Goal: Task Accomplishment & Management: Use online tool/utility

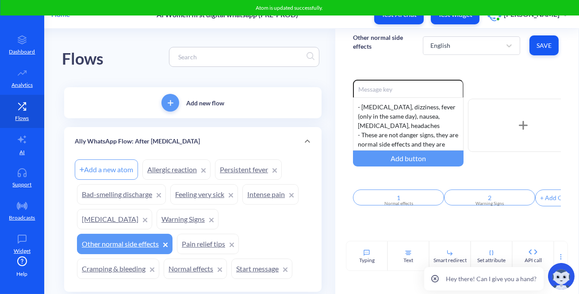
click at [167, 224] on link "Warning Signs" at bounding box center [188, 219] width 62 height 20
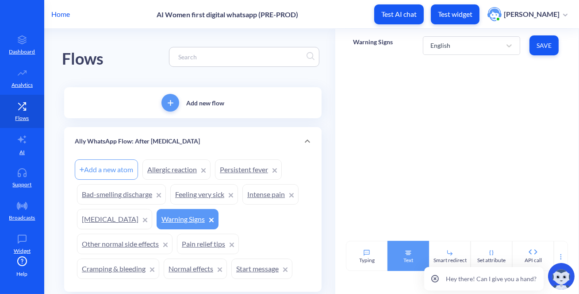
click at [395, 252] on div "Text" at bounding box center [409, 256] width 42 height 30
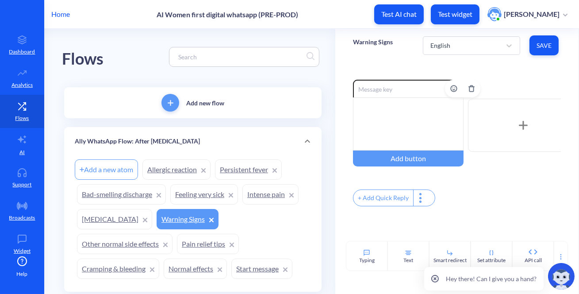
click at [393, 135] on div at bounding box center [408, 123] width 111 height 53
click at [360, 123] on div "Warning Signs: 🩸 [MEDICAL_DATA] 💥 Intense pain 🤒 Feeling very sick 🌸 Bad-smelli…" at bounding box center [408, 123] width 111 height 53
click at [362, 142] on div "Warning Signs: 1. 🩸 [MEDICAL_DATA] 💥 Intense pain 🤒 Feeling very sick 🌸 Bad-sme…" at bounding box center [408, 123] width 111 height 53
click at [357, 113] on div "Warning Signs: 1. 🩸 [MEDICAL_DATA] 💥 Intense pain 🤒 Feeling very sick 🌸 Bad-sme…" at bounding box center [408, 123] width 111 height 53
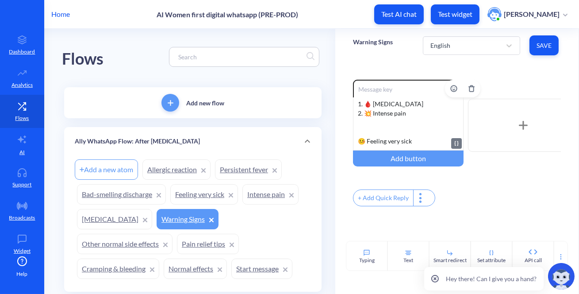
click at [368, 130] on div "Warning Signs: 1. 🩸 [MEDICAL_DATA] 2. 💥 Intense pain 🤒 Feeling very sick 🌸 Bad-…" at bounding box center [408, 123] width 111 height 53
click at [354, 125] on div "Warning Signs: 1. 🩸 [MEDICAL_DATA] 2. 💥 Intense pain 🤒 Feeling very sick 🌸 Bad-…" at bounding box center [408, 123] width 111 height 53
click at [362, 139] on div "Warning Signs: 1. 🩸 [MEDICAL_DATA] 2. 💥 Intense pain 3. 🤒 Feeling very sick 🌸 B…" at bounding box center [408, 123] width 111 height 53
click at [359, 132] on div "Warning Signs: 1. 🩸 [MEDICAL_DATA] 2. 💥 Intense pain 3. 🤒 Feeling very sick 🌸 B…" at bounding box center [408, 123] width 111 height 53
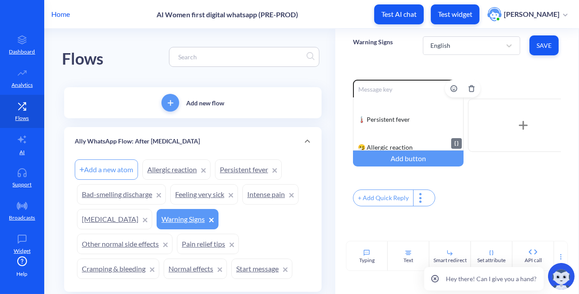
click at [365, 111] on div "Warning Signs: 1. 🩸 [MEDICAL_DATA] 2. 💥 Intense pain 3. 🤒 Feeling very sick 4. …" at bounding box center [408, 123] width 111 height 53
click at [359, 123] on div "Warning Signs: 1. 🩸 [MEDICAL_DATA] 2. 💥 Intense pain 3. 🤒 Feeling very sick 4. …" at bounding box center [408, 123] width 111 height 53
click at [361, 141] on div "Warning Signs: 1. 🩸 [MEDICAL_DATA] 2. 💥 Intense pain 3. 🤒 Feeling very sick 4. …" at bounding box center [408, 123] width 111 height 53
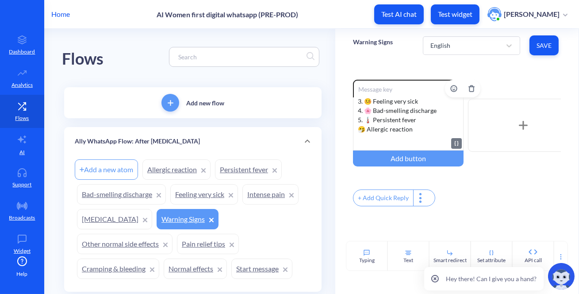
click at [357, 126] on div "Warning Signs: 1. 🩸 [MEDICAL_DATA] 2. 💥 Intense pain 3. 🤒 Feeling very sick 4. …" at bounding box center [408, 123] width 111 height 53
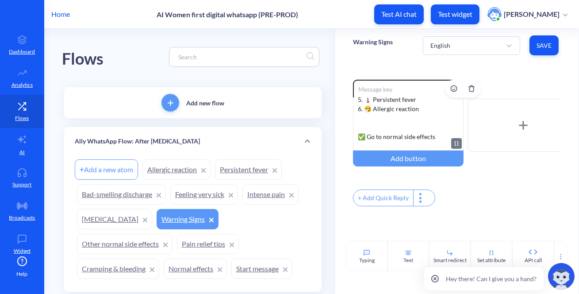
scroll to position [63, 0]
click at [365, 126] on div "Warning Signs: 1. 🩸 [MEDICAL_DATA] 2. 💥 Intense pain 3. 🤒 Feeling very sick 4. …" at bounding box center [408, 123] width 111 height 53
click at [353, 139] on div "Warning Signs: 1. 🩸 [MEDICAL_DATA] 2. 💥 Intense pain 3. 🤒 Feeling very sick 4. …" at bounding box center [408, 123] width 111 height 53
click at [376, 199] on div "+ Add Quick Reply" at bounding box center [384, 198] width 60 height 16
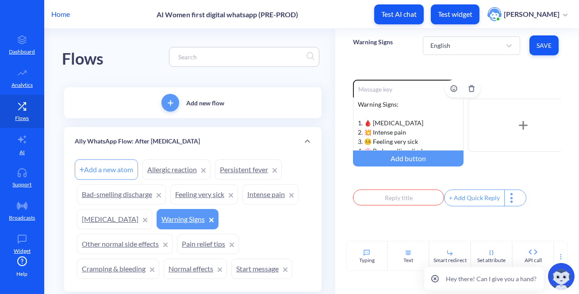
scroll to position [0, 0]
click at [397, 204] on input "text" at bounding box center [398, 197] width 91 height 16
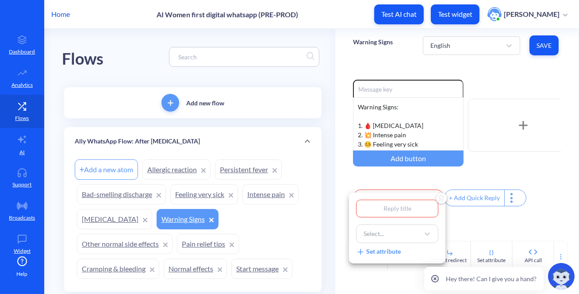
type input "1"
click at [399, 226] on div "Select..." at bounding box center [389, 234] width 60 height 16
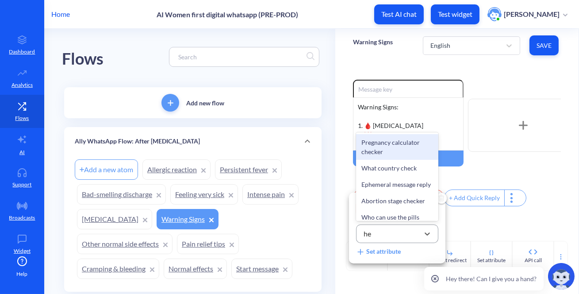
type input "hea"
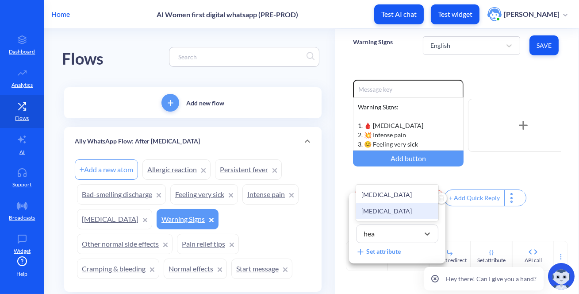
click at [394, 208] on div "[MEDICAL_DATA]" at bounding box center [397, 211] width 82 height 16
click at [467, 216] on div at bounding box center [289, 147] width 579 height 294
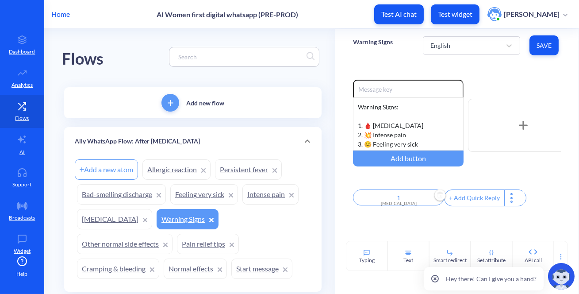
click at [460, 198] on div "+ Add Quick Reply" at bounding box center [475, 198] width 60 height 16
click at [473, 201] on input "text" at bounding box center [489, 197] width 91 height 16
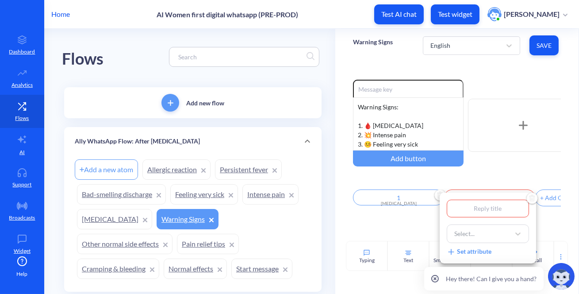
type input "2"
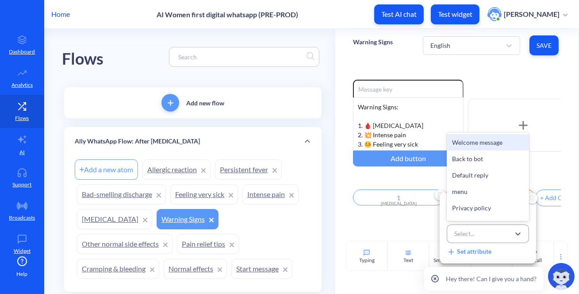
click at [469, 231] on div "Select..." at bounding box center [464, 233] width 20 height 9
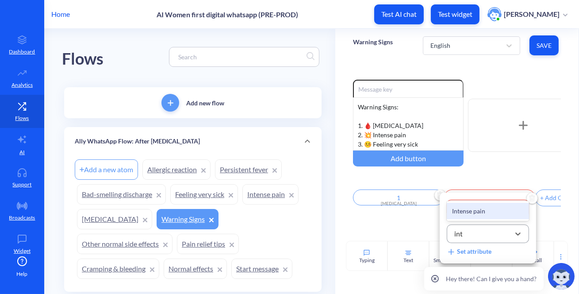
type input "inte"
click at [476, 212] on div "Intense pain" at bounding box center [488, 211] width 82 height 16
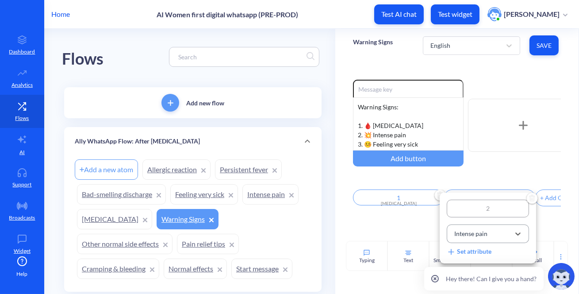
click at [429, 226] on div at bounding box center [289, 147] width 579 height 294
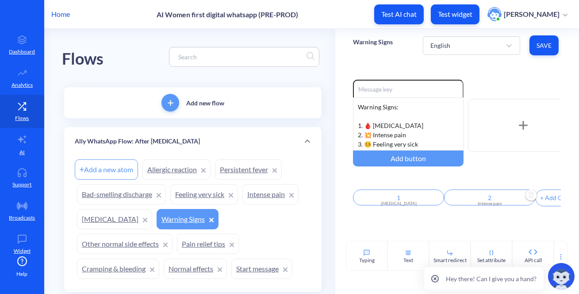
click at [400, 228] on div "Enable reactions Warning Signs: 1. 🩸 [MEDICAL_DATA] 2. 💥 Intense pain 3. 🤒 Feel…" at bounding box center [456, 151] width 243 height 179
click at [502, 202] on div "+ Add Quick Reply" at bounding box center [509, 198] width 60 height 16
click at [511, 200] on input "text" at bounding box center [522, 197] width 91 height 16
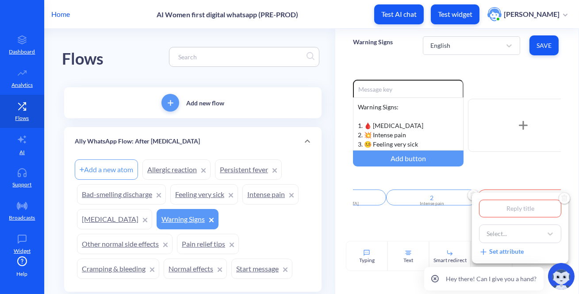
type input "3"
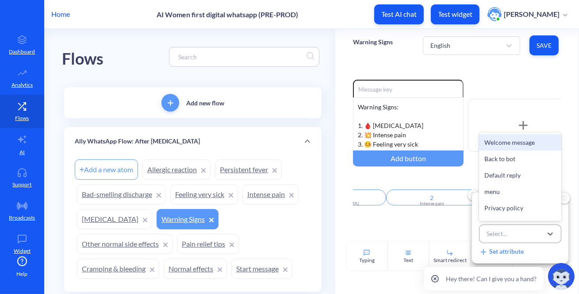
click at [485, 232] on div "Select..." at bounding box center [512, 234] width 60 height 16
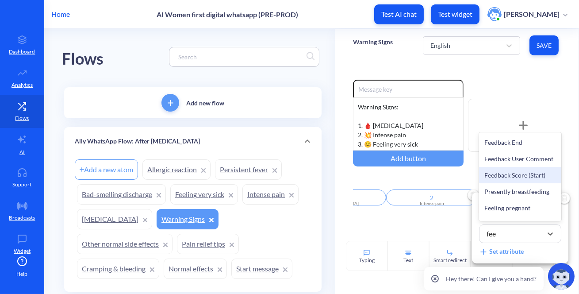
type input "feel"
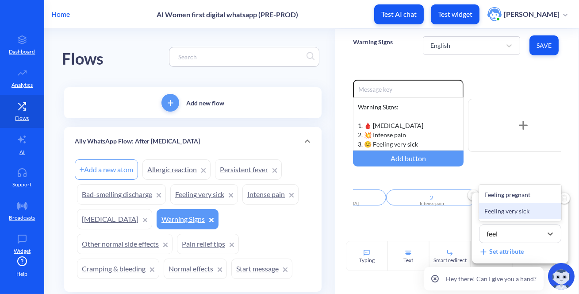
click at [513, 208] on div "Feeling very sick" at bounding box center [520, 211] width 82 height 16
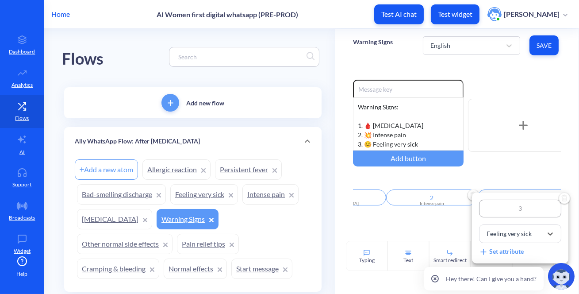
click at [447, 218] on div at bounding box center [289, 147] width 579 height 294
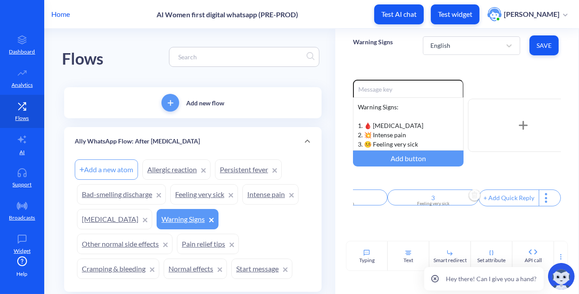
scroll to position [0, 149]
click at [498, 201] on div "+ Add Quick Reply" at bounding box center [509, 198] width 60 height 16
click at [507, 195] on input "text" at bounding box center [523, 197] width 91 height 16
type input "4"
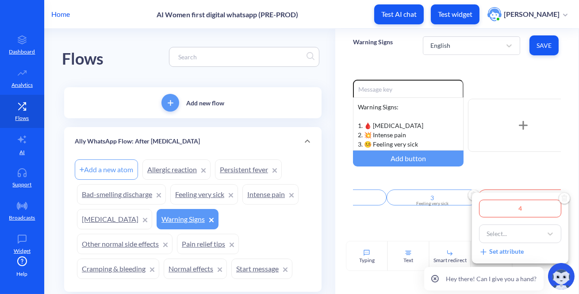
type input "4"
click at [422, 135] on div at bounding box center [289, 147] width 579 height 294
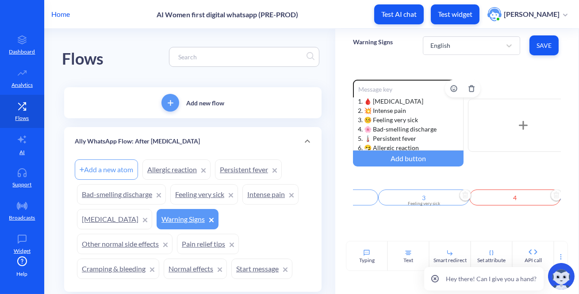
scroll to position [40, 0]
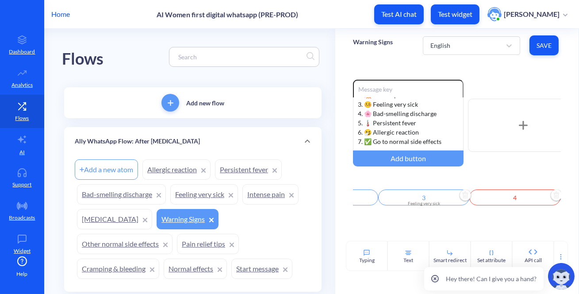
click at [496, 195] on input "4" at bounding box center [514, 197] width 91 height 16
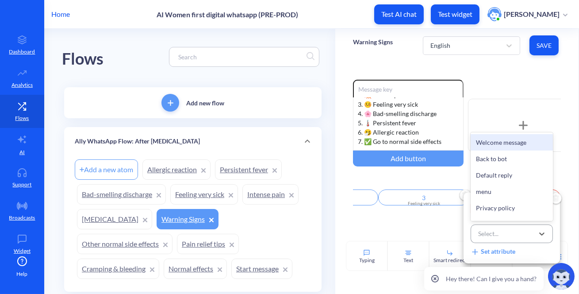
click at [497, 233] on div "Select..." at bounding box center [488, 233] width 20 height 9
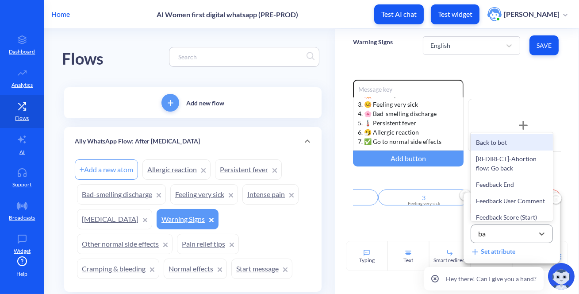
type input "bad"
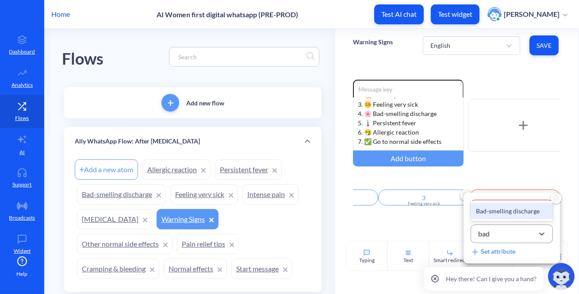
click at [485, 210] on div "Bad-smelling discharge" at bounding box center [512, 211] width 82 height 16
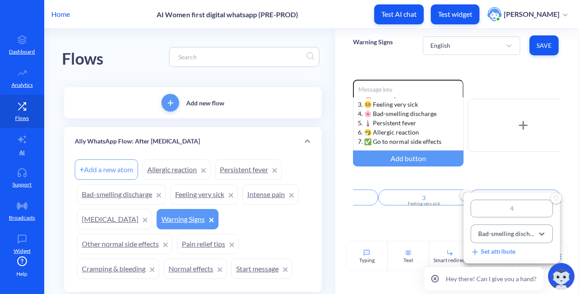
click at [416, 234] on div at bounding box center [289, 147] width 579 height 294
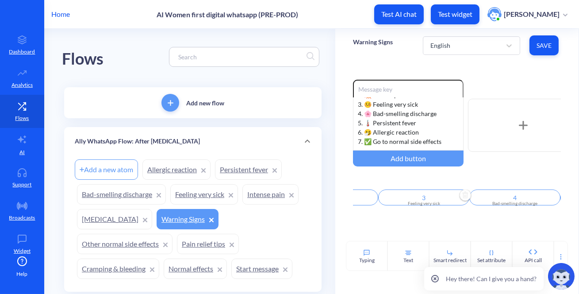
drag, startPoint x: 483, startPoint y: 211, endPoint x: 512, endPoint y: 215, distance: 29.5
click at [512, 215] on div "Enable reactions Warning Signs: 1. 🩸 [MEDICAL_DATA] 2. 💥 Intense pain 3. 🤒 Feel…" at bounding box center [456, 151] width 243 height 179
click at [520, 202] on div "+ Add Quick Reply" at bounding box center [513, 198] width 60 height 16
click at [534, 201] on input "text" at bounding box center [528, 197] width 91 height 16
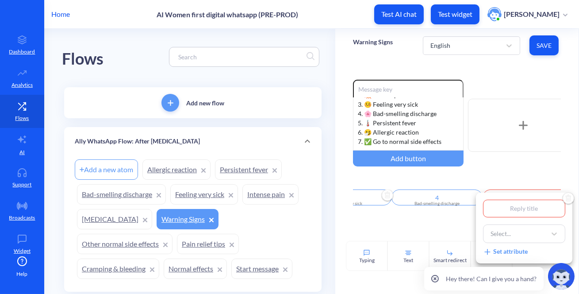
type input "5"
click at [518, 230] on div "Select..." at bounding box center [516, 234] width 60 height 16
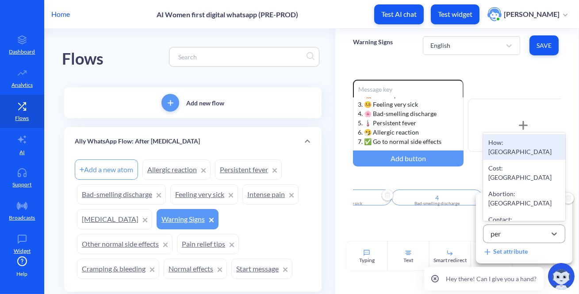
type input "pers"
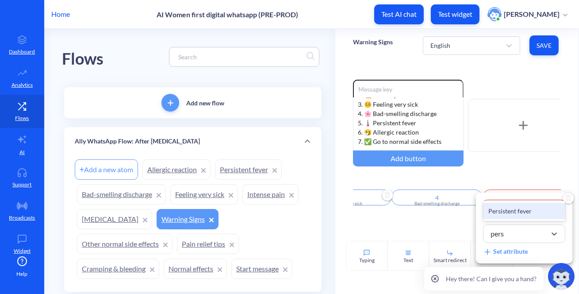
click at [520, 211] on div "Persistent fever" at bounding box center [524, 211] width 82 height 16
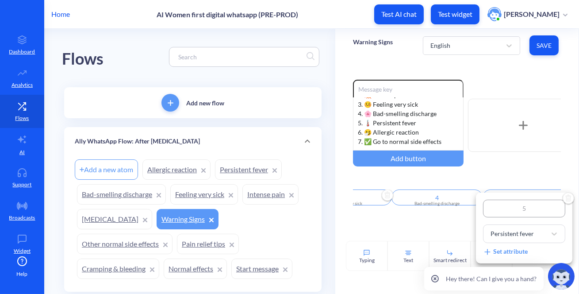
click at [457, 222] on div at bounding box center [289, 147] width 579 height 294
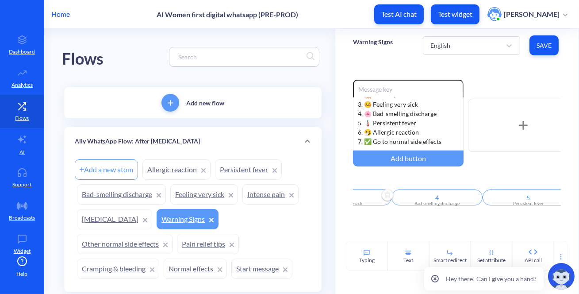
scroll to position [0, 248]
drag, startPoint x: 463, startPoint y: 210, endPoint x: 476, endPoint y: 216, distance: 14.1
click at [476, 216] on div "Enable reactions Warning Signs: 1. 🩸 [MEDICAL_DATA] 2. 💥 Intense pain 3. 🤒 Feel…" at bounding box center [456, 151] width 243 height 179
click at [476, 221] on div "Enable reactions Warning Signs: 1. 🩸 [MEDICAL_DATA] 2. 💥 Intense pain 3. 🤒 Feel…" at bounding box center [456, 151] width 243 height 179
drag, startPoint x: 476, startPoint y: 211, endPoint x: 515, endPoint y: 218, distance: 39.5
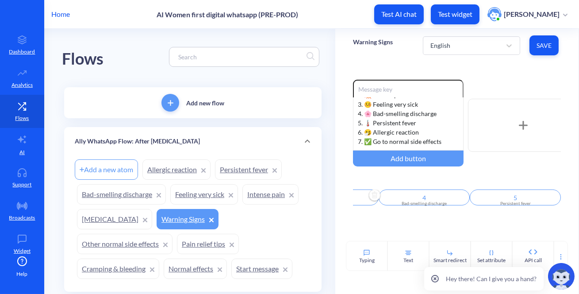
click at [515, 218] on div "Enable reactions Warning Signs: 1. 🩸 [MEDICAL_DATA] 2. 💥 Intense pain 3. 🤒 Feel…" at bounding box center [456, 151] width 243 height 179
click at [504, 201] on div "+ Add Quick Reply" at bounding box center [510, 198] width 60 height 16
click at [513, 202] on input "text" at bounding box center [524, 197] width 91 height 16
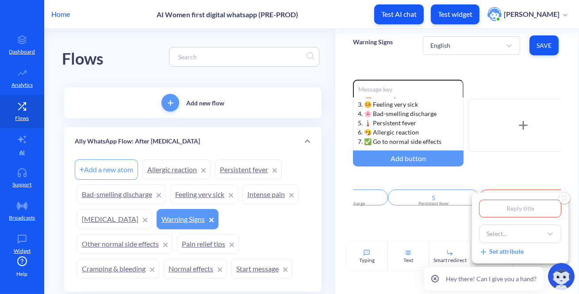
type input "6"
click at [505, 232] on div "Select..." at bounding box center [497, 233] width 20 height 9
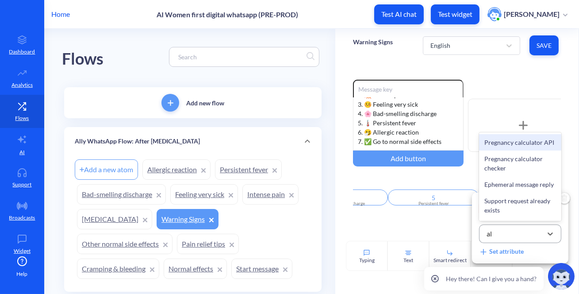
type input "all"
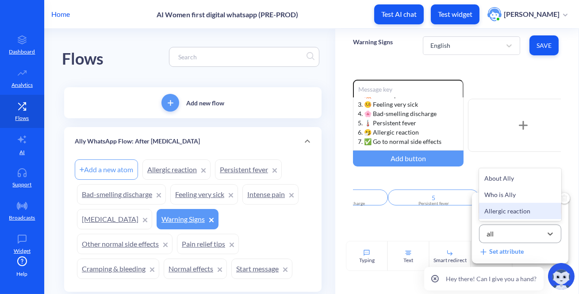
click at [505, 214] on div "Allergic reaction" at bounding box center [520, 211] width 82 height 16
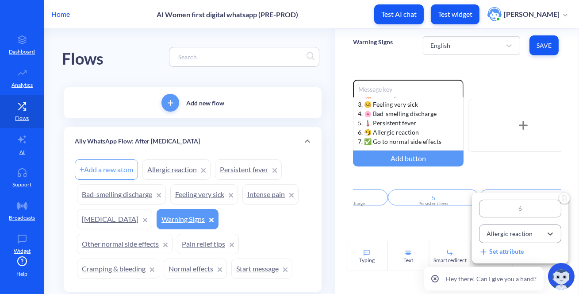
click at [445, 237] on div at bounding box center [289, 147] width 579 height 294
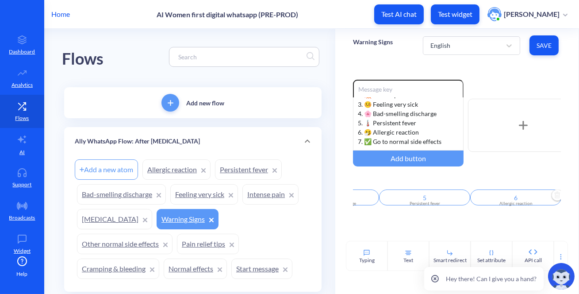
scroll to position [0, 420]
click at [511, 202] on div "+ Add Quick Reply" at bounding box center [510, 198] width 60 height 16
click at [507, 201] on input "text" at bounding box center [525, 197] width 91 height 16
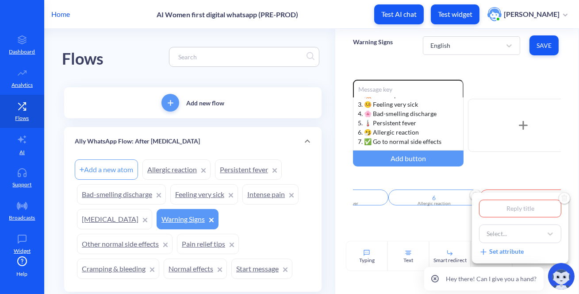
type input "7"
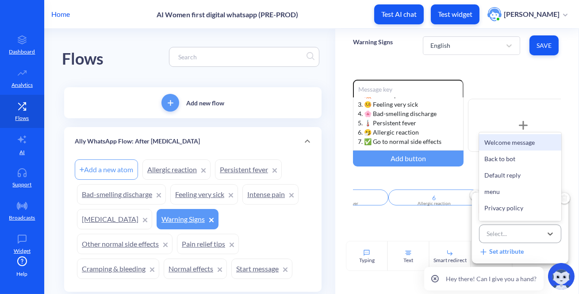
click at [500, 231] on div "Select..." at bounding box center [497, 233] width 20 height 9
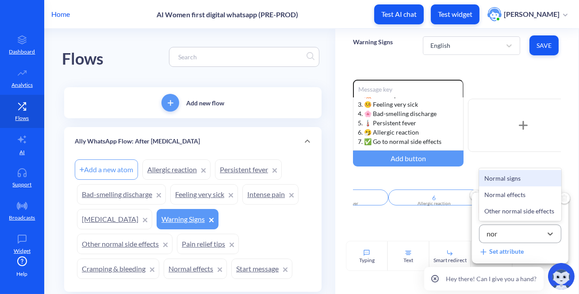
type input "norm"
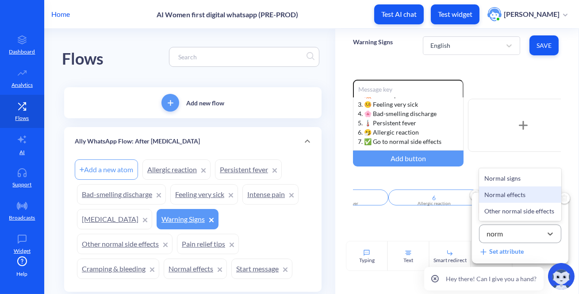
drag, startPoint x: 527, startPoint y: 194, endPoint x: 522, endPoint y: 197, distance: 5.8
click at [526, 194] on div "Normal effects" at bounding box center [520, 194] width 82 height 16
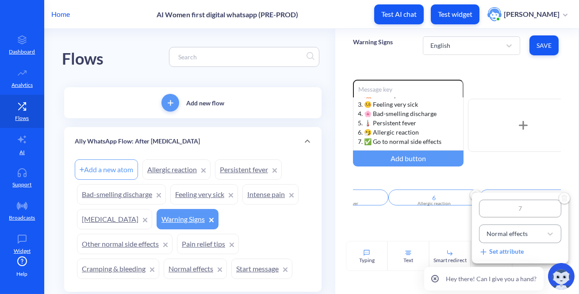
click at [453, 226] on div at bounding box center [289, 147] width 579 height 294
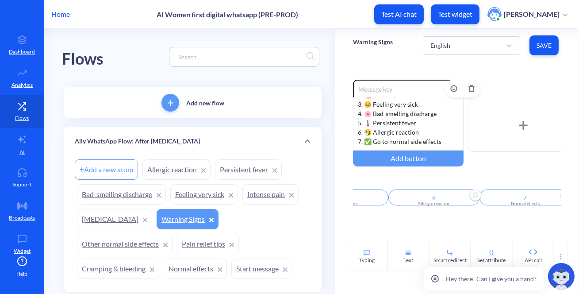
scroll to position [0, 429]
click at [537, 46] on span "Save" at bounding box center [544, 45] width 15 height 9
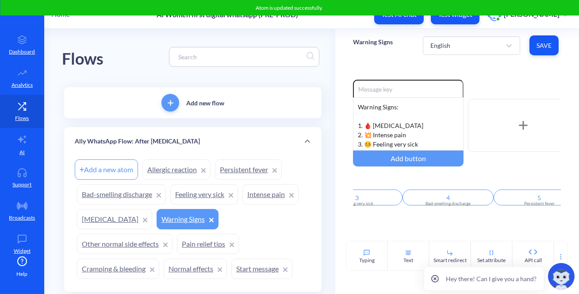
scroll to position [0, 511]
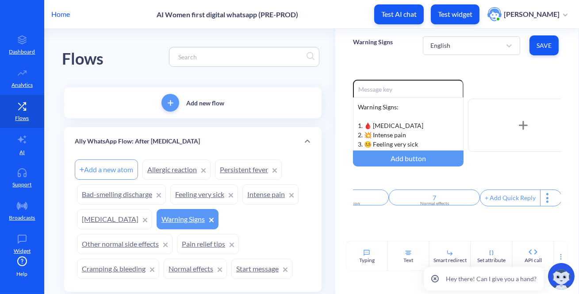
click at [457, 226] on div "Enable reactions Warning Signs: 1. 🩸 [MEDICAL_DATA] 2. 💥 Intense pain 3. 🤒 Feel…" at bounding box center [456, 151] width 243 height 179
click at [123, 214] on link "[MEDICAL_DATA]" at bounding box center [114, 219] width 75 height 20
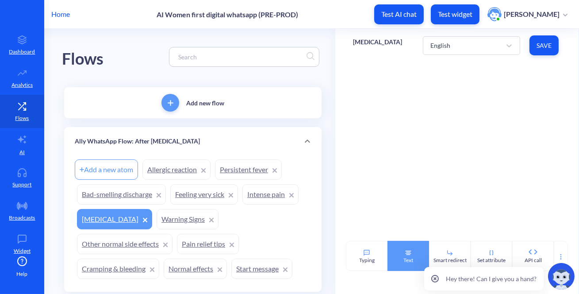
click at [408, 249] on div "Text" at bounding box center [409, 256] width 42 height 30
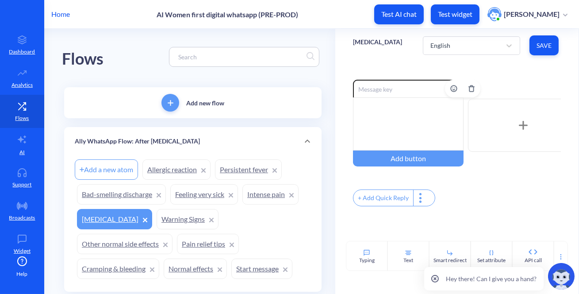
click at [400, 127] on div at bounding box center [408, 123] width 111 height 53
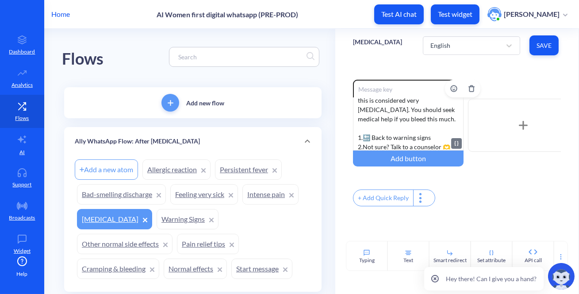
scroll to position [45, 0]
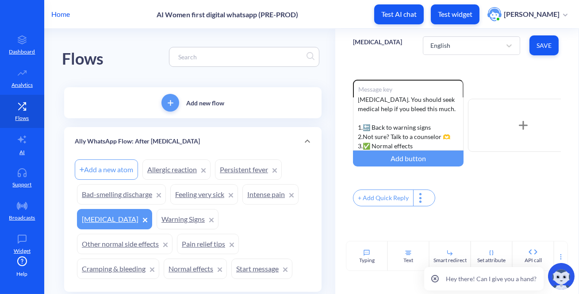
click at [386, 195] on div "+ Add Quick Reply" at bounding box center [384, 198] width 60 height 16
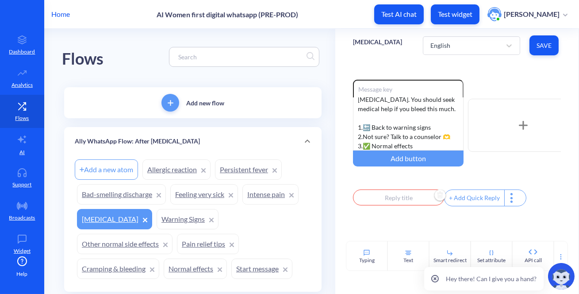
click at [396, 201] on input "text" at bounding box center [398, 197] width 91 height 16
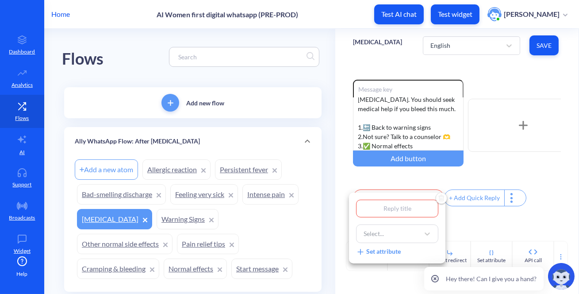
type input "1"
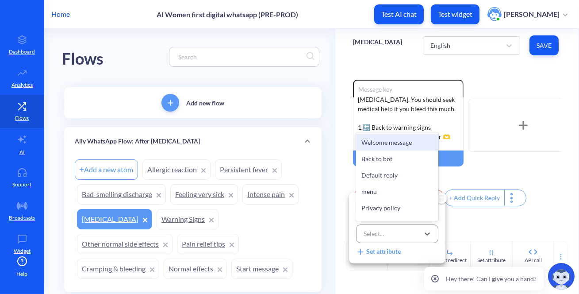
click at [392, 231] on div "Select..." at bounding box center [389, 234] width 60 height 16
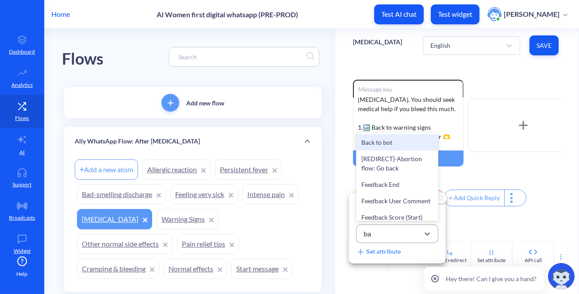
type input "b"
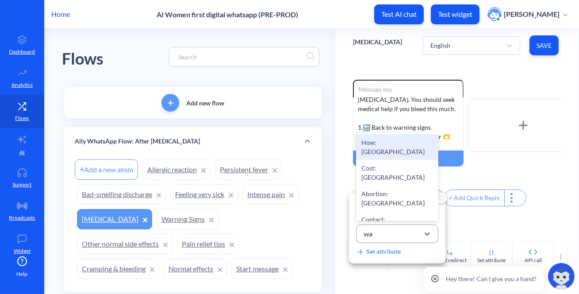
type input "war"
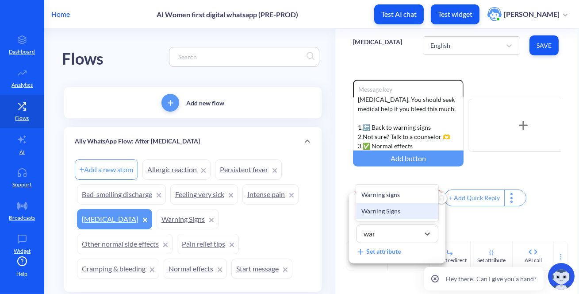
click at [396, 211] on div "Warning Signs" at bounding box center [397, 211] width 82 height 16
click at [477, 201] on div at bounding box center [289, 147] width 579 height 294
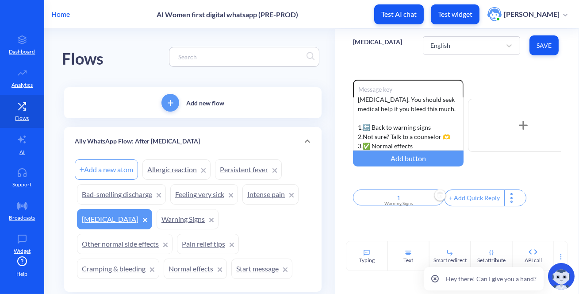
click at [469, 199] on div "+ Add Quick Reply" at bounding box center [475, 198] width 60 height 16
click at [472, 197] on input "text" at bounding box center [489, 197] width 91 height 16
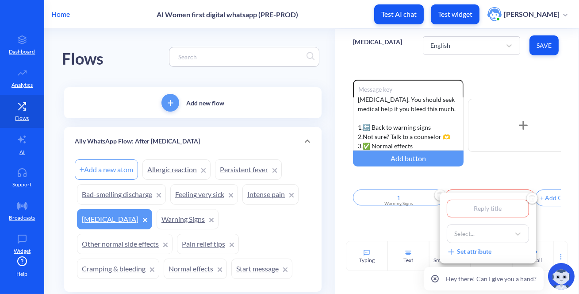
type input "2"
click at [469, 230] on div "Select..." at bounding box center [464, 233] width 20 height 9
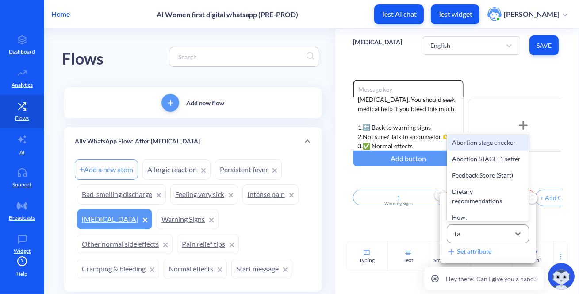
type input "t"
type input "coun"
click at [493, 143] on div "Chat with a counselor" at bounding box center [488, 142] width 82 height 16
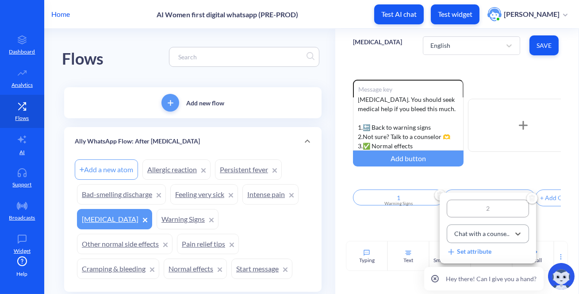
click at [411, 222] on div at bounding box center [289, 147] width 579 height 294
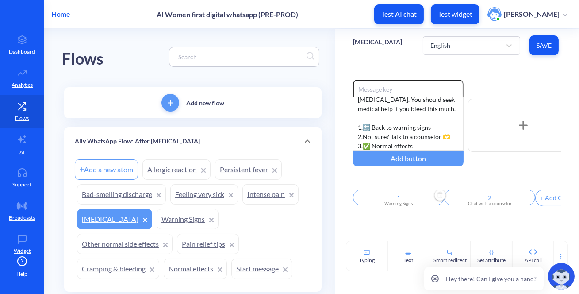
click at [542, 203] on div "+ Add Quick Reply" at bounding box center [566, 198] width 60 height 16
click at [545, 200] on input "text" at bounding box center [580, 197] width 91 height 16
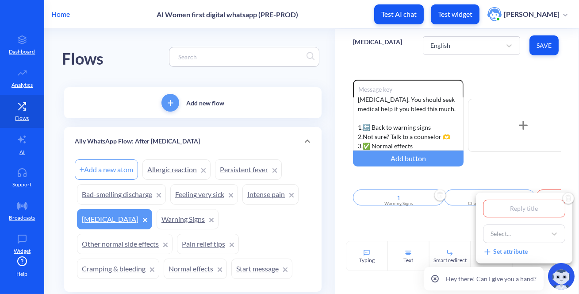
type input "3"
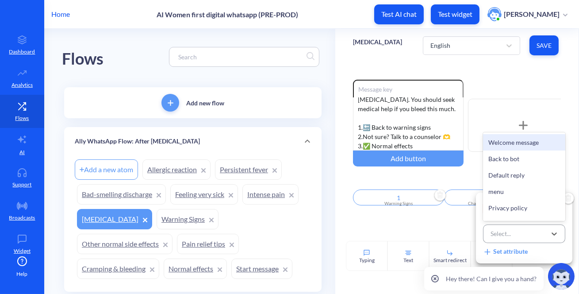
click at [525, 229] on div "Select..." at bounding box center [516, 234] width 60 height 16
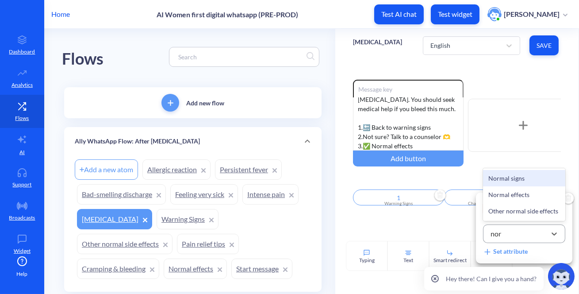
type input "norm"
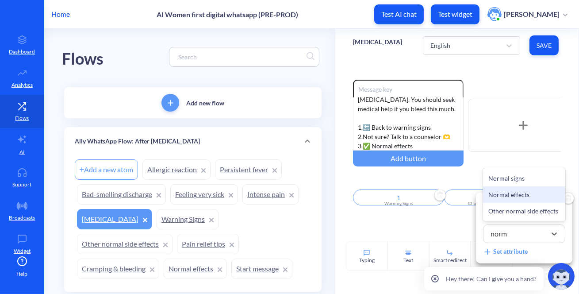
click at [523, 196] on div "Normal effects" at bounding box center [524, 194] width 82 height 16
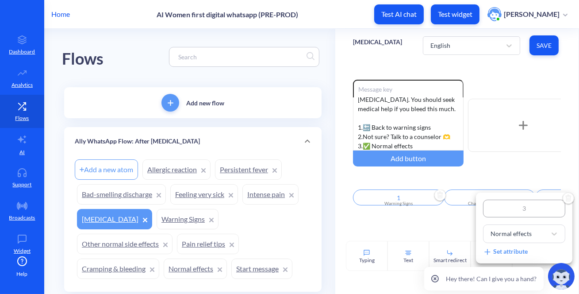
click at [453, 231] on div at bounding box center [289, 147] width 579 height 294
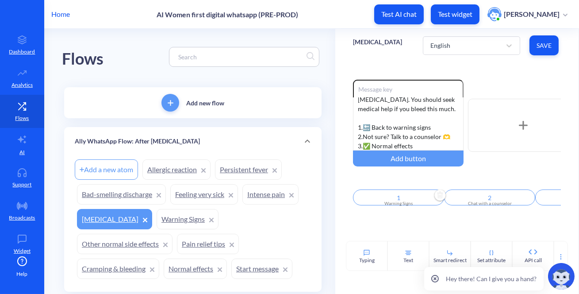
scroll to position [0, 66]
click at [542, 49] on span "Save" at bounding box center [544, 45] width 15 height 9
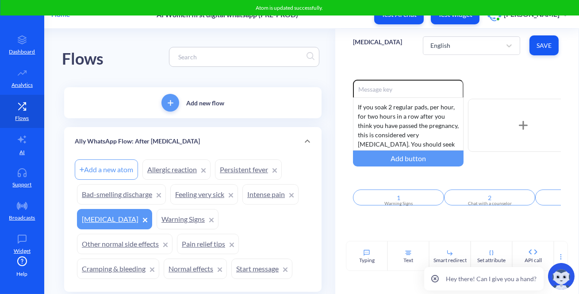
click at [273, 188] on link "Intense pain" at bounding box center [270, 194] width 56 height 20
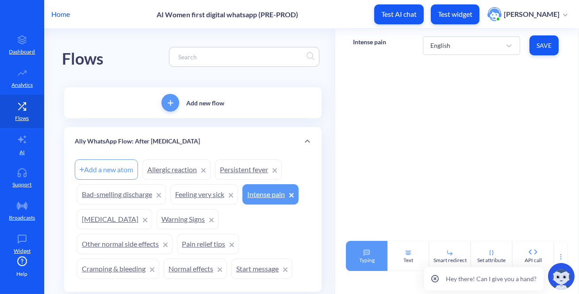
click at [370, 257] on div "Typing" at bounding box center [366, 260] width 15 height 8
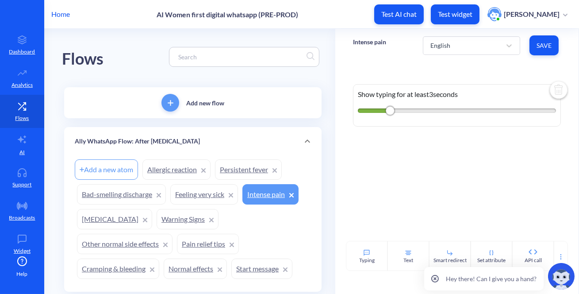
click at [557, 90] on img at bounding box center [558, 90] width 21 height 21
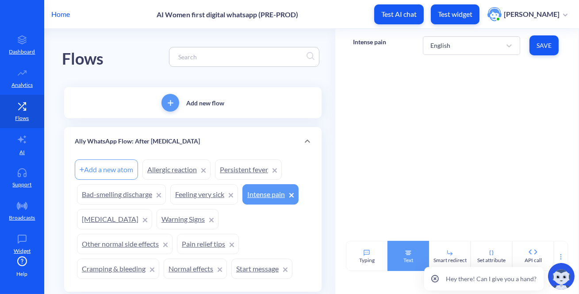
click at [417, 256] on div "Text" at bounding box center [409, 256] width 42 height 30
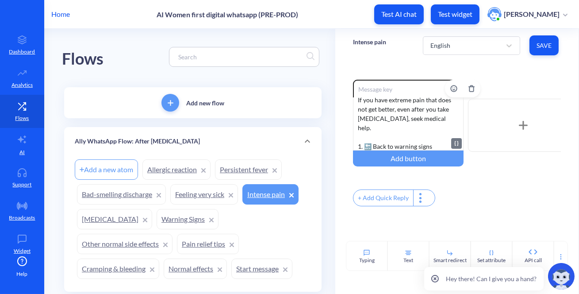
scroll to position [17, 0]
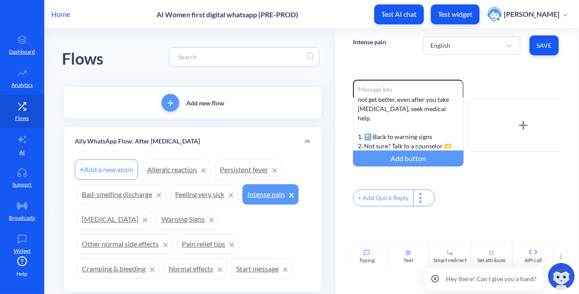
click at [369, 198] on div "+ Add Quick Reply" at bounding box center [384, 198] width 60 height 16
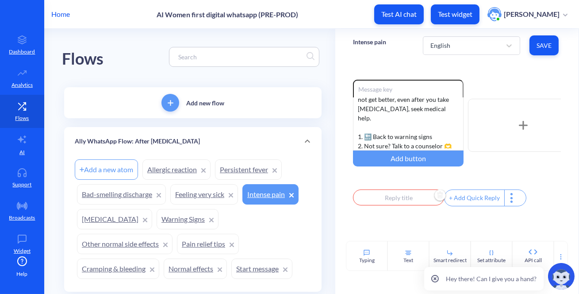
click at [374, 204] on input "text" at bounding box center [398, 197] width 91 height 16
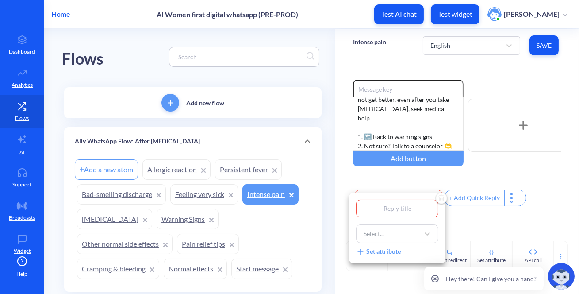
type input "1"
click at [398, 230] on div "Select..." at bounding box center [389, 234] width 60 height 16
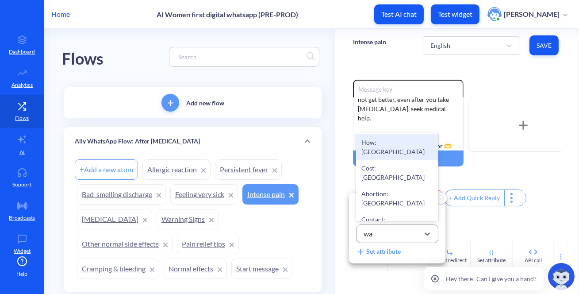
type input "war"
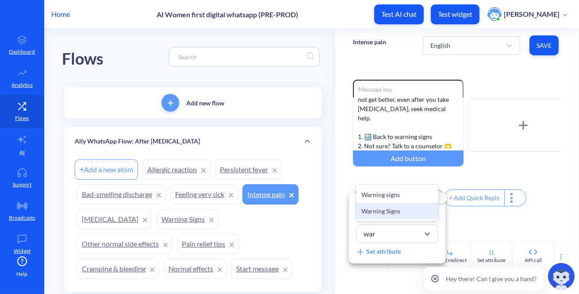
click at [404, 211] on div "Warning Signs" at bounding box center [397, 211] width 82 height 16
click at [469, 217] on div at bounding box center [289, 147] width 579 height 294
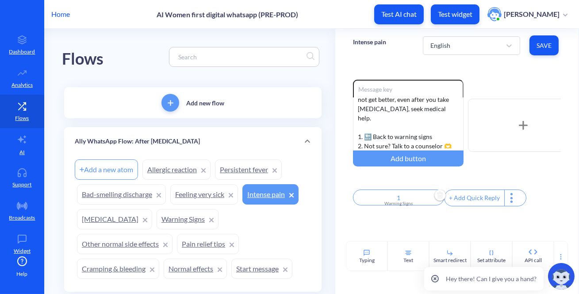
click at [470, 197] on div "+ Add Quick Reply" at bounding box center [475, 198] width 60 height 16
click at [472, 200] on input "text" at bounding box center [489, 197] width 91 height 16
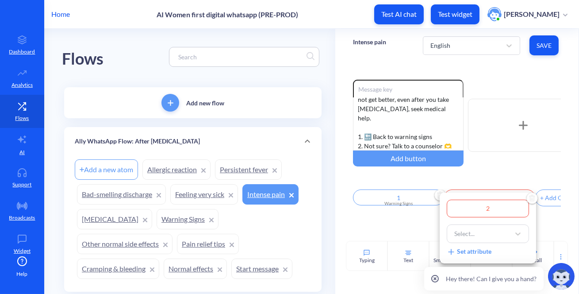
type input "2"
click at [472, 235] on div "Select..." at bounding box center [464, 233] width 20 height 9
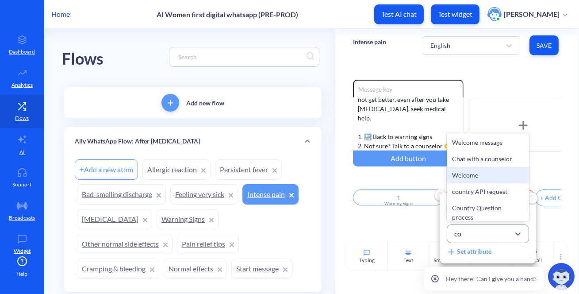
type input "cou"
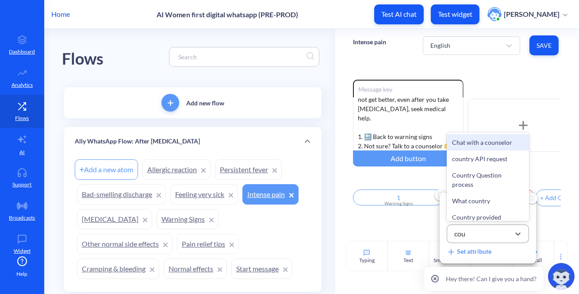
click at [484, 142] on div "Chat with a counselor" at bounding box center [488, 142] width 82 height 16
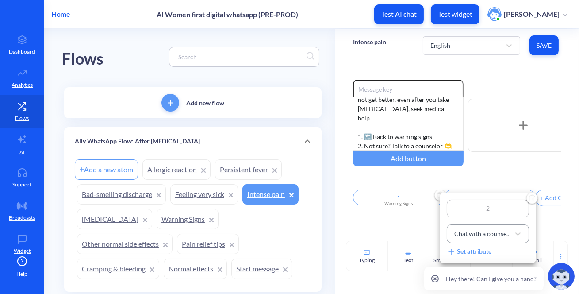
drag, startPoint x: 413, startPoint y: 224, endPoint x: 463, endPoint y: 204, distance: 54.1
click at [414, 224] on div at bounding box center [289, 147] width 579 height 294
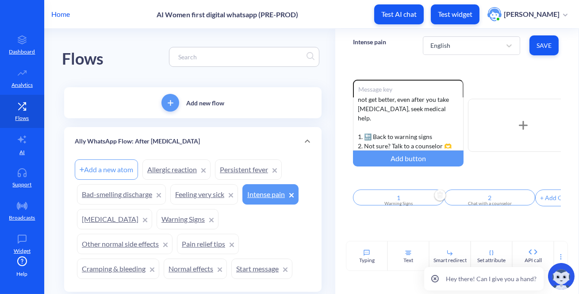
click at [544, 202] on div "+ Add Quick Reply" at bounding box center [566, 198] width 60 height 16
click at [544, 202] on input "text" at bounding box center [580, 197] width 91 height 16
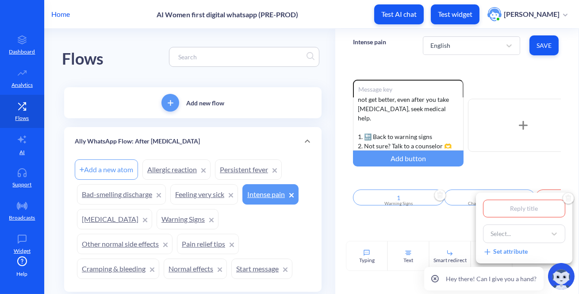
type input "3"
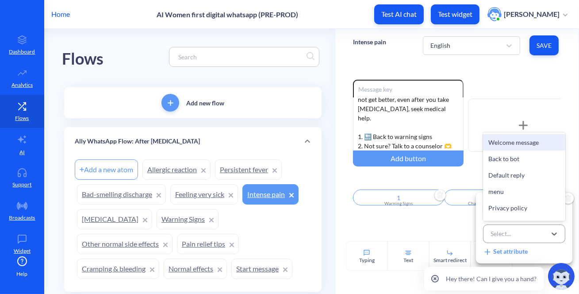
click at [519, 228] on div "Select..." at bounding box center [516, 234] width 60 height 16
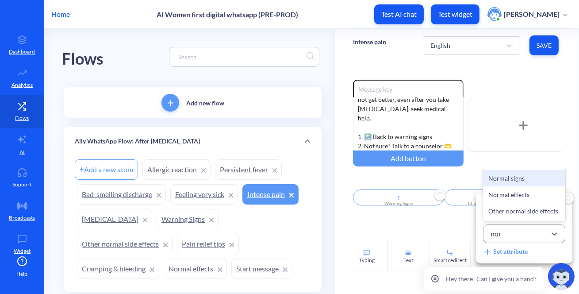
type input "norm"
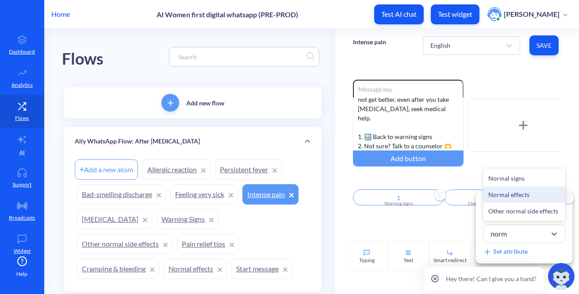
click at [523, 191] on div "Normal effects" at bounding box center [524, 194] width 82 height 16
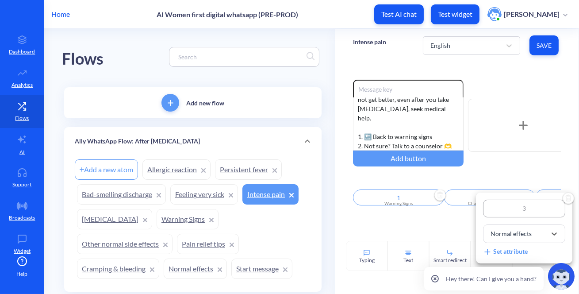
click at [417, 224] on div at bounding box center [289, 147] width 579 height 294
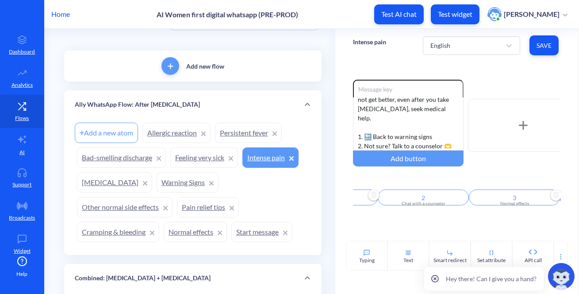
scroll to position [80, 0]
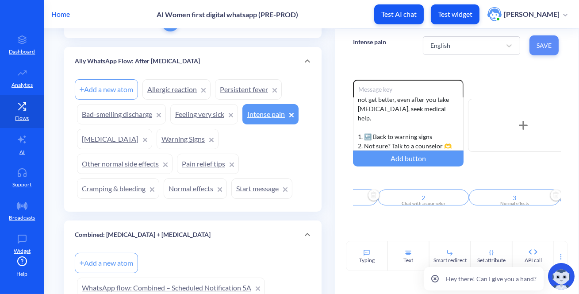
click at [533, 46] on button "Save" at bounding box center [544, 45] width 29 height 20
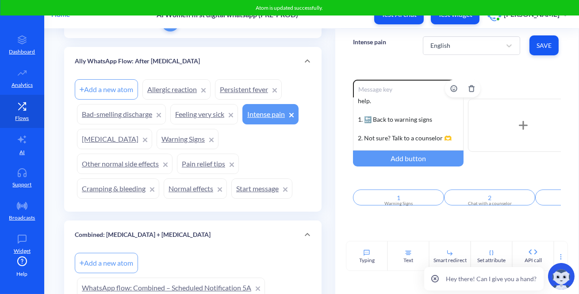
scroll to position [35, 0]
click at [391, 136] on div "If you have extreme pain that does not get better, even after you take [MEDICAL…" at bounding box center [408, 123] width 111 height 53
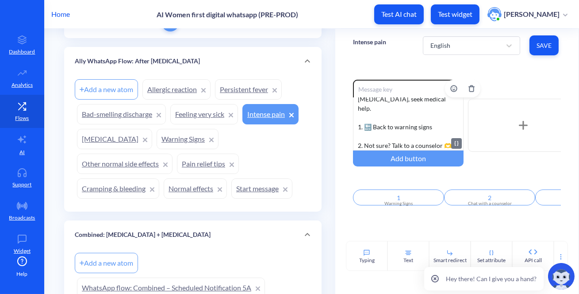
click at [382, 123] on div "If you have extreme pain that does not get better, even after you take [MEDICAL…" at bounding box center [408, 123] width 111 height 53
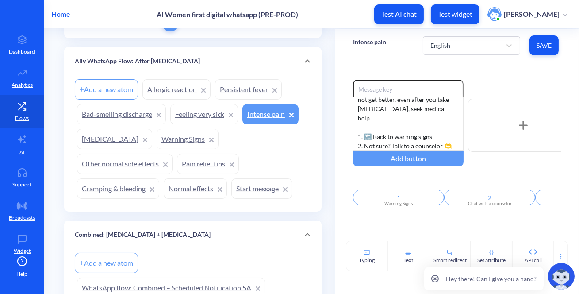
click at [538, 45] on span "Save" at bounding box center [544, 45] width 15 height 9
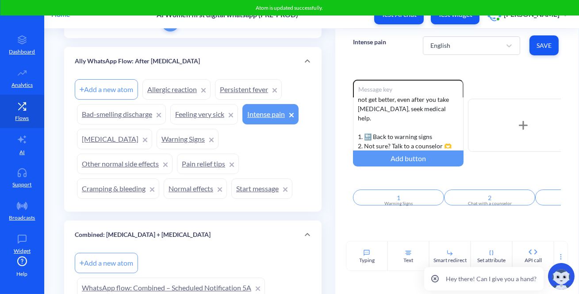
click at [214, 110] on link "Feeling very sick" at bounding box center [204, 114] width 68 height 20
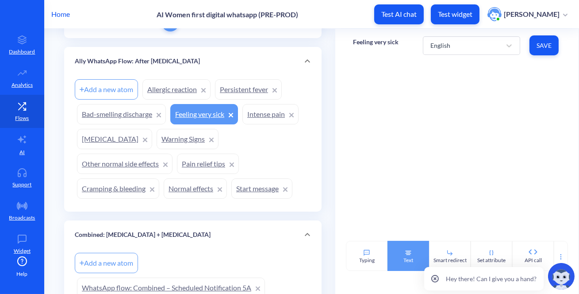
click at [413, 256] on div "Text" at bounding box center [409, 256] width 42 height 30
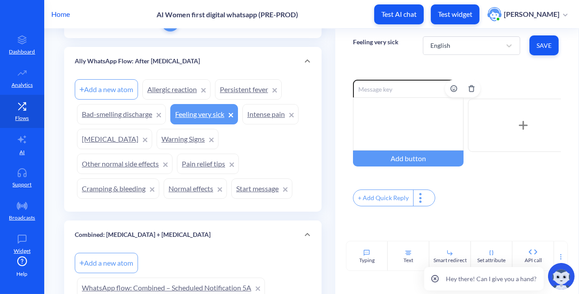
click at [387, 144] on div at bounding box center [408, 123] width 111 height 53
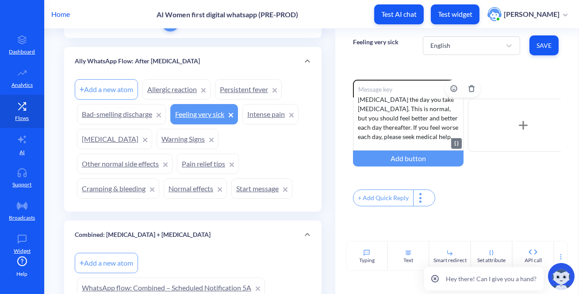
scroll to position [54, 0]
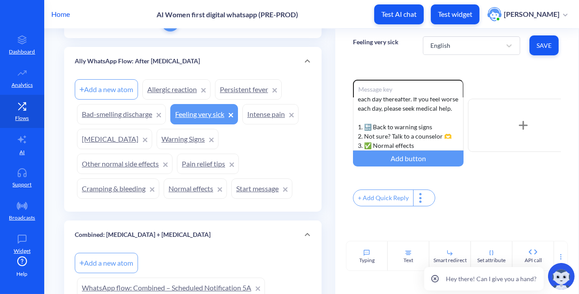
click at [392, 203] on div "+ Add Quick Reply" at bounding box center [384, 198] width 60 height 16
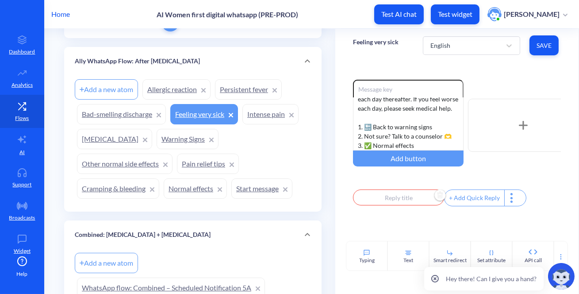
click at [393, 201] on input "text" at bounding box center [398, 197] width 91 height 16
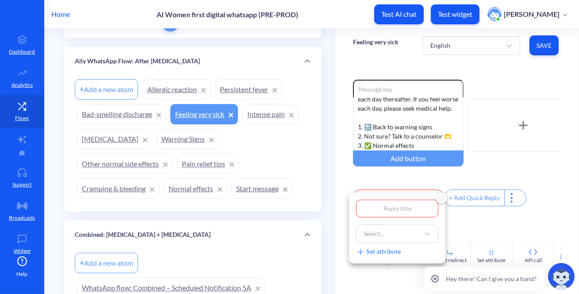
type input "1"
click at [389, 229] on div "Select..." at bounding box center [389, 234] width 60 height 16
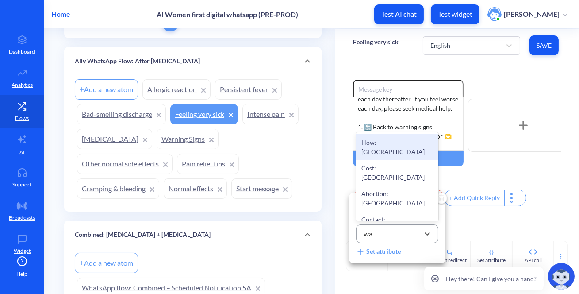
type input "war"
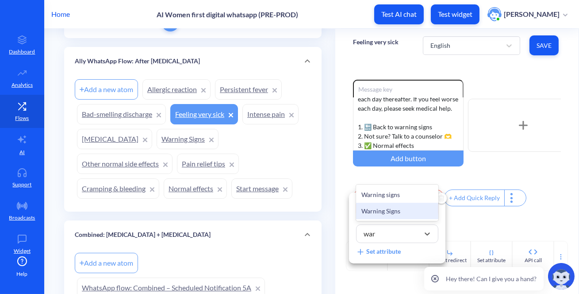
click at [389, 212] on div "Warning Signs" at bounding box center [397, 211] width 82 height 16
click at [476, 196] on div at bounding box center [289, 147] width 579 height 294
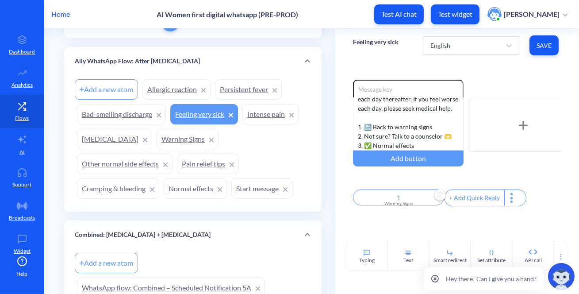
click at [476, 197] on div "+ Add Quick Reply" at bounding box center [475, 198] width 60 height 16
click at [476, 196] on input "text" at bounding box center [489, 197] width 91 height 16
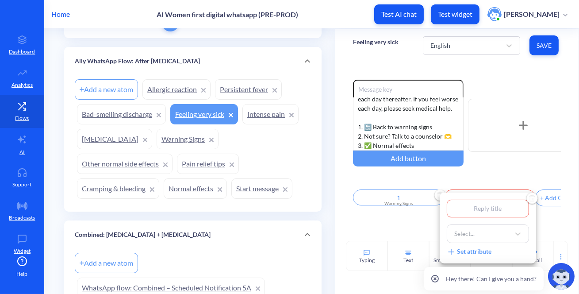
type input "2"
click at [488, 234] on div "Select..." at bounding box center [480, 234] width 60 height 16
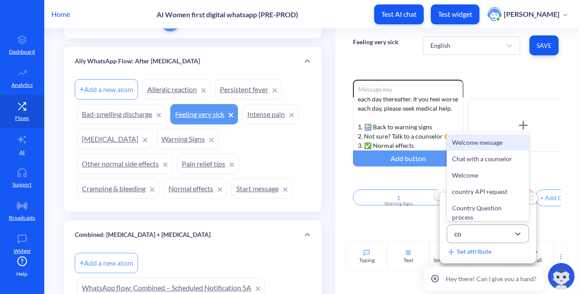
type input "cou"
click at [512, 143] on div "Chat with a counselor" at bounding box center [488, 142] width 82 height 16
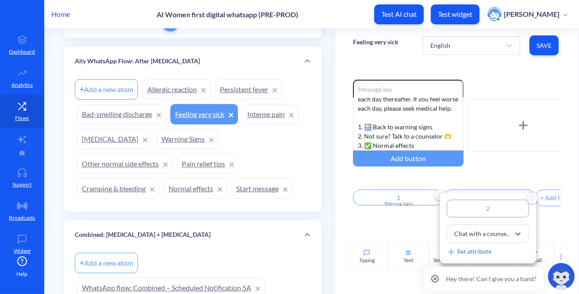
click at [547, 204] on div at bounding box center [289, 147] width 579 height 294
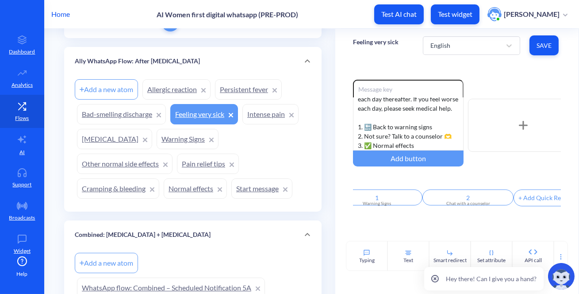
scroll to position [0, 58]
click at [500, 197] on div "+ Add Quick Reply" at bounding box center [509, 198] width 60 height 16
click at [500, 201] on input "text" at bounding box center [522, 197] width 91 height 16
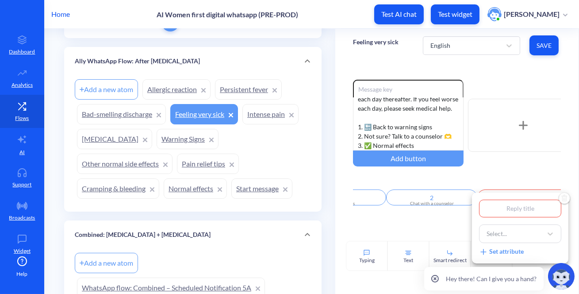
type input "3"
click at [498, 232] on div "Select..." at bounding box center [497, 233] width 20 height 9
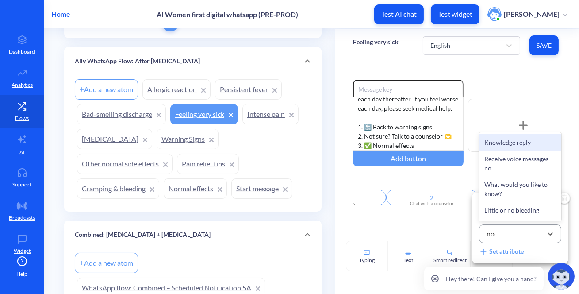
type input "nor"
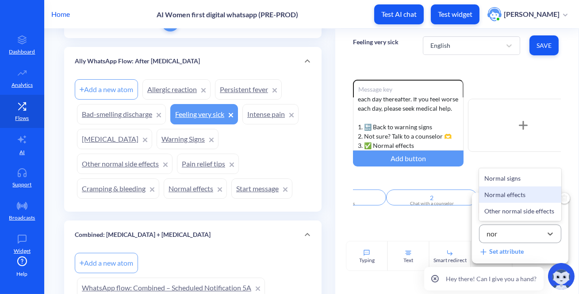
click at [511, 193] on div "Normal effects" at bounding box center [520, 194] width 82 height 16
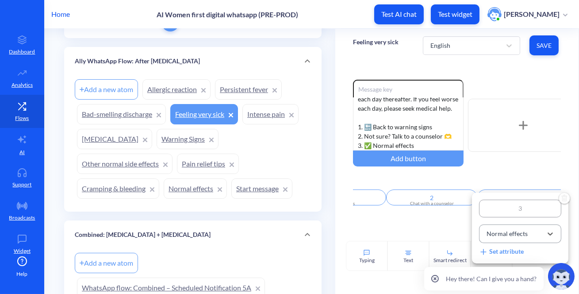
click at [448, 231] on div at bounding box center [289, 147] width 579 height 294
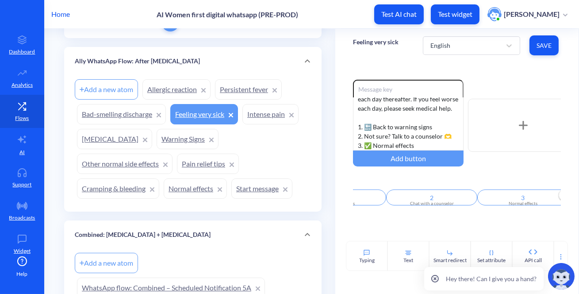
scroll to position [0, 66]
click at [550, 47] on span "Save" at bounding box center [544, 45] width 15 height 9
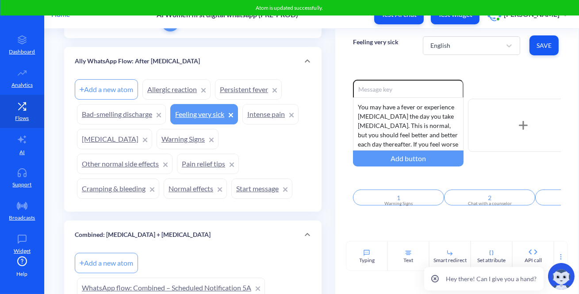
click at [123, 110] on link "Bad-smelling discharge" at bounding box center [121, 114] width 89 height 20
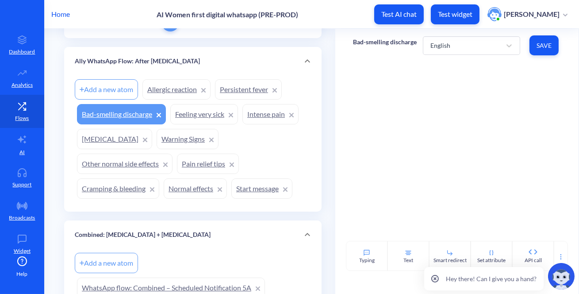
drag, startPoint x: 396, startPoint y: 259, endPoint x: 393, endPoint y: 218, distance: 40.8
click at [396, 259] on div "Text" at bounding box center [409, 256] width 42 height 30
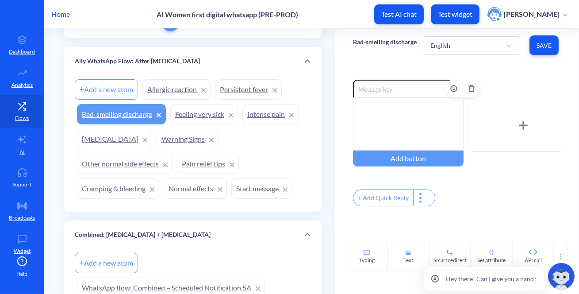
click at [391, 116] on div at bounding box center [408, 123] width 111 height 53
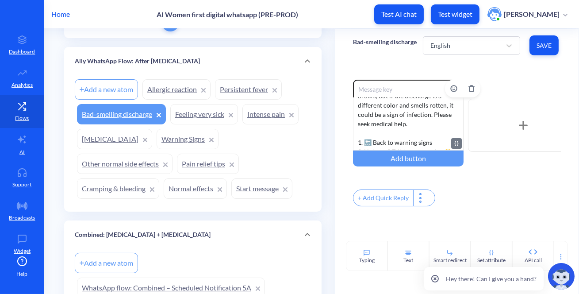
scroll to position [45, 0]
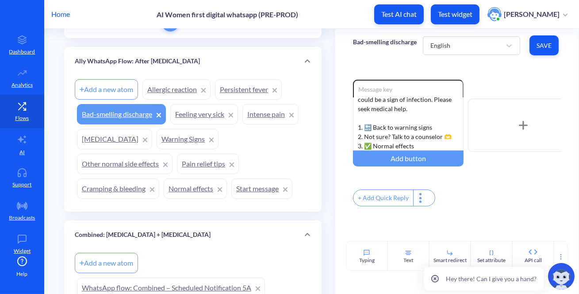
click at [545, 53] on button "Save" at bounding box center [544, 45] width 29 height 20
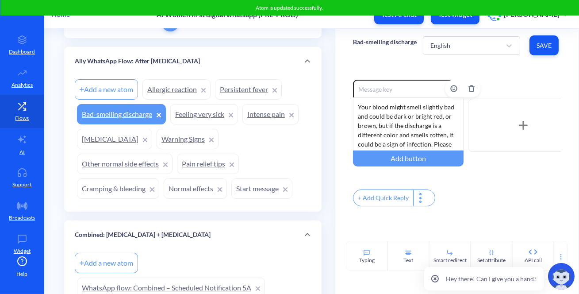
scroll to position [63, 0]
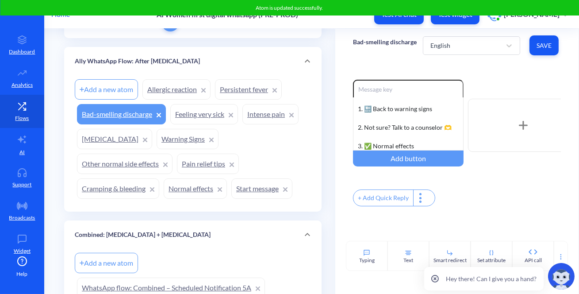
click at [389, 198] on div "+ Add Quick Reply" at bounding box center [384, 198] width 60 height 16
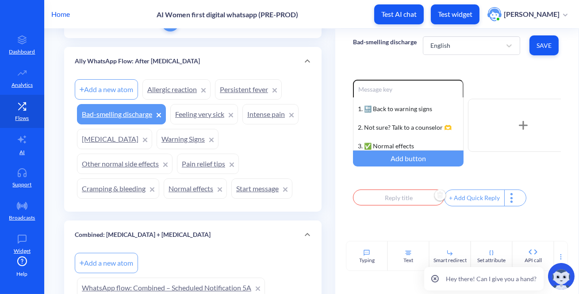
click at [390, 200] on input "text" at bounding box center [398, 197] width 91 height 16
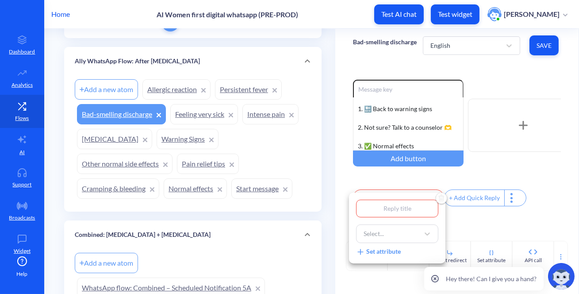
type input "1"
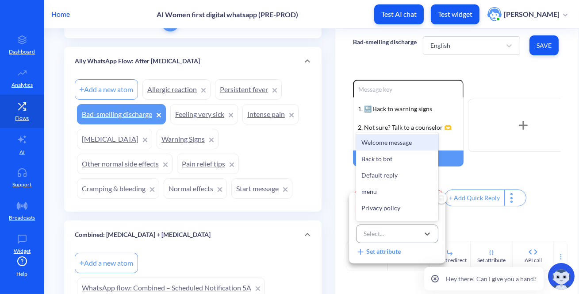
click at [396, 239] on div "Select..." at bounding box center [389, 234] width 60 height 16
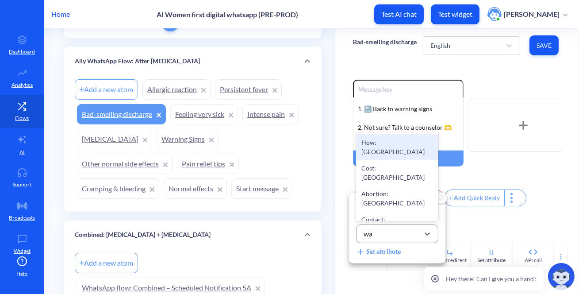
type input "war"
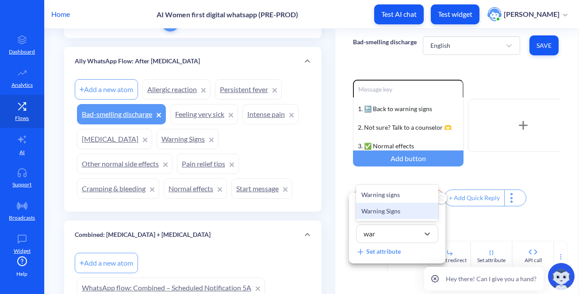
click at [402, 210] on div "Warning Signs" at bounding box center [397, 211] width 82 height 16
click at [476, 202] on div at bounding box center [289, 147] width 579 height 294
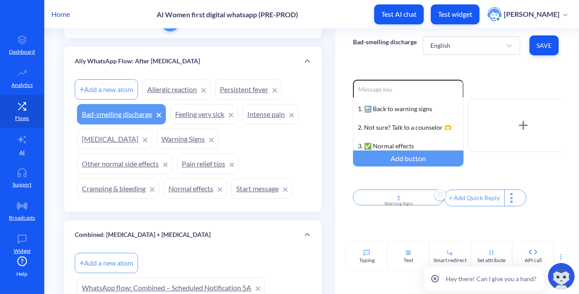
click at [476, 200] on div "+ Add Quick Reply" at bounding box center [475, 198] width 60 height 16
click at [477, 203] on input "text" at bounding box center [489, 197] width 91 height 16
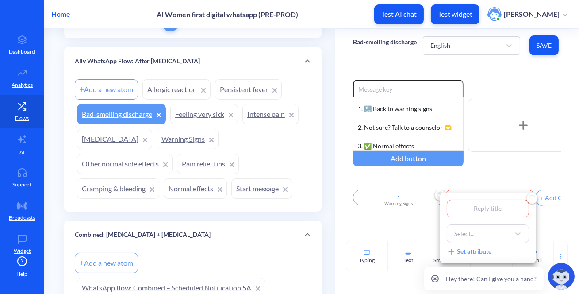
type input "2"
click at [480, 233] on div "Select..." at bounding box center [480, 234] width 60 height 16
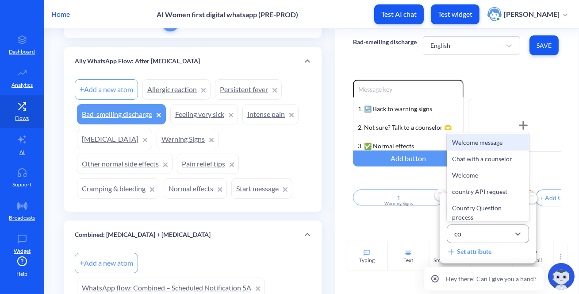
type input "cou"
click at [481, 142] on div "Chat with a counselor" at bounding box center [488, 142] width 82 height 16
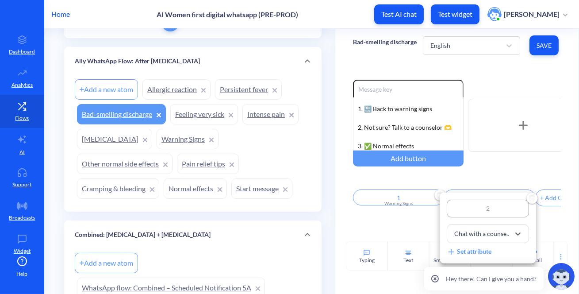
click at [430, 211] on div at bounding box center [289, 147] width 579 height 294
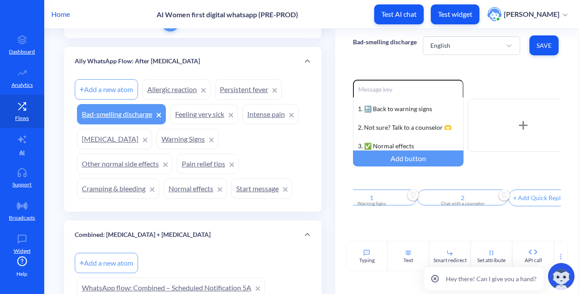
scroll to position [0, 41]
click at [513, 200] on div "+ Add Quick Reply" at bounding box center [525, 198] width 60 height 16
click at [522, 202] on input "text" at bounding box center [540, 197] width 91 height 16
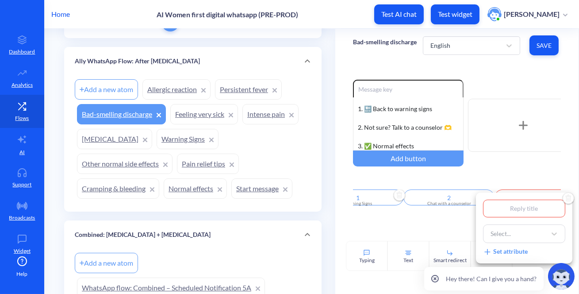
type input "3"
click at [518, 236] on div "Select..." at bounding box center [516, 234] width 60 height 16
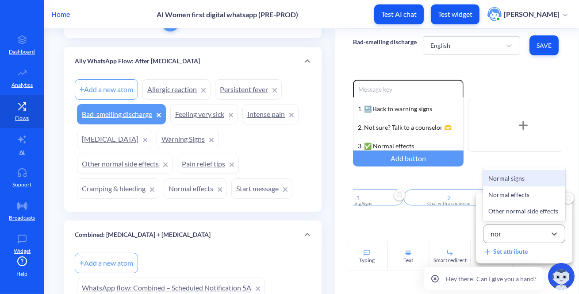
type input "norm"
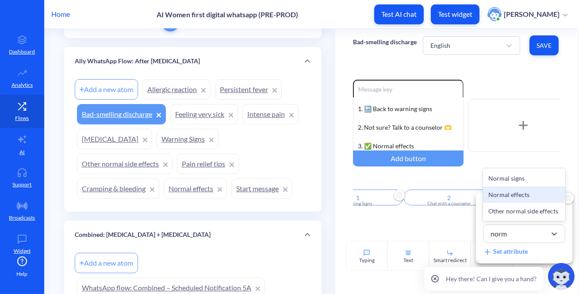
click at [513, 190] on div "Normal effects" at bounding box center [524, 194] width 82 height 16
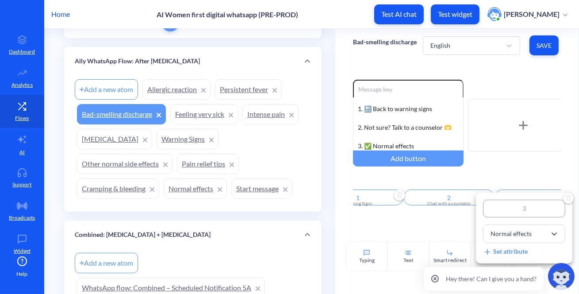
click at [450, 222] on div at bounding box center [289, 147] width 579 height 294
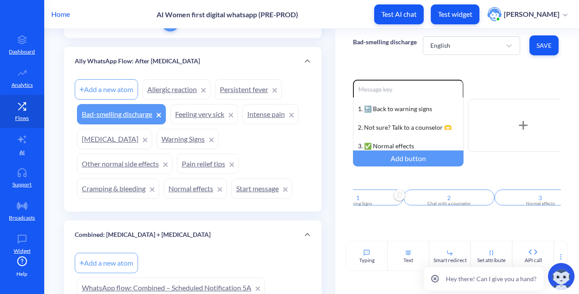
scroll to position [0, 66]
click at [545, 46] on span "Save" at bounding box center [544, 45] width 15 height 9
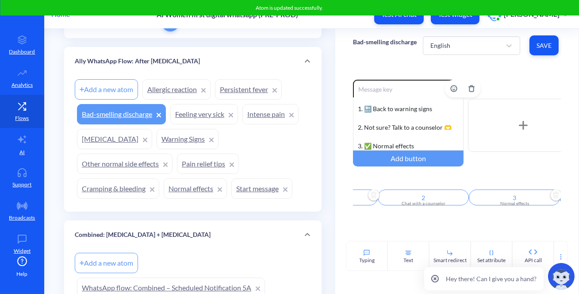
click at [379, 138] on div "Your blood might smell slightly bad and could be dark or bright red, or brown, …" at bounding box center [408, 123] width 111 height 53
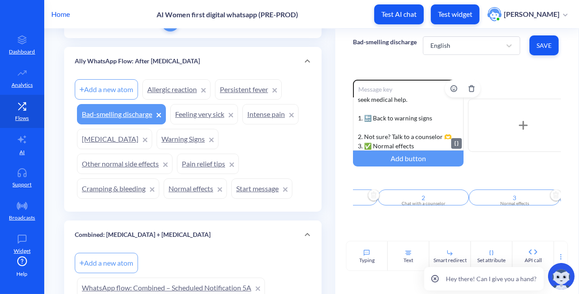
click at [377, 126] on div "Your blood might smell slightly bad and could be dark or bright red, or brown, …" at bounding box center [408, 123] width 111 height 53
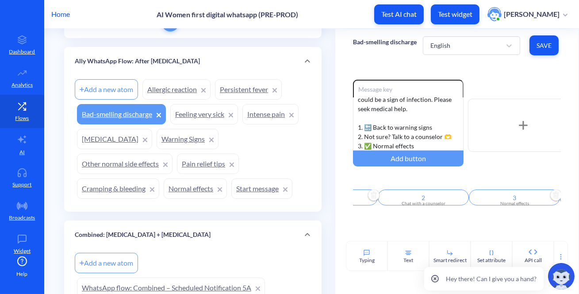
click at [544, 42] on span "Save" at bounding box center [544, 45] width 15 height 9
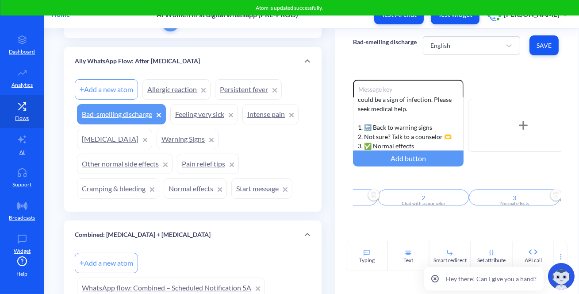
click at [241, 85] on link "Persistent fever" at bounding box center [248, 89] width 67 height 20
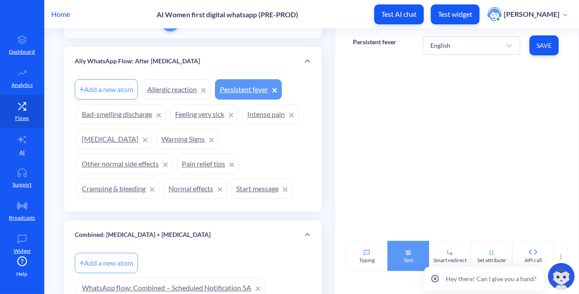
click at [411, 261] on div "Text" at bounding box center [409, 260] width 10 height 8
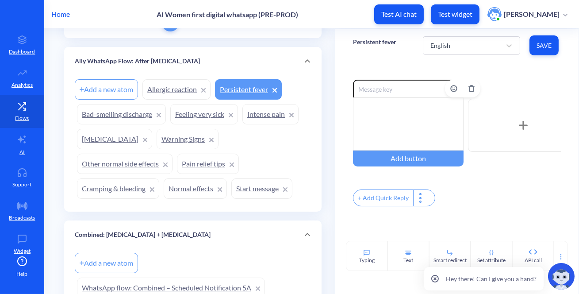
click at [389, 125] on div at bounding box center [408, 123] width 111 height 53
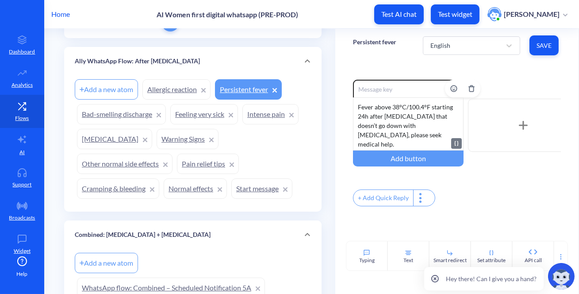
click at [374, 106] on div "Fever above 38°C/100.4°F starting 24h after [MEDICAL_DATA] that doesn’t go down…" at bounding box center [408, 123] width 111 height 53
click at [429, 109] on div "Fever *above 38°C/100.4°F starting 24h after [MEDICAL_DATA] that doesn’t go dow…" at bounding box center [408, 123] width 111 height 53
click at [427, 132] on div "Fever *above 38°C/100.4°F* starting 24h after [MEDICAL_DATA] that doesn’t go do…" at bounding box center [408, 123] width 111 height 53
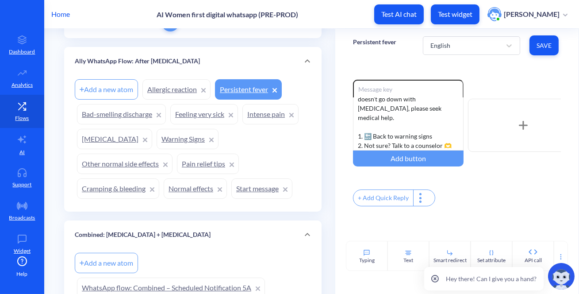
click at [392, 204] on div "+ Add Quick Reply" at bounding box center [384, 198] width 60 height 16
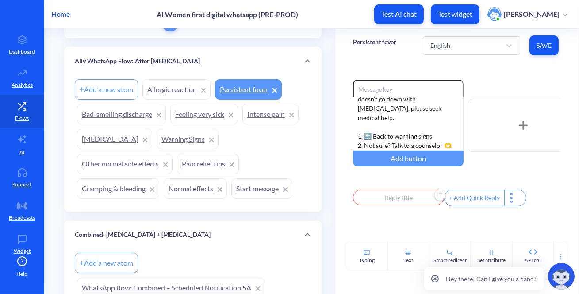
click at [393, 201] on input "text" at bounding box center [398, 197] width 91 height 16
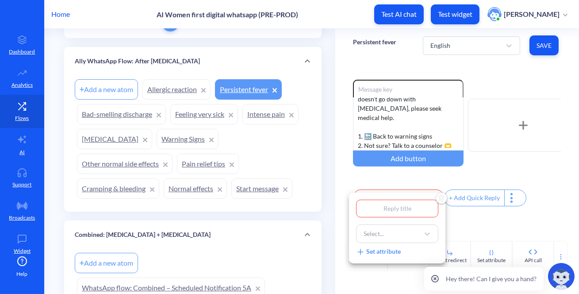
type input "1"
click at [393, 231] on div "Select..." at bounding box center [389, 234] width 60 height 16
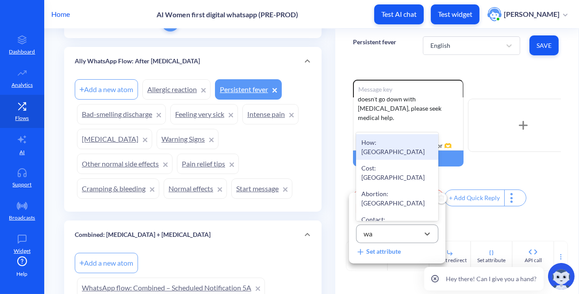
type input "war"
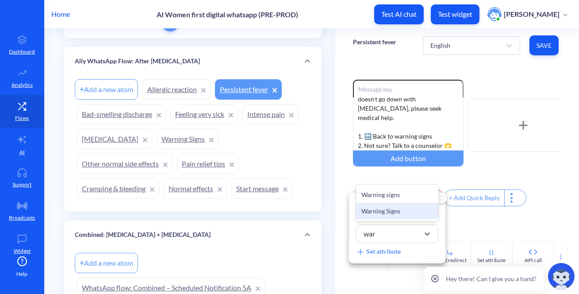
click at [399, 210] on div "Warning Signs" at bounding box center [397, 211] width 82 height 16
click at [473, 228] on div at bounding box center [289, 147] width 579 height 294
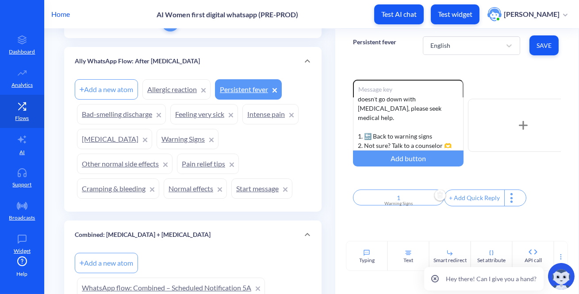
click at [477, 205] on div "+ Add Quick Reply" at bounding box center [475, 198] width 60 height 16
click at [477, 204] on input "text" at bounding box center [489, 197] width 91 height 16
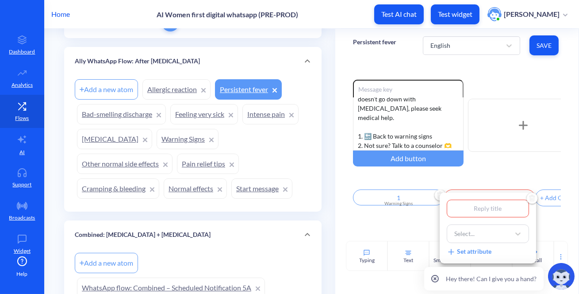
type input "2"
click at [482, 232] on div "Select..." at bounding box center [480, 234] width 60 height 16
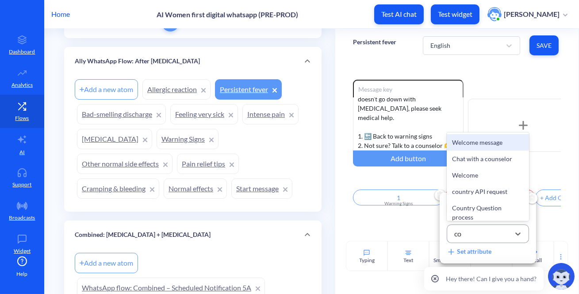
type input "cou"
click at [484, 146] on div "Chat with a counselor" at bounding box center [488, 142] width 82 height 16
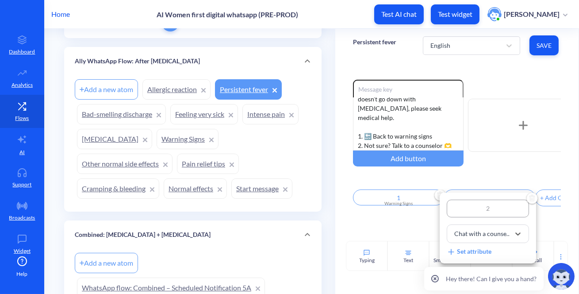
click at [424, 225] on div at bounding box center [289, 147] width 579 height 294
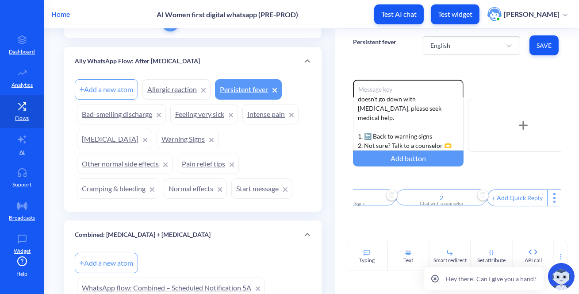
scroll to position [0, 58]
click at [499, 197] on div "+ Add Quick Reply" at bounding box center [509, 198] width 60 height 16
click at [503, 200] on input "text" at bounding box center [522, 197] width 91 height 16
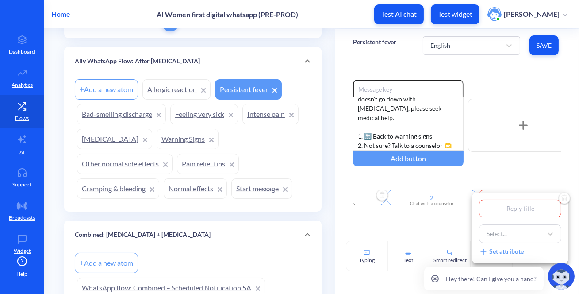
type input "n"
type input "no"
type input "nor"
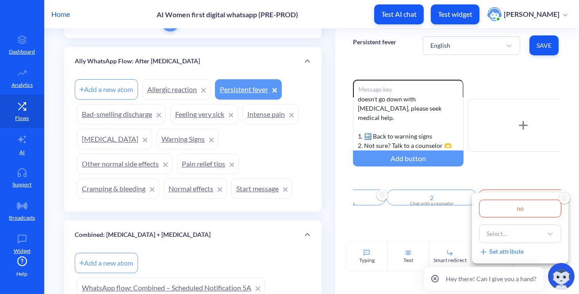
type input "nor"
type input "norm"
type input "nor"
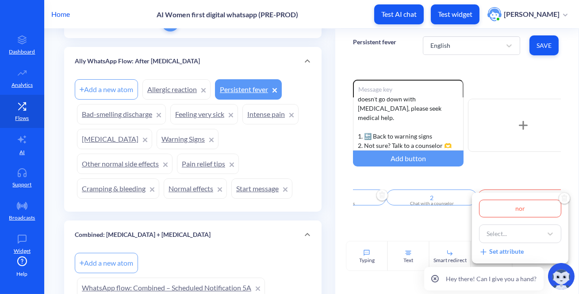
type input "no"
type input "n"
type input "n3"
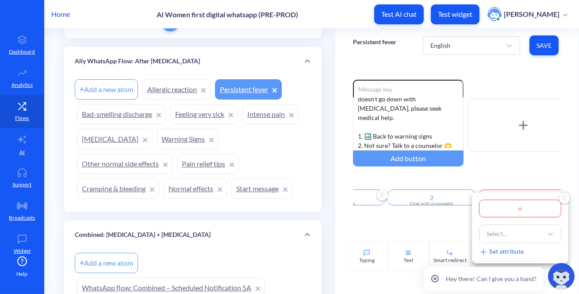
type input "n3"
type input "n"
type input "3"
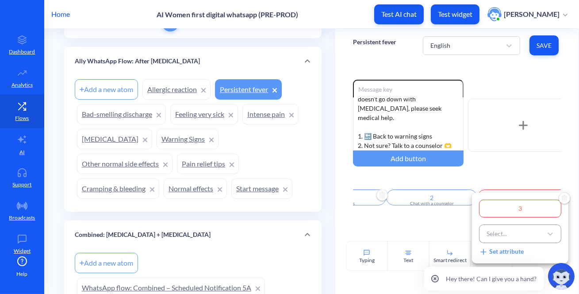
click at [511, 236] on div "Select..." at bounding box center [512, 234] width 60 height 16
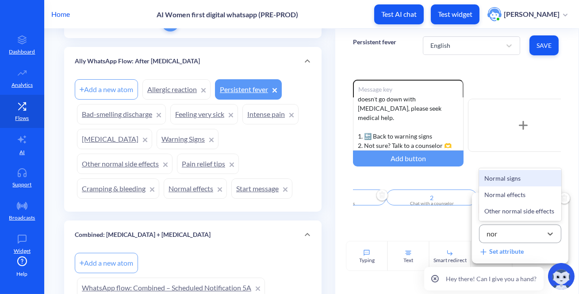
type input "norm"
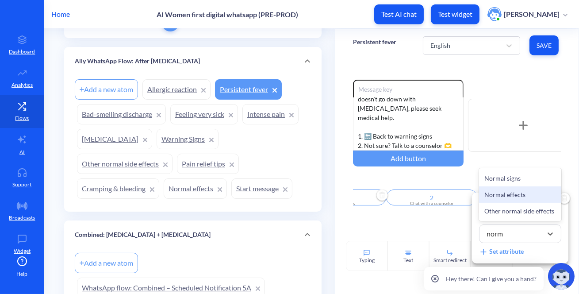
click at [523, 194] on div "Normal effects" at bounding box center [520, 194] width 82 height 16
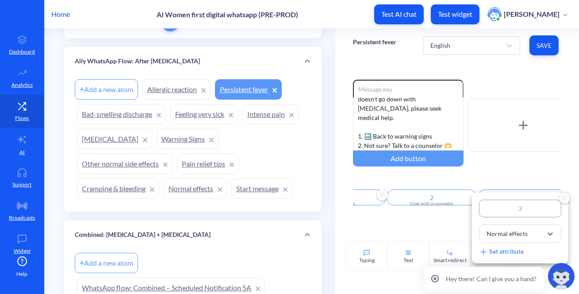
drag, startPoint x: 418, startPoint y: 228, endPoint x: 431, endPoint y: 209, distance: 23.6
click at [418, 228] on div at bounding box center [289, 147] width 579 height 294
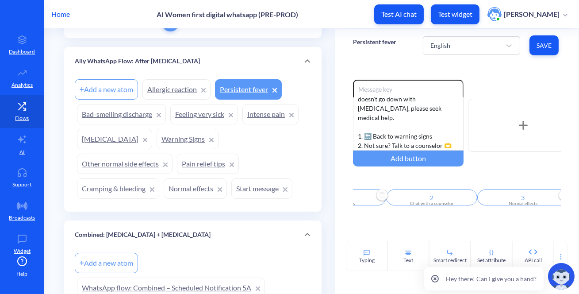
scroll to position [0, 66]
click at [550, 45] on span "Save" at bounding box center [544, 45] width 15 height 9
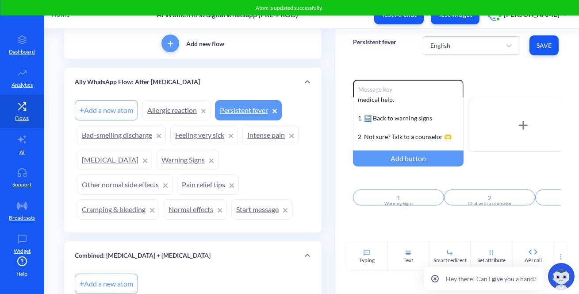
scroll to position [40, 0]
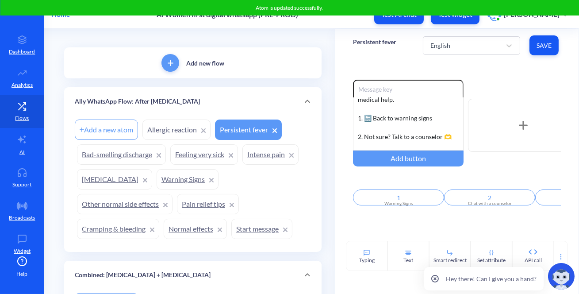
click at [177, 133] on link "Allergic reaction" at bounding box center [176, 129] width 68 height 20
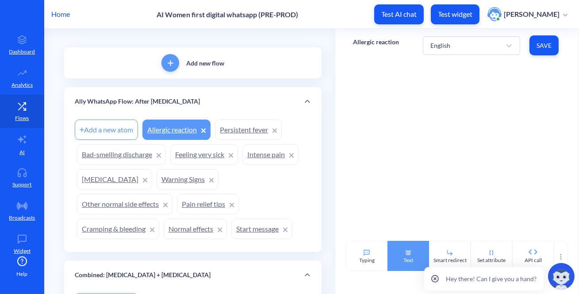
click at [396, 256] on div "Text" at bounding box center [409, 256] width 42 height 30
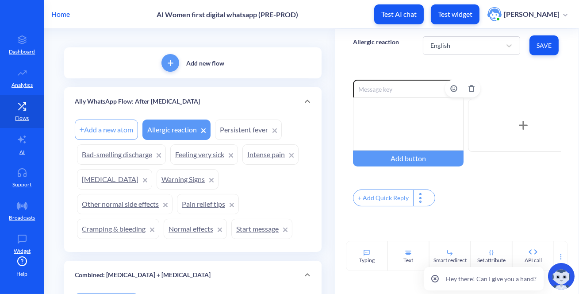
click at [398, 109] on div at bounding box center [408, 123] width 111 height 53
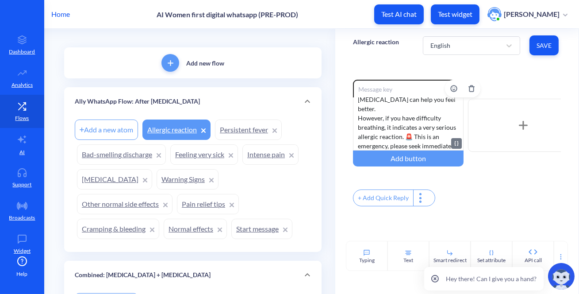
scroll to position [82, 0]
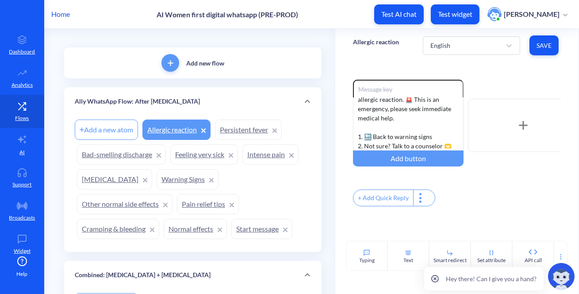
click at [381, 193] on div "+ Add Quick Reply" at bounding box center [384, 198] width 60 height 16
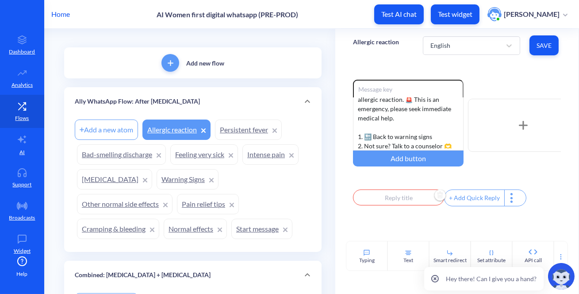
click at [385, 202] on input "text" at bounding box center [398, 197] width 91 height 16
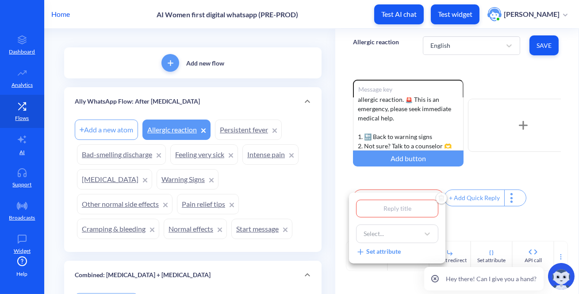
type input "1"
click at [387, 228] on div "Select..." at bounding box center [389, 234] width 60 height 16
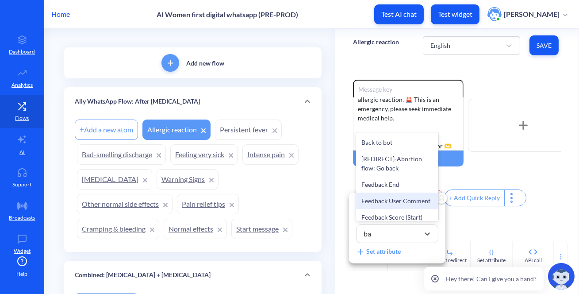
type input "b"
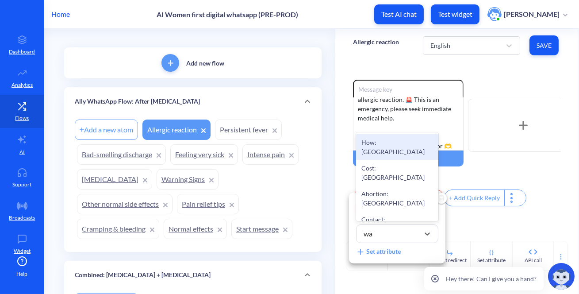
type input "war"
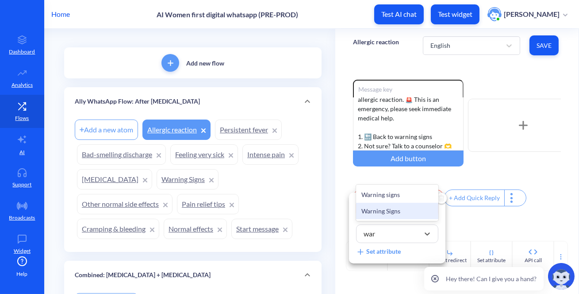
click at [392, 211] on div "Warning Signs" at bounding box center [397, 211] width 82 height 16
click at [500, 228] on div at bounding box center [289, 147] width 579 height 294
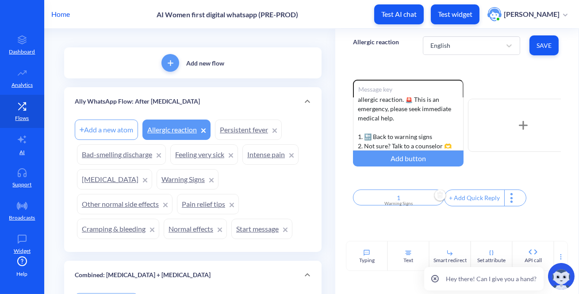
click at [483, 201] on div "+ Add Quick Reply" at bounding box center [475, 198] width 60 height 16
click at [485, 192] on input "text" at bounding box center [489, 197] width 91 height 16
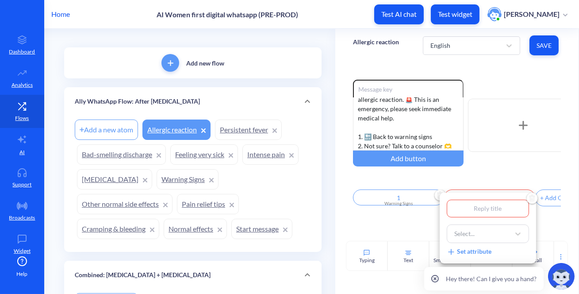
type input "2"
click at [481, 232] on div "Select..." at bounding box center [480, 234] width 60 height 16
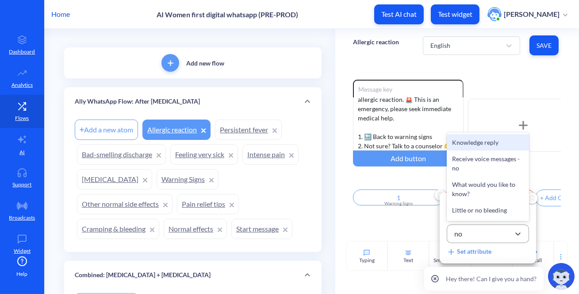
type input "nor"
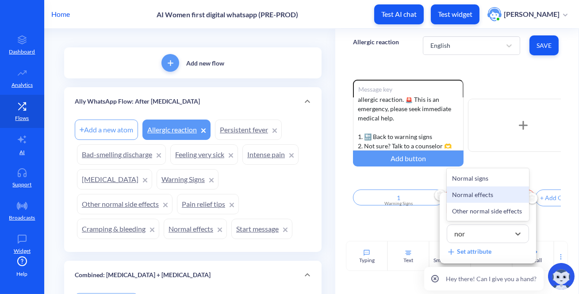
click at [479, 197] on div "Normal effects" at bounding box center [488, 194] width 82 height 16
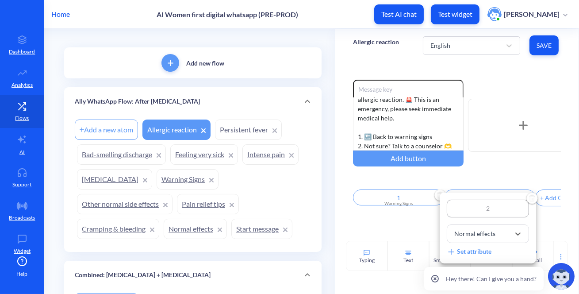
click at [413, 231] on div at bounding box center [289, 147] width 579 height 294
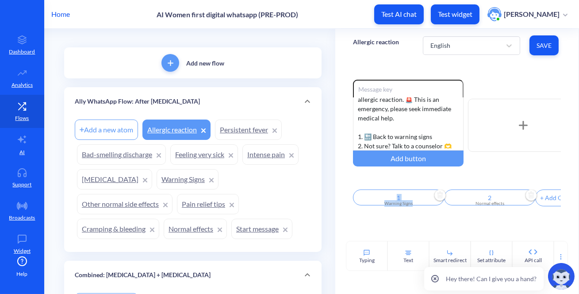
drag, startPoint x: 415, startPoint y: 215, endPoint x: 460, endPoint y: 214, distance: 45.6
click at [461, 217] on div "Enable reactions If you have a mild allergic reaction (such as itchy hands, red…" at bounding box center [456, 151] width 243 height 179
click at [508, 196] on div "+ Add Quick Reply" at bounding box center [509, 198] width 60 height 16
click at [507, 197] on input "text" at bounding box center [522, 197] width 91 height 16
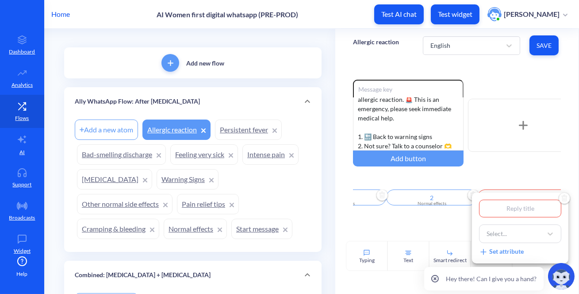
click at [413, 200] on div at bounding box center [289, 147] width 579 height 294
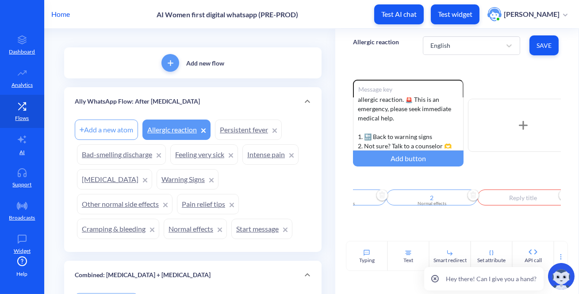
scroll to position [0, 66]
click at [421, 201] on input "2" at bounding box center [423, 197] width 91 height 16
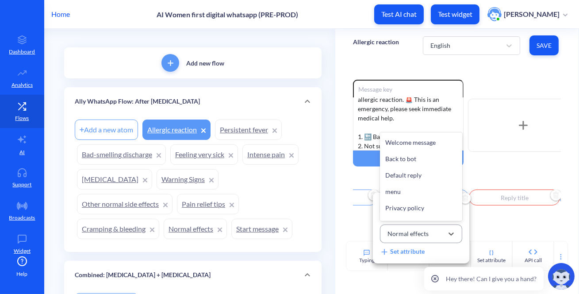
click at [426, 231] on div "Normal effects" at bounding box center [408, 233] width 41 height 9
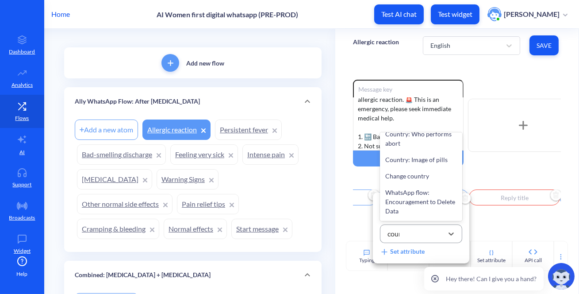
scroll to position [265, 0]
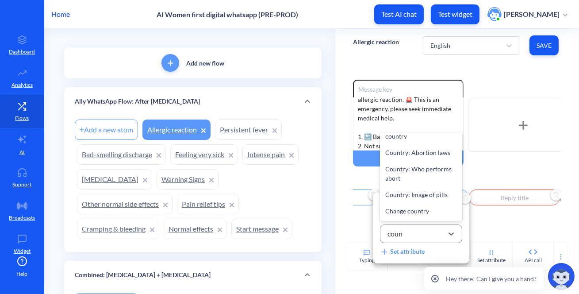
type input "couns"
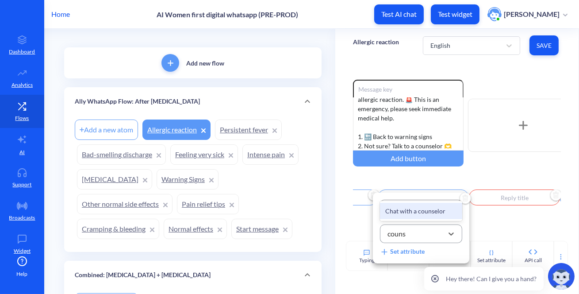
click at [425, 215] on div "Chat with a counselor" at bounding box center [421, 211] width 82 height 16
click at [510, 221] on div at bounding box center [289, 147] width 579 height 294
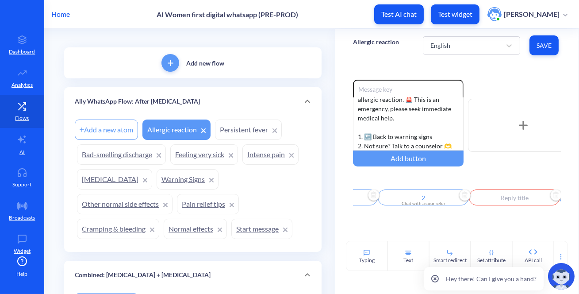
click at [513, 195] on input "text" at bounding box center [514, 197] width 91 height 16
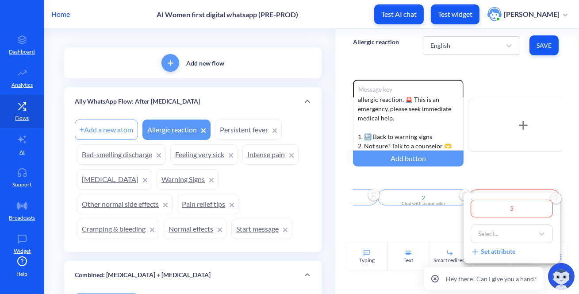
type input "3"
click at [507, 229] on div "Select..." at bounding box center [504, 234] width 60 height 16
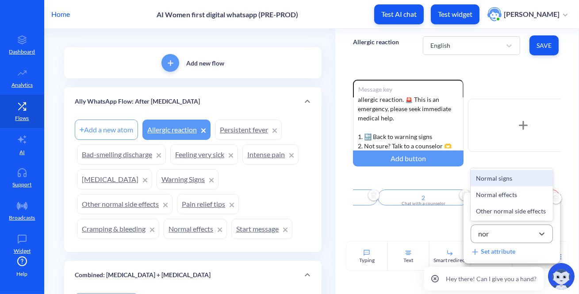
type input "norm"
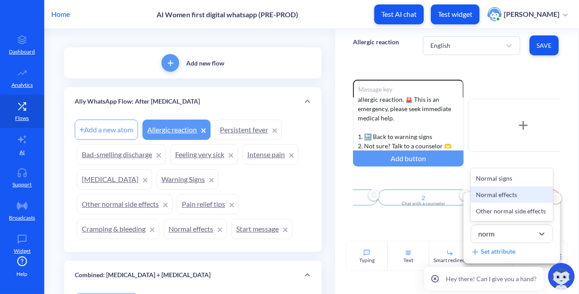
click at [507, 196] on div "Normal effects" at bounding box center [512, 194] width 82 height 16
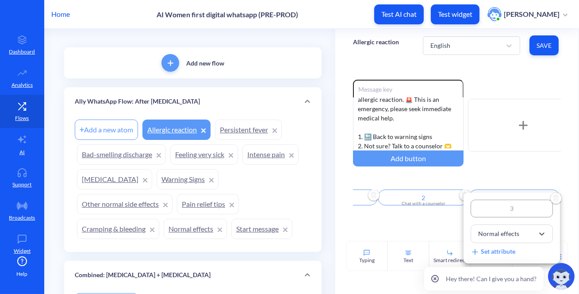
click at [443, 222] on div at bounding box center [289, 147] width 579 height 294
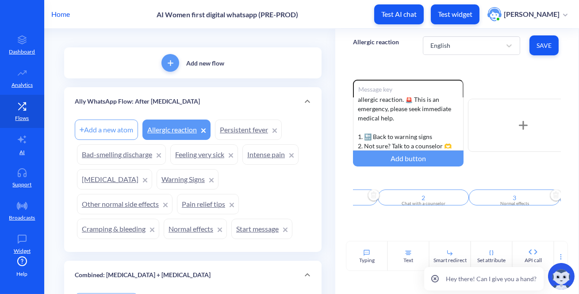
click at [534, 46] on button "Save" at bounding box center [544, 45] width 29 height 20
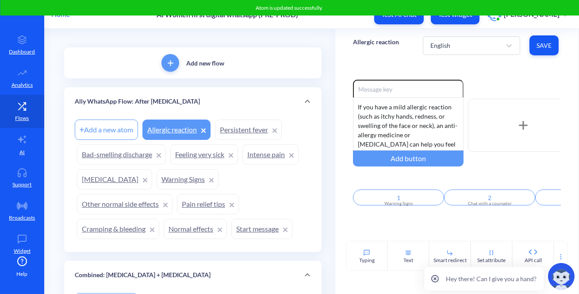
click at [250, 221] on link "Start message" at bounding box center [261, 229] width 61 height 20
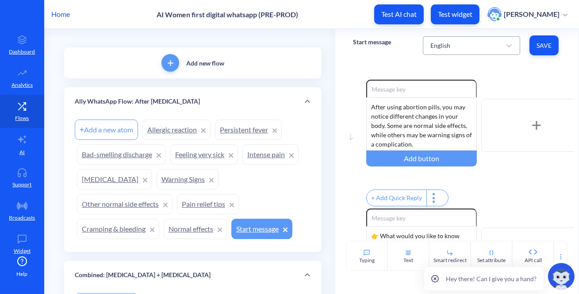
click at [458, 52] on div "English" at bounding box center [463, 46] width 75 height 16
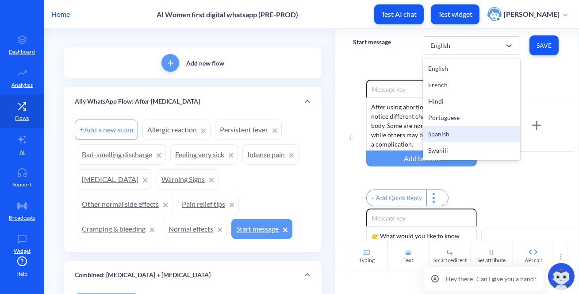
click at [446, 132] on div "Spanish" at bounding box center [471, 134] width 97 height 16
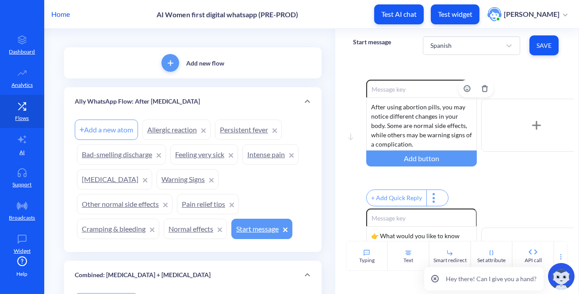
click at [444, 127] on div "After using abortion pills, you may notice different changes in your body. Some…" at bounding box center [421, 123] width 111 height 53
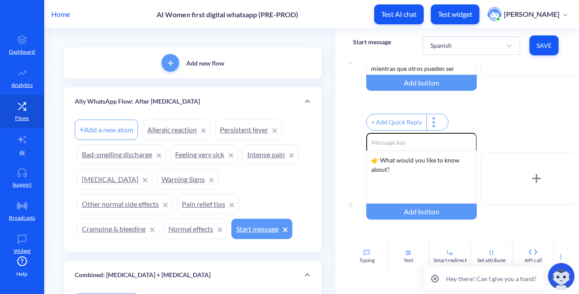
scroll to position [107, 0]
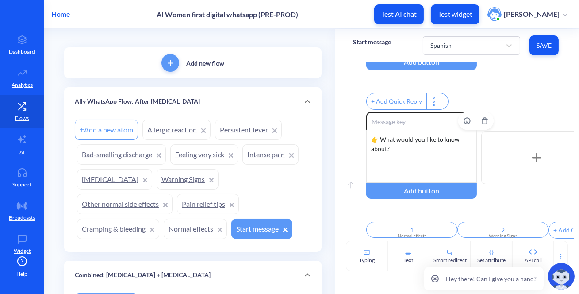
drag, startPoint x: 421, startPoint y: 161, endPoint x: 419, endPoint y: 153, distance: 8.2
click at [421, 160] on div "👉 What would you like to know about?" at bounding box center [421, 156] width 111 height 53
click at [549, 41] on span "Save" at bounding box center [544, 45] width 15 height 9
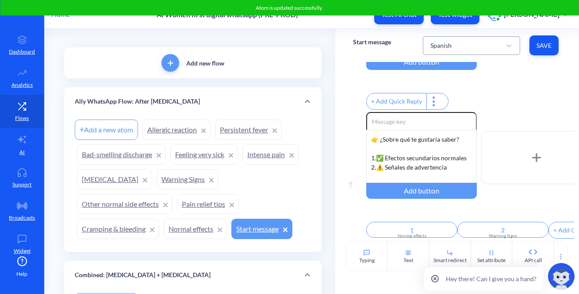
click at [450, 54] on div "Spanish" at bounding box center [471, 45] width 97 height 19
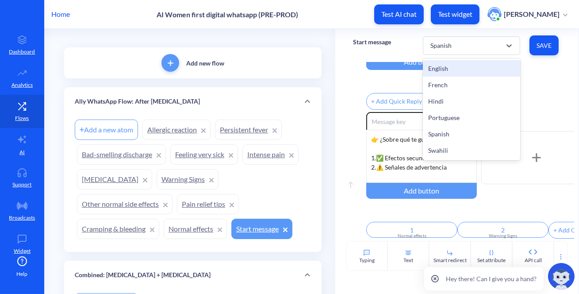
click at [444, 65] on div "English" at bounding box center [471, 68] width 97 height 16
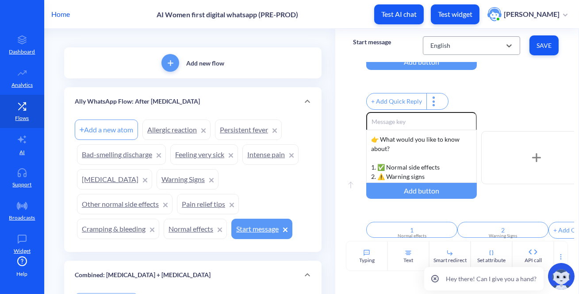
click at [435, 45] on div "English" at bounding box center [440, 45] width 20 height 9
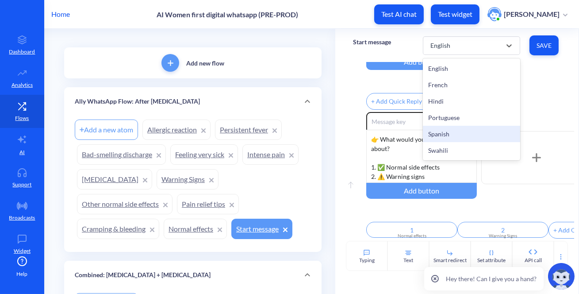
click at [446, 131] on div "Spanish" at bounding box center [471, 134] width 97 height 16
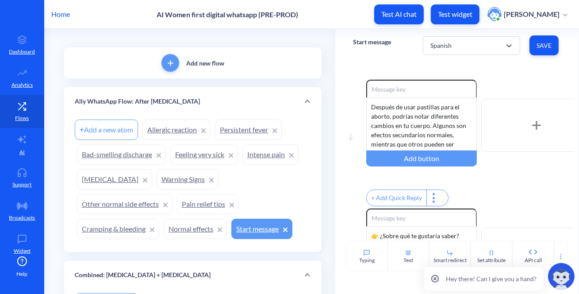
scroll to position [0, 0]
click at [427, 45] on div "Spanish" at bounding box center [463, 46] width 75 height 16
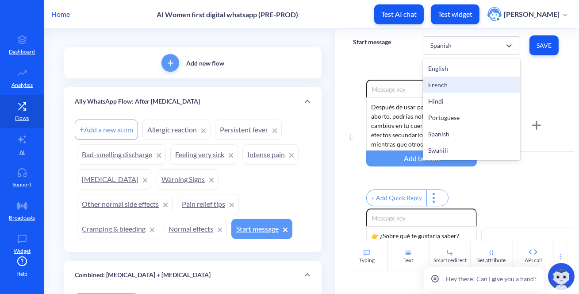
click at [444, 87] on div "French" at bounding box center [471, 85] width 97 height 16
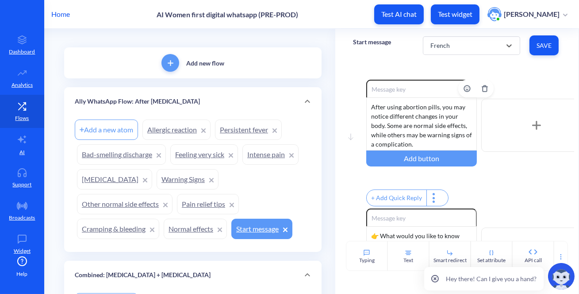
click at [425, 122] on div "After using abortion pills, you may notice different changes in your body. Some…" at bounding box center [421, 123] width 111 height 53
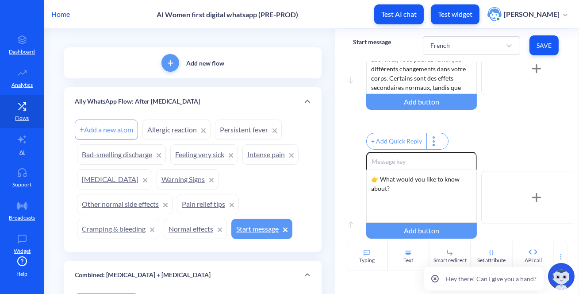
scroll to position [107, 0]
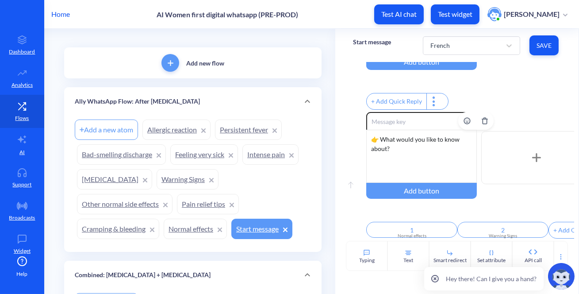
click at [409, 156] on div "👉 What would you like to know about?" at bounding box center [421, 156] width 111 height 53
click at [546, 45] on span "Save" at bounding box center [544, 45] width 15 height 9
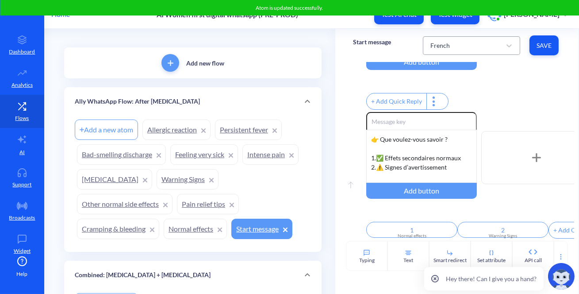
click at [430, 51] on div "French" at bounding box center [463, 46] width 75 height 16
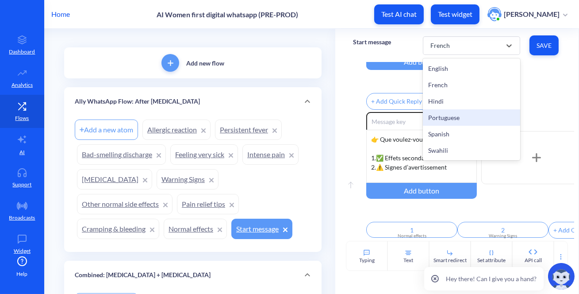
click at [450, 115] on div "Portuguese" at bounding box center [471, 117] width 97 height 16
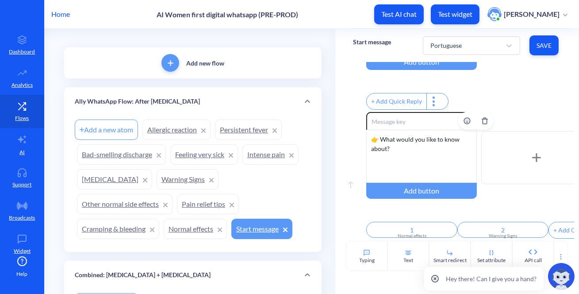
click at [434, 145] on div "👉 What would you like to know about?" at bounding box center [421, 156] width 111 height 53
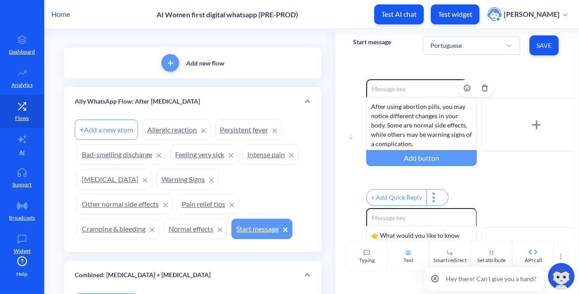
scroll to position [0, 0]
click at [420, 121] on div "After using abortion pills, you may notice different changes in your body. Some…" at bounding box center [421, 123] width 111 height 53
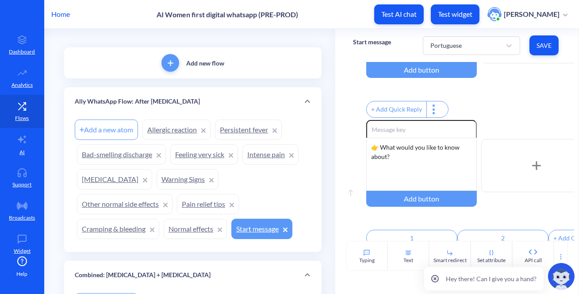
scroll to position [107, 0]
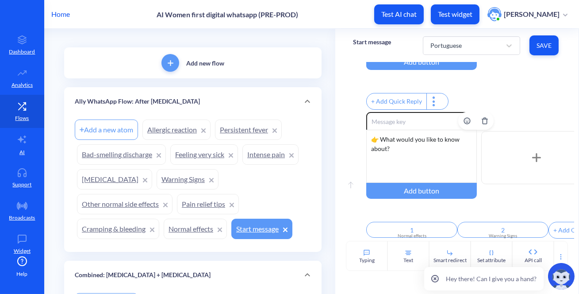
click at [402, 137] on div "👉 What would you like to know about?" at bounding box center [421, 156] width 111 height 53
click at [544, 45] on span "Save" at bounding box center [544, 45] width 15 height 9
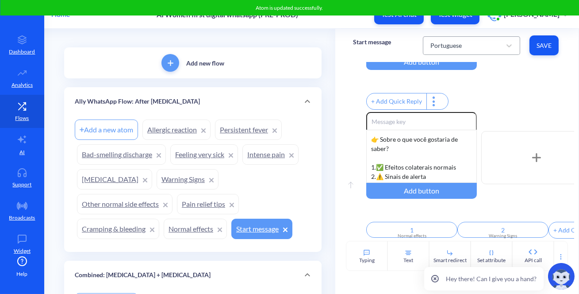
click at [477, 44] on div "Portuguese" at bounding box center [463, 46] width 75 height 16
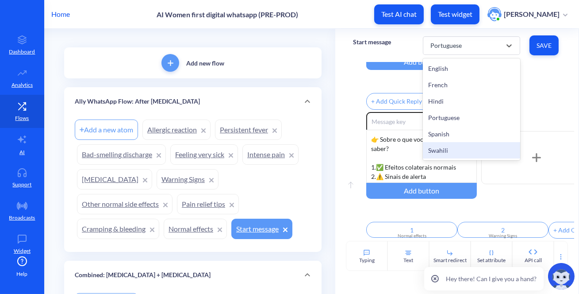
click at [451, 148] on div "Swahili" at bounding box center [471, 150] width 97 height 16
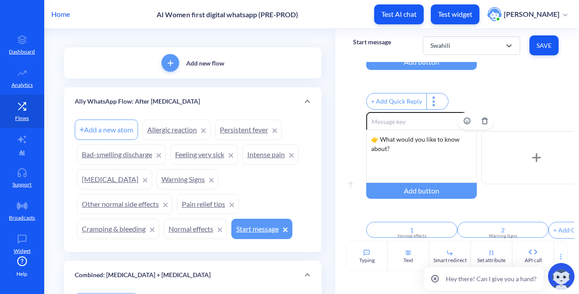
click at [414, 140] on div "👉 What would you like to know about?" at bounding box center [421, 156] width 111 height 53
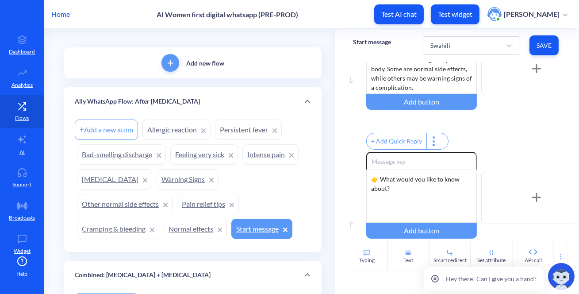
scroll to position [0, 0]
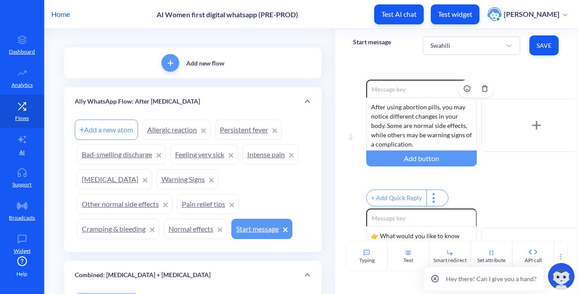
click at [406, 119] on div "After using abortion pills, you may notice different changes in your body. Some…" at bounding box center [421, 123] width 111 height 53
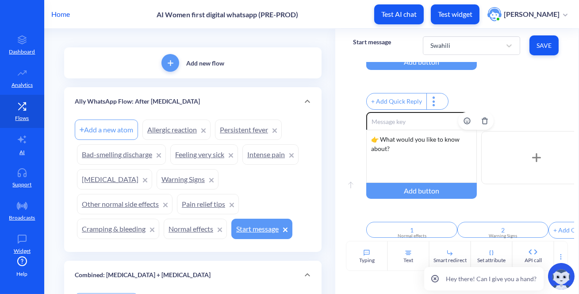
scroll to position [107, 0]
click at [415, 148] on div "👉 What would you like to know about?" at bounding box center [421, 156] width 111 height 53
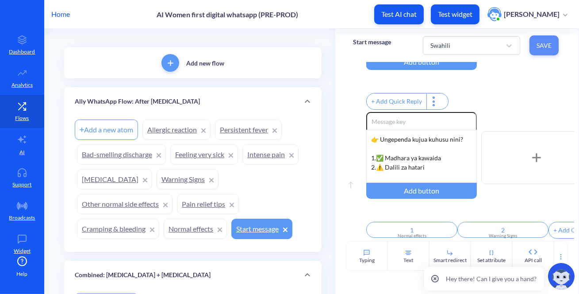
click at [548, 46] on span "Save" at bounding box center [544, 45] width 15 height 9
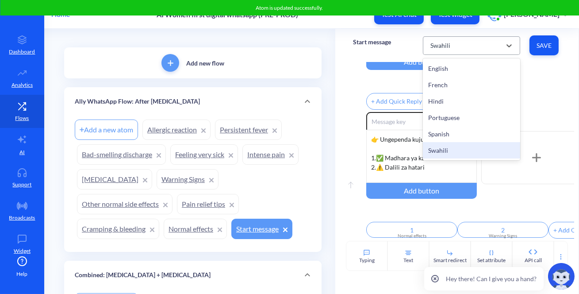
click at [470, 49] on div "Swahili" at bounding box center [463, 46] width 75 height 16
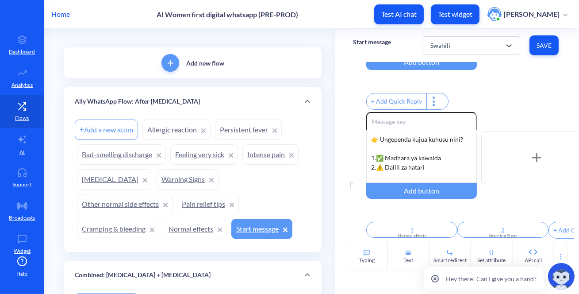
scroll to position [67, 0]
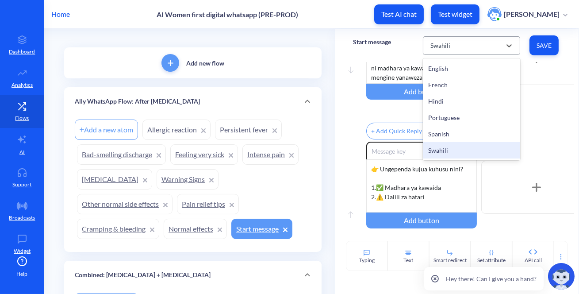
drag, startPoint x: 442, startPoint y: 42, endPoint x: 445, endPoint y: 64, distance: 21.8
click at [443, 42] on div "Swahili" at bounding box center [440, 45] width 20 height 9
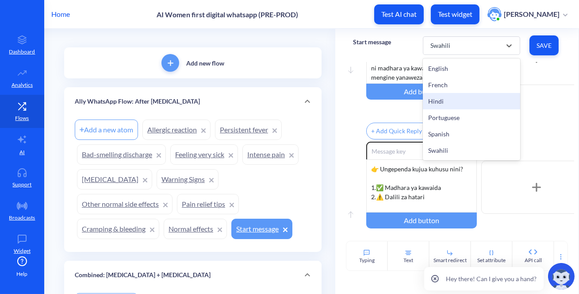
click at [446, 94] on div "Hindi" at bounding box center [471, 101] width 97 height 16
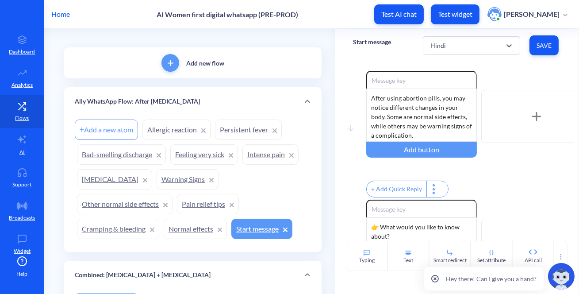
scroll to position [0, 0]
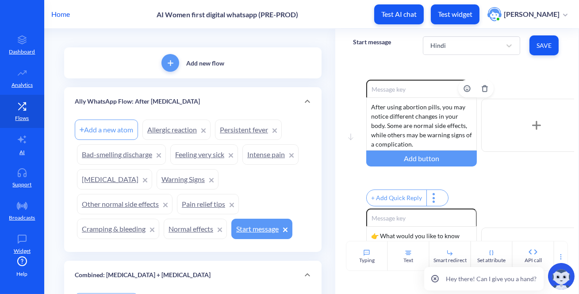
click at [430, 129] on div "After using abortion pills, you may notice different changes in your body. Some…" at bounding box center [421, 123] width 111 height 53
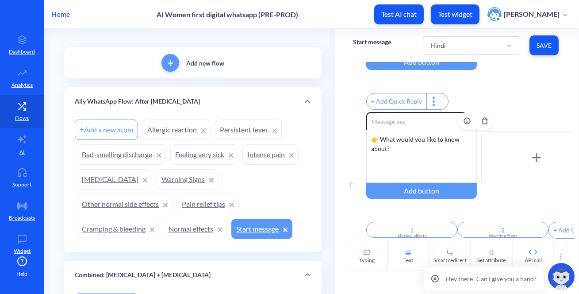
scroll to position [107, 0]
click at [411, 147] on div "👉 What would you like to know about?" at bounding box center [421, 156] width 111 height 53
click at [538, 48] on span "Save" at bounding box center [544, 45] width 15 height 9
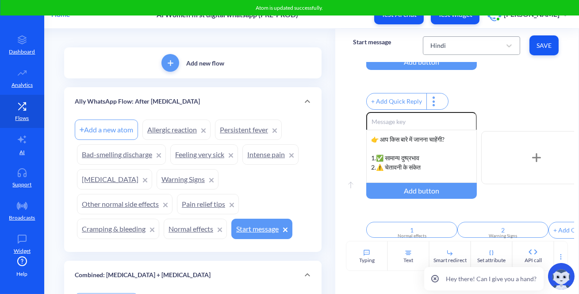
click at [439, 46] on div "Hindi" at bounding box center [437, 45] width 15 height 9
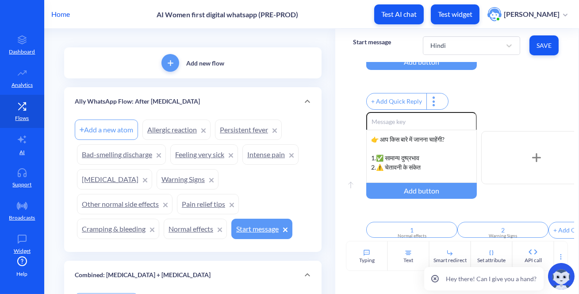
click at [353, 52] on div "Start message" at bounding box center [372, 45] width 38 height 24
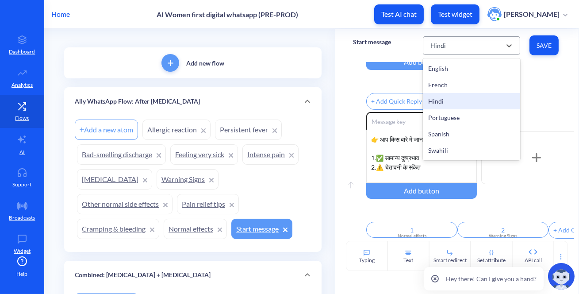
click at [436, 40] on div "Hindi" at bounding box center [463, 46] width 75 height 16
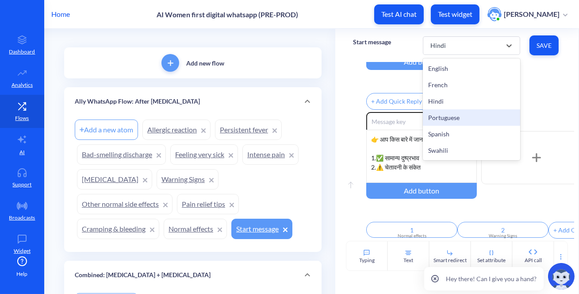
click at [448, 121] on div "Portuguese" at bounding box center [471, 117] width 97 height 16
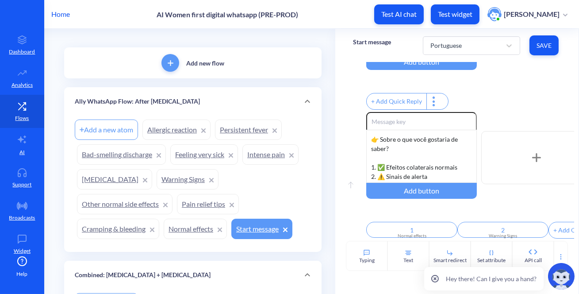
click at [186, 225] on link "Normal effects" at bounding box center [195, 229] width 63 height 20
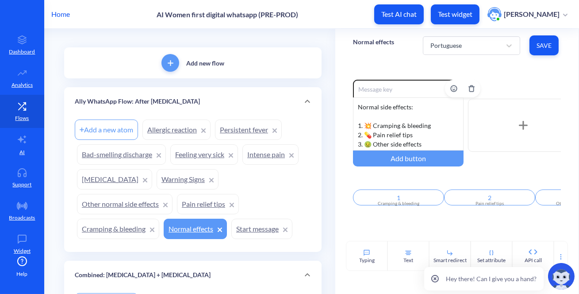
click at [412, 100] on div "Normal side effects: 1. 💥 Cramping & bleeding 2. 💊 Pain relief tips 3. 🤢 Other …" at bounding box center [408, 123] width 111 height 53
drag, startPoint x: 415, startPoint y: 104, endPoint x: 329, endPoint y: 98, distance: 86.5
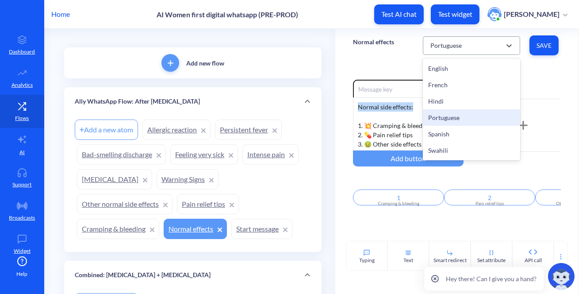
click at [459, 47] on div "Portuguese" at bounding box center [445, 45] width 31 height 9
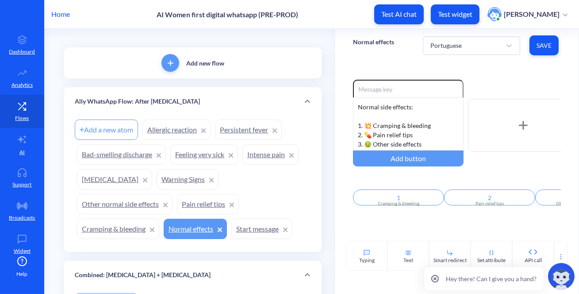
click at [367, 59] on div "Normal effects Portuguese Save" at bounding box center [456, 45] width 243 height 33
drag, startPoint x: 411, startPoint y: 108, endPoint x: 318, endPoint y: 97, distance: 94.0
drag, startPoint x: 435, startPoint y: 124, endPoint x: 363, endPoint y: 124, distance: 71.7
click at [363, 124] on div "Efeitos colaterais normais: 1. 💥 Cramping & bleeding 2. 💊 Pain relief tips 3. 🤢…" at bounding box center [408, 123] width 111 height 53
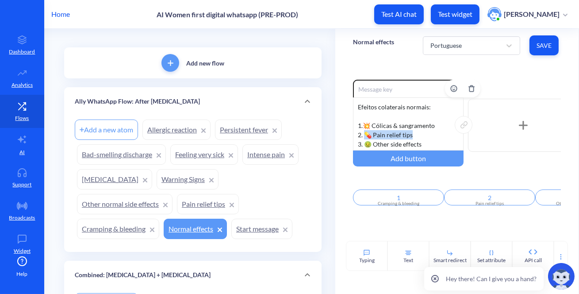
drag, startPoint x: 408, startPoint y: 135, endPoint x: 364, endPoint y: 136, distance: 44.3
click at [364, 136] on div "Efeitos colaterais normais: 1. 💥 Cólicas & sangramento 2. 💊 Pain relief tips 3.…" at bounding box center [408, 123] width 111 height 53
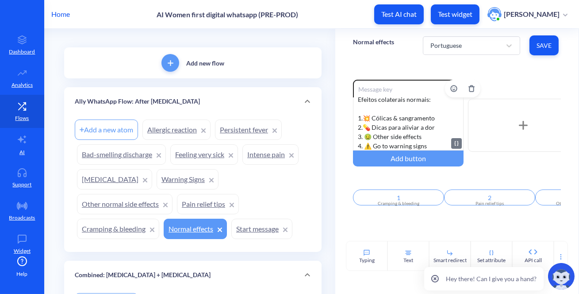
scroll to position [8, 0]
drag, startPoint x: 422, startPoint y: 133, endPoint x: 364, endPoint y: 133, distance: 58.4
click at [364, 133] on div "Efeitos colaterais normais: 1. 💥 Cólicas & sangramento 2. 💊 Dicas para aliviar …" at bounding box center [408, 123] width 111 height 53
drag, startPoint x: 433, startPoint y: 144, endPoint x: 365, endPoint y: 144, distance: 67.7
click at [365, 144] on div "Efeitos colaterais normais: 1. 💥 Cólicas & sangramento 2. 💊 Dicas para aliviar …" at bounding box center [408, 123] width 111 height 53
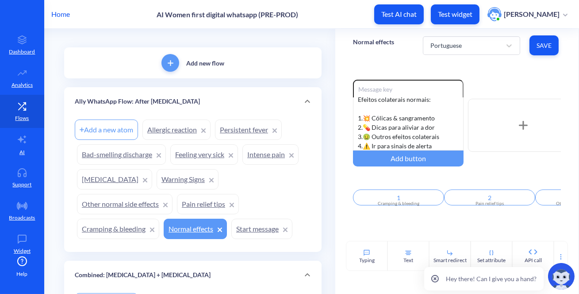
click at [542, 44] on span "Save" at bounding box center [544, 45] width 15 height 9
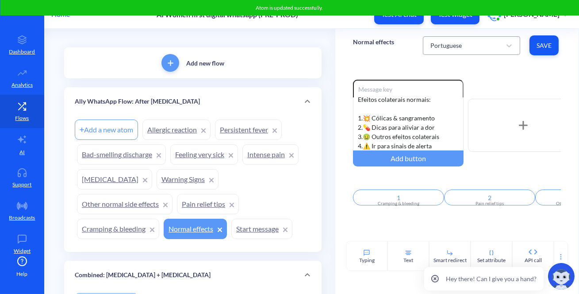
click at [433, 40] on div "Portuguese" at bounding box center [463, 46] width 75 height 16
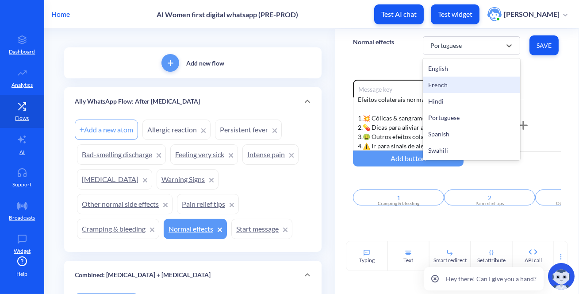
click at [384, 58] on div "Normal effects option French focused, 2 of 6. 6 results available. Use Up and D…" at bounding box center [456, 45] width 243 height 33
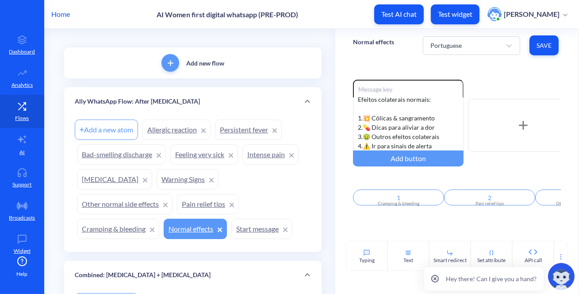
click at [433, 57] on div "Portuguese Save" at bounding box center [492, 45] width 138 height 24
click at [435, 49] on div "Portuguese" at bounding box center [445, 45] width 31 height 9
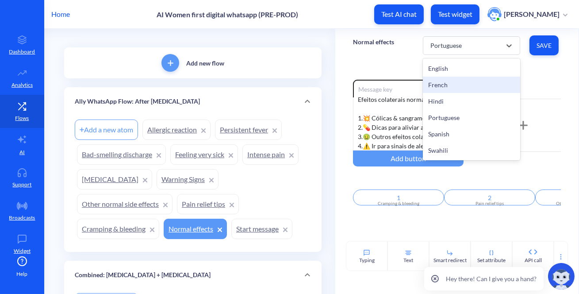
click at [438, 83] on div "French" at bounding box center [471, 85] width 97 height 16
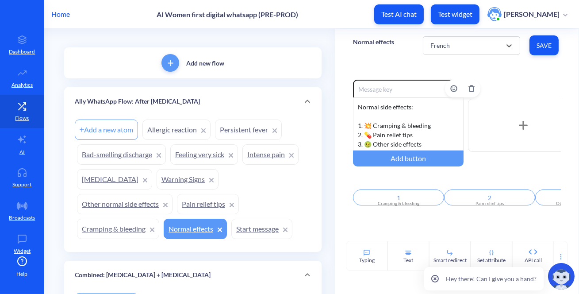
scroll to position [0, 0]
drag, startPoint x: 422, startPoint y: 105, endPoint x: 260, endPoint y: 95, distance: 161.8
drag, startPoint x: 434, startPoint y: 126, endPoint x: 365, endPoint y: 122, distance: 68.7
click at [365, 122] on div "Effets secondaires normaux : 1. 💥 Cramping & bleeding 2. 💊 Pain relief tips 3. …" at bounding box center [408, 123] width 111 height 53
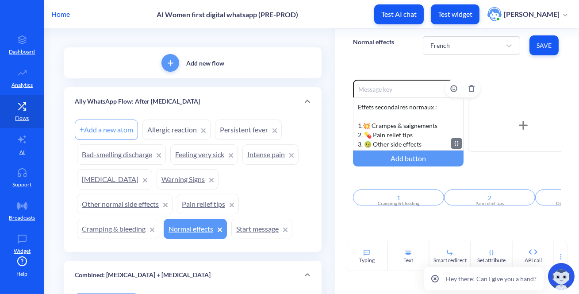
click at [380, 133] on div "Effets secondaires normaux : 1. 💥 Crampes & saignements 2. 💊 Pain relief tips 3…" at bounding box center [408, 123] width 111 height 53
click at [392, 135] on div "Effets secondaires normaux : 1. 💥 Crampes & saignements 2. 💊 Pain relief tips 3…" at bounding box center [408, 123] width 111 height 53
drag, startPoint x: 415, startPoint y: 135, endPoint x: 365, endPoint y: 133, distance: 49.1
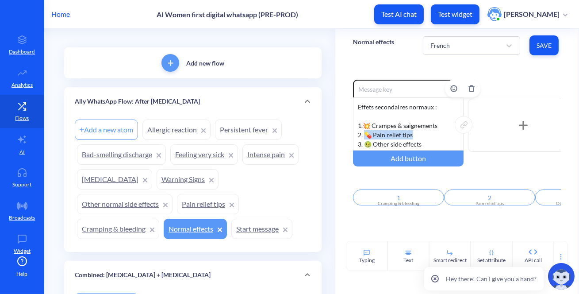
click at [365, 133] on div "Effets secondaires normaux : 1. 💥 Crampes & saignements 2. 💊 Pain relief tips 3…" at bounding box center [408, 123] width 111 height 53
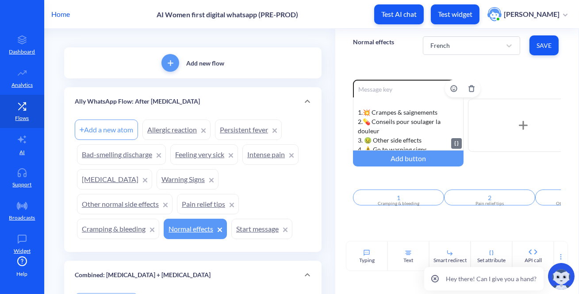
scroll to position [17, 0]
drag, startPoint x: 424, startPoint y: 137, endPoint x: 366, endPoint y: 136, distance: 57.5
click at [366, 136] on div "Effets secondaires normaux : 1. 💥 Crampes & saignements 2. 💊 Conseils pour soul…" at bounding box center [408, 123] width 111 height 53
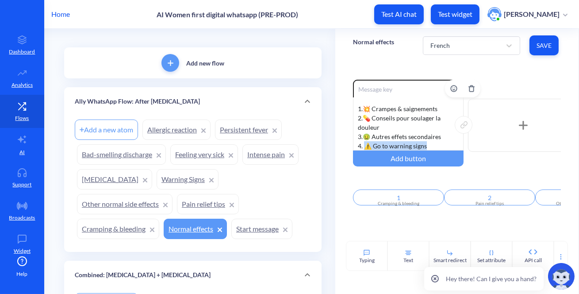
drag, startPoint x: 427, startPoint y: 144, endPoint x: 364, endPoint y: 149, distance: 63.0
click at [364, 149] on div "Effets secondaires normaux : 1. 💥 Crampes & saignements 2. 💊 Conseils pour soul…" at bounding box center [408, 123] width 111 height 53
click at [537, 48] on span "Save" at bounding box center [544, 45] width 15 height 9
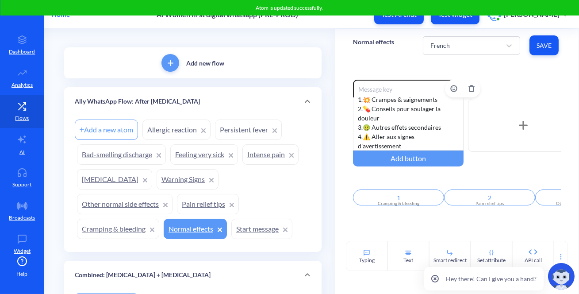
scroll to position [27, 0]
click at [445, 47] on div "French" at bounding box center [439, 45] width 19 height 9
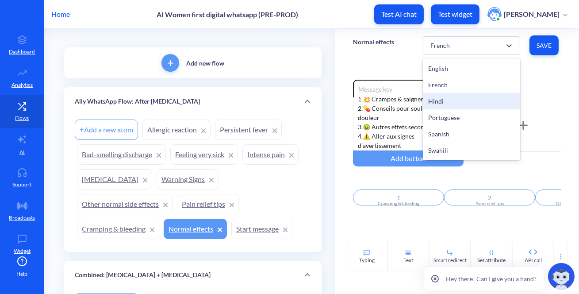
click at [445, 99] on div "Hindi" at bounding box center [471, 101] width 97 height 16
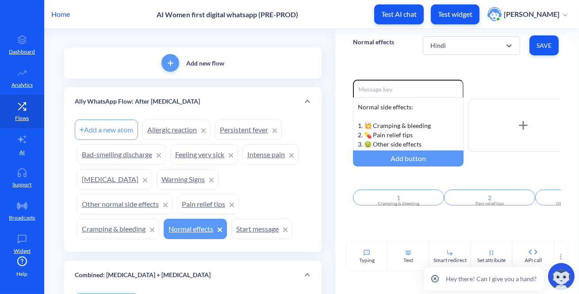
scroll to position [0, 0]
drag, startPoint x: 415, startPoint y: 105, endPoint x: 256, endPoint y: 99, distance: 159.0
drag, startPoint x: 433, startPoint y: 127, endPoint x: 362, endPoint y: 127, distance: 70.8
click at [362, 127] on div "सामान्य दुष्प्रभाव: 1. 💥 Cramping & bleeding 2. 💊 Pain relief tips 3. 🤢 Other s…" at bounding box center [408, 123] width 111 height 53
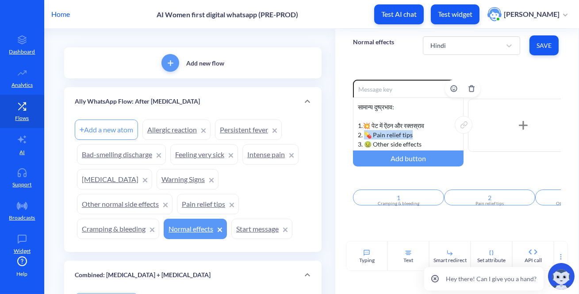
drag, startPoint x: 415, startPoint y: 133, endPoint x: 365, endPoint y: 131, distance: 50.5
click at [365, 131] on div "सामान्य दुष्प्रभाव: 1. 💥 पेट में ऐंठन और रक्तस्राव 2. 💊 Pain relief tips 3. 🤢 O…" at bounding box center [408, 123] width 111 height 53
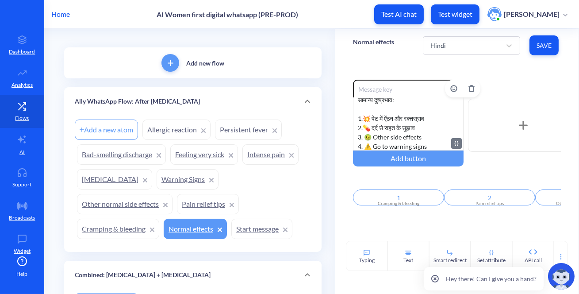
scroll to position [8, 0]
drag, startPoint x: 426, startPoint y: 135, endPoint x: 363, endPoint y: 135, distance: 63.3
click at [363, 135] on div "सामान्य दुष्प्रभाव: 1. 💥 पेट में ऐंठन और रक्तस्राव 2. 💊 दर्द से राहत के सुझाव 3…" at bounding box center [408, 123] width 111 height 53
drag, startPoint x: 434, startPoint y: 144, endPoint x: 365, endPoint y: 143, distance: 69.0
click at [365, 143] on div "सामान्य दुष्प्रभाव: 1. 💥 पेट में ऐंठन और रक्तस्राव 2. 💊 दर्द से राहत के सुझाव 3…" at bounding box center [408, 123] width 111 height 53
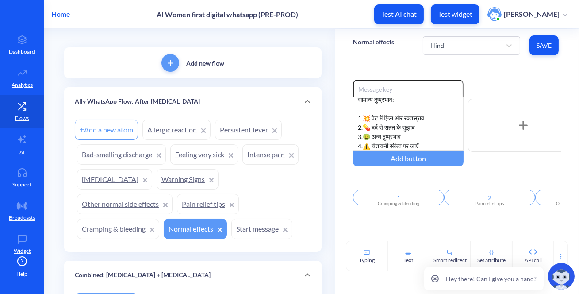
click at [546, 38] on button "Save" at bounding box center [544, 45] width 29 height 20
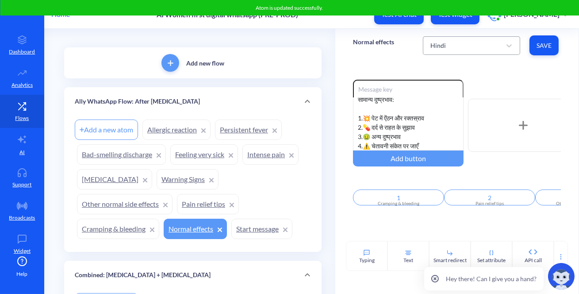
click at [440, 40] on div "Hindi" at bounding box center [463, 46] width 75 height 16
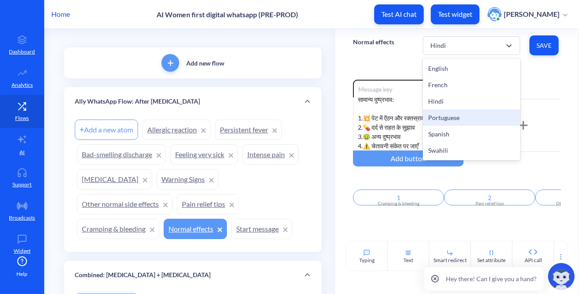
click at [454, 116] on div "Portuguese" at bounding box center [471, 117] width 97 height 16
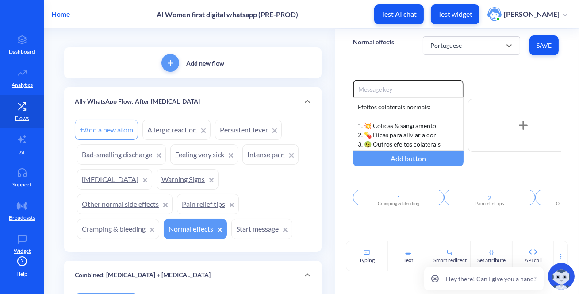
scroll to position [0, 0]
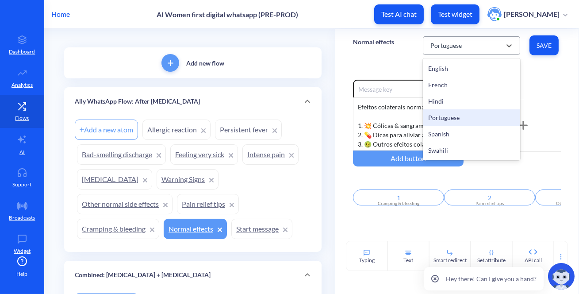
click at [451, 41] on div "Portuguese" at bounding box center [445, 45] width 31 height 9
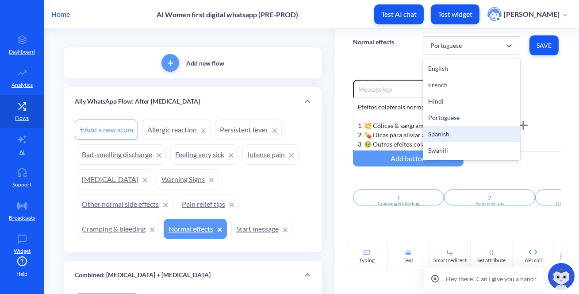
click at [447, 131] on div "Spanish" at bounding box center [471, 134] width 97 height 16
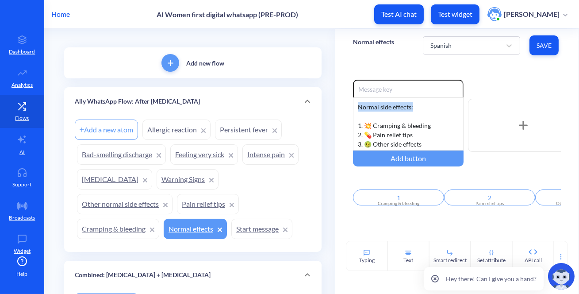
drag, startPoint x: 422, startPoint y: 101, endPoint x: 306, endPoint y: 97, distance: 116.4
click at [409, 108] on div "Normal side effects: 1. 💥 Cramping & bleeding 2. 💊 Pain relief tips 3. 🤢 Other …" at bounding box center [408, 123] width 111 height 53
drag, startPoint x: 414, startPoint y: 108, endPoint x: 316, endPoint y: 105, distance: 98.3
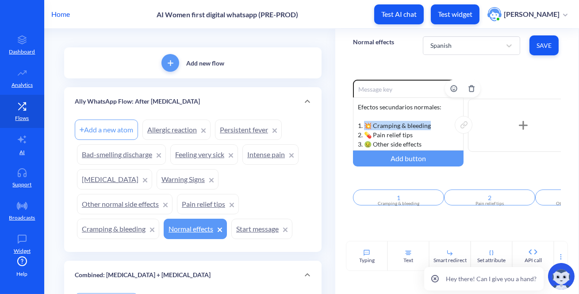
drag, startPoint x: 433, startPoint y: 125, endPoint x: 363, endPoint y: 125, distance: 70.3
click at [363, 125] on div "Efectos secundarios normales: 1. 💥 Cramping & bleeding 2. 💊 Pain relief tips 3.…" at bounding box center [408, 123] width 111 height 53
drag, startPoint x: 402, startPoint y: 135, endPoint x: 365, endPoint y: 138, distance: 37.3
click at [365, 138] on div "Efectos secundarios normales: 1. 💥 Calambres y sangrado 2. 💊 Pain relief tips 3…" at bounding box center [408, 123] width 111 height 53
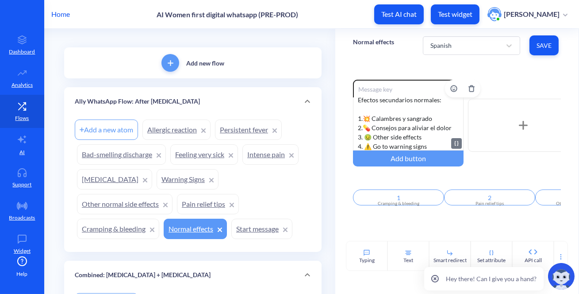
scroll to position [8, 0]
drag, startPoint x: 424, startPoint y: 135, endPoint x: 365, endPoint y: 135, distance: 59.3
click at [365, 135] on div "Efectos secundarios normales: 1. 💥 Calambres y sangrado 2. 💊 Consejos para aliv…" at bounding box center [408, 123] width 111 height 53
drag, startPoint x: 429, startPoint y: 145, endPoint x: 364, endPoint y: 143, distance: 65.5
click at [364, 143] on div "Efectos secundarios normales: 1. 💥 Calambres y sangrado 2. 💊 Consejos para aliv…" at bounding box center [408, 123] width 111 height 53
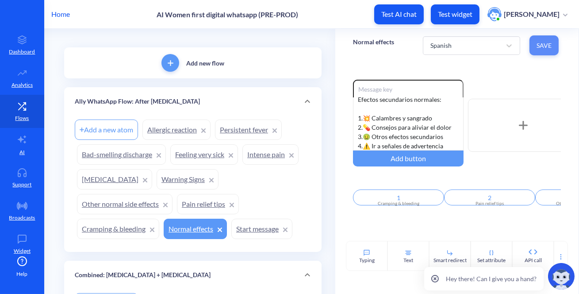
click at [542, 38] on button "Save" at bounding box center [544, 45] width 29 height 20
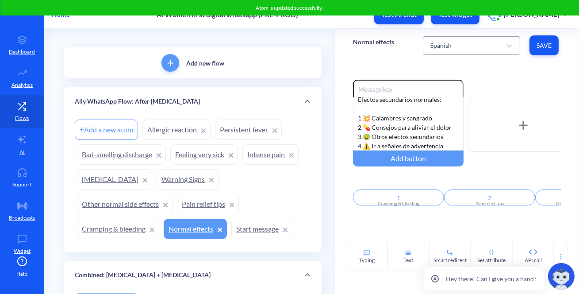
click at [451, 40] on div "Spanish" at bounding box center [463, 46] width 75 height 16
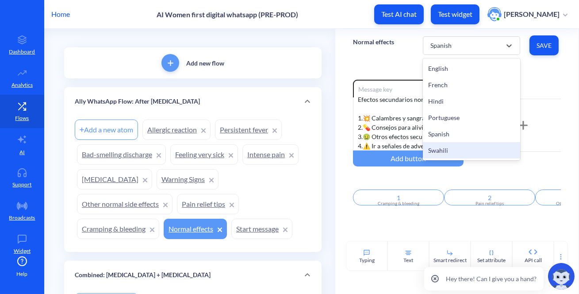
click at [450, 146] on div "Swahili" at bounding box center [471, 150] width 97 height 16
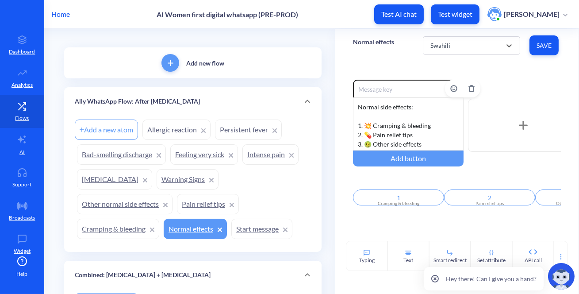
scroll to position [0, 0]
drag, startPoint x: 415, startPoint y: 101, endPoint x: 290, endPoint y: 92, distance: 125.1
drag, startPoint x: 430, startPoint y: 125, endPoint x: 364, endPoint y: 127, distance: 66.4
click at [364, 127] on div "Madhara ya kawaida: 1. 💥 Cramping & bleeding 2. 💊 Pain relief tips 3. 🤢 Other s…" at bounding box center [408, 123] width 111 height 53
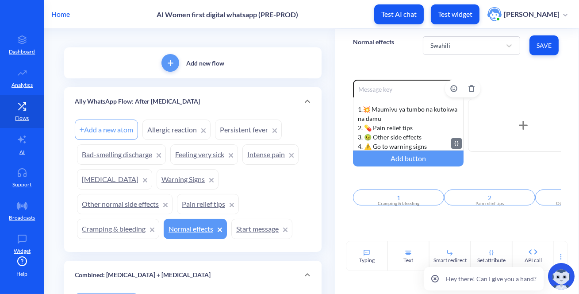
scroll to position [17, 0]
drag, startPoint x: 412, startPoint y: 127, endPoint x: 366, endPoint y: 126, distance: 46.0
click at [366, 126] on div "Madhara ya kawaida: 1. 💥 Maumivu ya tumbo na kutokwa na damu 2. 💊 Pain relief t…" at bounding box center [408, 123] width 111 height 53
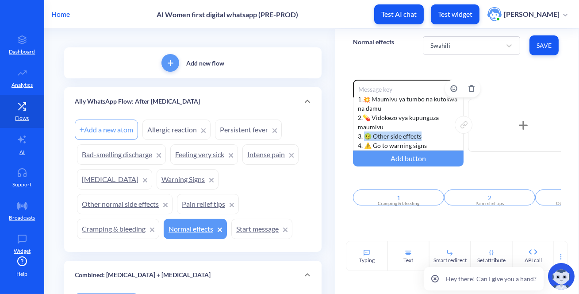
drag, startPoint x: 424, startPoint y: 139, endPoint x: 365, endPoint y: 137, distance: 58.9
click at [365, 137] on div "Madhara ya kawaida: 1. 💥 Maumivu ya tumbo na kutokwa na damu 2. 💊 Vidokezo vya …" at bounding box center [408, 123] width 111 height 53
drag, startPoint x: 434, startPoint y: 144, endPoint x: 365, endPoint y: 144, distance: 69.5
click at [365, 144] on div "Madhara ya kawaida: 1. 💥 Maumivu ya tumbo na kutokwa na damu 2. 💊 Vidokezo vya …" at bounding box center [408, 123] width 111 height 53
click at [534, 46] on button "Save" at bounding box center [544, 45] width 29 height 20
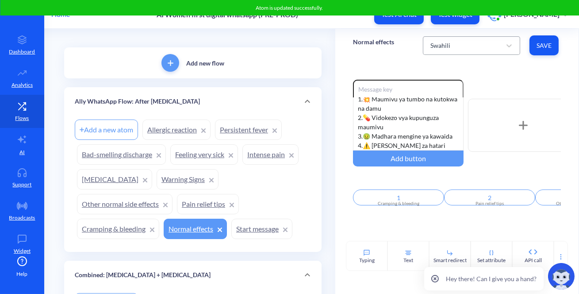
click at [484, 42] on div "Swahili" at bounding box center [463, 46] width 75 height 16
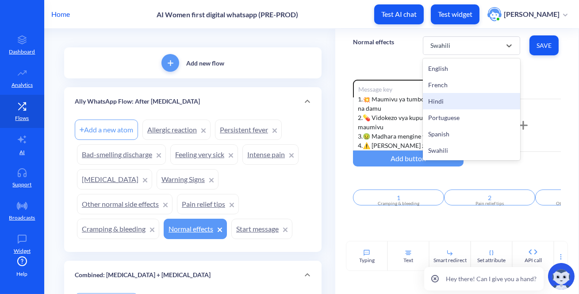
click at [365, 60] on div "Normal effects option Swahili, selected. option Hindi focused, 3 of 6. 6 result…" at bounding box center [456, 45] width 243 height 33
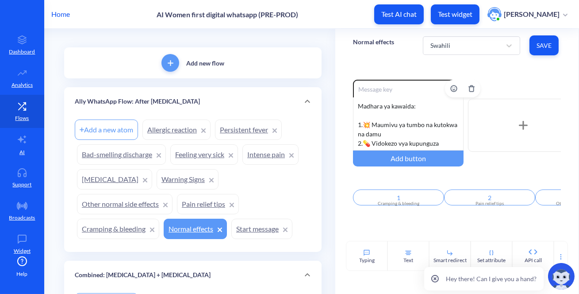
scroll to position [0, 0]
click at [133, 231] on link "Cramping & bleeding" at bounding box center [118, 229] width 82 height 20
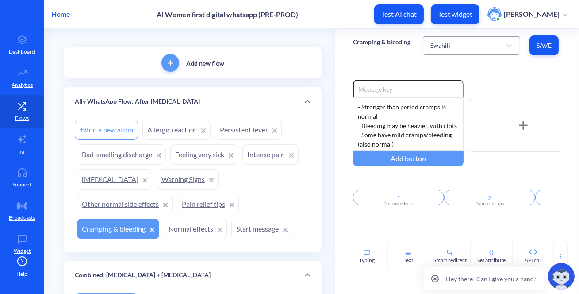
click at [448, 43] on div "Swahili" at bounding box center [440, 45] width 20 height 9
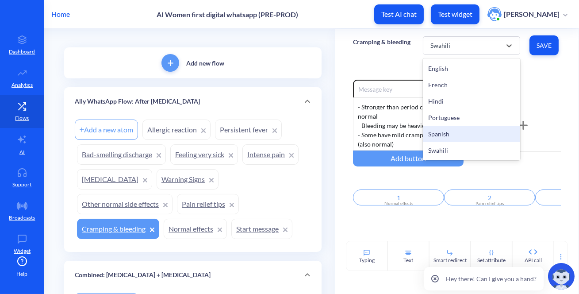
click at [455, 132] on div "Spanish" at bounding box center [471, 134] width 97 height 16
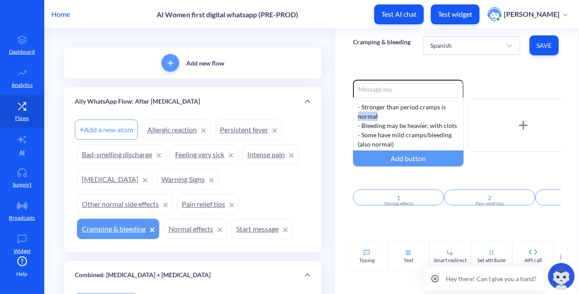
drag, startPoint x: 388, startPoint y: 115, endPoint x: 302, endPoint y: 90, distance: 88.9
drag, startPoint x: 456, startPoint y: 123, endPoint x: 354, endPoint y: 125, distance: 101.8
click at [354, 125] on div "- Más fuertes que los calambres menstruales es normal - Bleeding may be heavier…" at bounding box center [408, 123] width 111 height 53
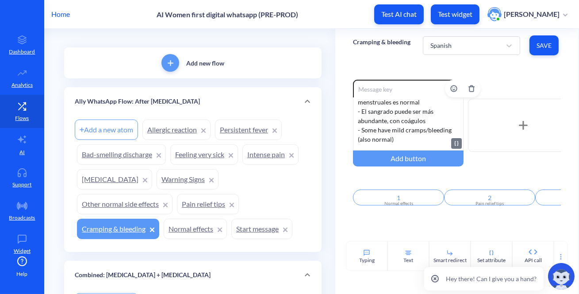
scroll to position [14, 0]
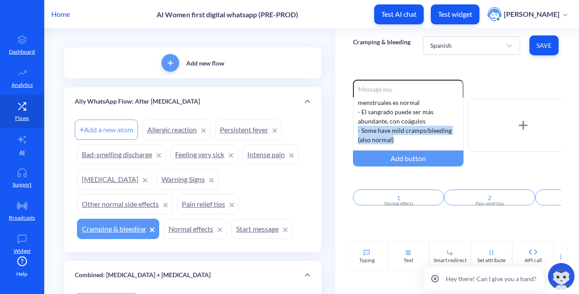
drag, startPoint x: 396, startPoint y: 139, endPoint x: 350, endPoint y: 132, distance: 46.6
click at [350, 132] on div "Enable reactions - Más fuertes que los calambres menstruales es normal - El san…" at bounding box center [456, 151] width 243 height 179
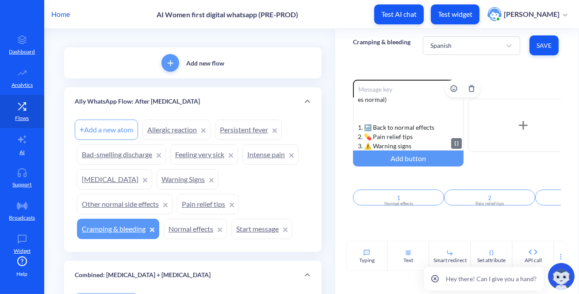
scroll to position [63, 0]
click at [372, 110] on div "- Más fuertes que los calambres menstruales es normal - El sangrado puede ser m…" at bounding box center [408, 123] width 111 height 53
click at [375, 114] on div "- Más fuertes que los calambres menstruales es normal - El sangrado puede ser m…" at bounding box center [408, 123] width 111 height 53
drag, startPoint x: 434, startPoint y: 127, endPoint x: 362, endPoint y: 129, distance: 71.7
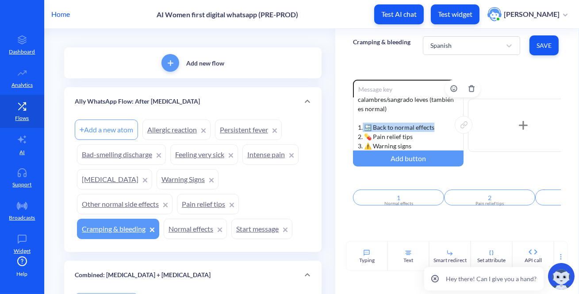
click at [362, 129] on div "- Más fuertes que los calambres menstruales es normal - El sangrado puede ser m…" at bounding box center [408, 123] width 111 height 53
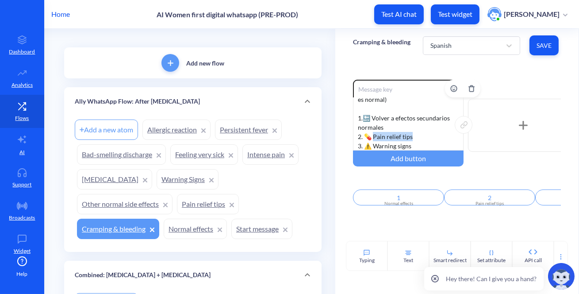
drag, startPoint x: 411, startPoint y: 135, endPoint x: 372, endPoint y: 134, distance: 39.4
click at [372, 134] on div "- Más fuertes que los calambres menstruales es normal - El sangrado puede ser m…" at bounding box center [408, 123] width 111 height 53
drag, startPoint x: 414, startPoint y: 144, endPoint x: 372, endPoint y: 145, distance: 41.6
click at [372, 145] on div "- Más fuertes que los calambres menstruales es normal - El sangrado puede ser m…" at bounding box center [408, 123] width 111 height 53
drag, startPoint x: 542, startPoint y: 47, endPoint x: 484, endPoint y: 103, distance: 80.4
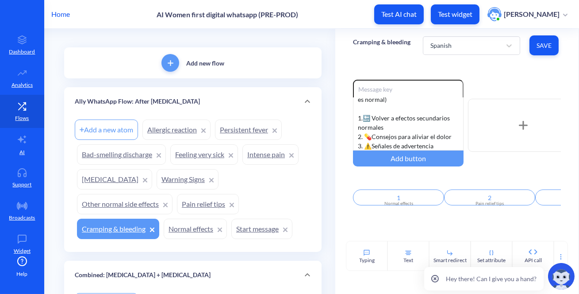
click at [542, 46] on span "Save" at bounding box center [544, 45] width 15 height 9
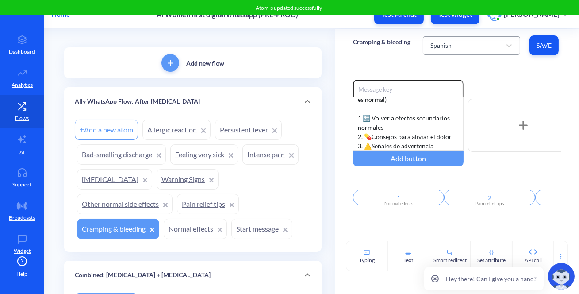
click at [481, 43] on div "Spanish" at bounding box center [463, 46] width 75 height 16
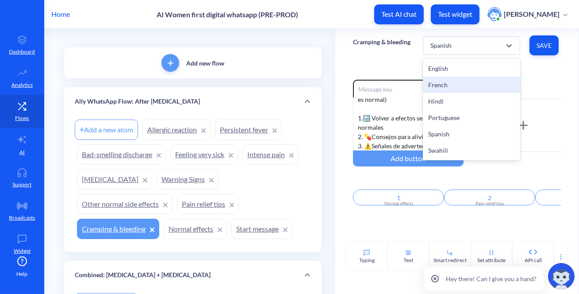
click at [434, 84] on div "French" at bounding box center [471, 85] width 97 height 16
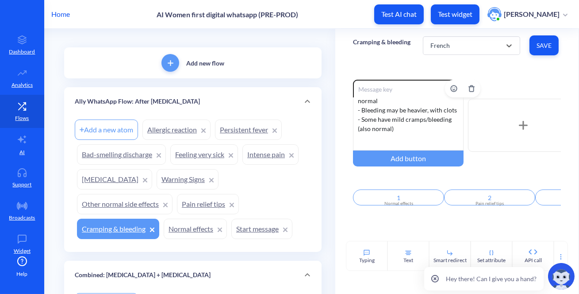
scroll to position [0, 0]
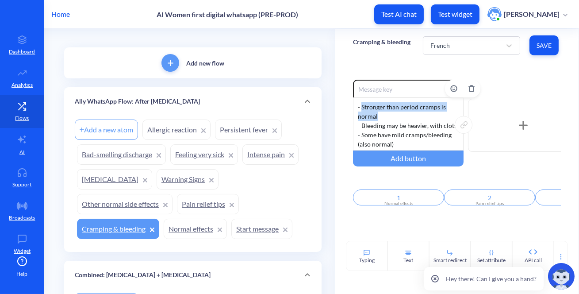
drag, startPoint x: 361, startPoint y: 105, endPoint x: 377, endPoint y: 112, distance: 17.3
click at [377, 112] on div "- Stronger than period cramps is normal - Bleeding may be heavier, with clots -…" at bounding box center [408, 123] width 111 height 53
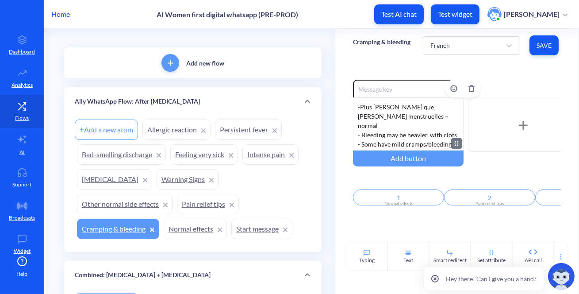
click at [392, 125] on div "- Plus [PERSON_NAME] que [PERSON_NAME] menstruelles = normal - Bleeding may be …" at bounding box center [408, 123] width 111 height 53
drag, startPoint x: 362, startPoint y: 125, endPoint x: 460, endPoint y: 124, distance: 98.2
click at [460, 124] on div "- Plus [PERSON_NAME] que [PERSON_NAME] menstruelles = normal - Bleeding may be …" at bounding box center [408, 123] width 111 height 53
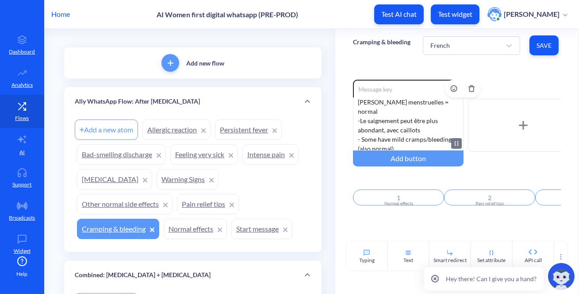
scroll to position [14, 0]
drag, startPoint x: 399, startPoint y: 141, endPoint x: 361, endPoint y: 130, distance: 39.8
click at [361, 130] on div "- Plus [PERSON_NAME] que [PERSON_NAME] menstruelles = normal - Le saignement pe…" at bounding box center [408, 123] width 111 height 53
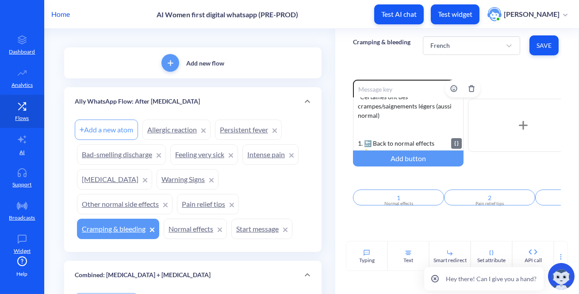
scroll to position [63, 0]
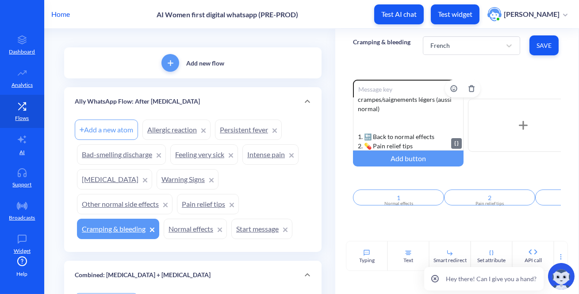
click at [369, 117] on div "- Plus [PERSON_NAME] que [PERSON_NAME] menstruelles = normal - Le saignement pe…" at bounding box center [408, 123] width 111 height 53
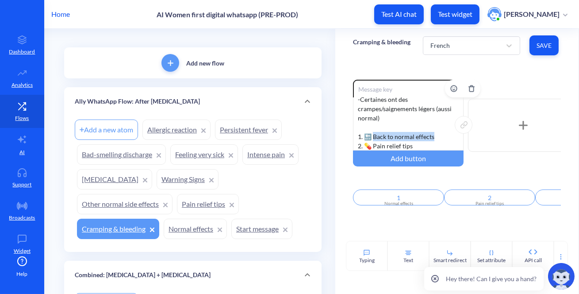
drag, startPoint x: 387, startPoint y: 127, endPoint x: 433, endPoint y: 125, distance: 46.5
click at [433, 125] on div "- Plus [PERSON_NAME] que [PERSON_NAME] menstruelles = normal - Le saignement pe…" at bounding box center [408, 123] width 111 height 53
drag, startPoint x: 411, startPoint y: 136, endPoint x: 374, endPoint y: 136, distance: 37.2
click at [374, 136] on div "- Plus [PERSON_NAME] que [PERSON_NAME] menstruelles = normal - Le saignement pe…" at bounding box center [408, 123] width 111 height 53
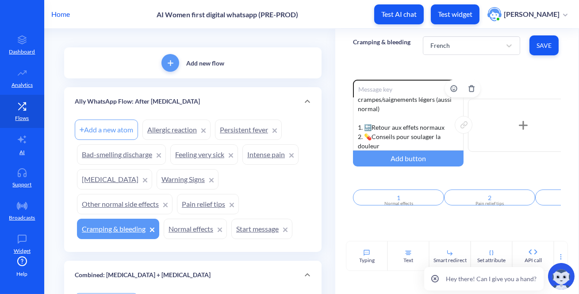
drag, startPoint x: 421, startPoint y: 142, endPoint x: 375, endPoint y: 141, distance: 46.5
click at [375, 141] on div "- Plus [PERSON_NAME] que [PERSON_NAME] menstruelles = normal - Le saignement pe…" at bounding box center [408, 123] width 111 height 53
click at [538, 42] on span "Save" at bounding box center [544, 45] width 15 height 9
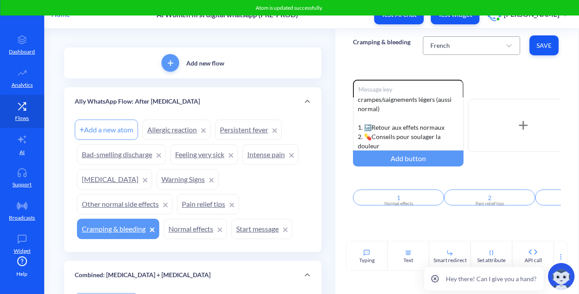
click at [434, 49] on div "French" at bounding box center [439, 45] width 19 height 9
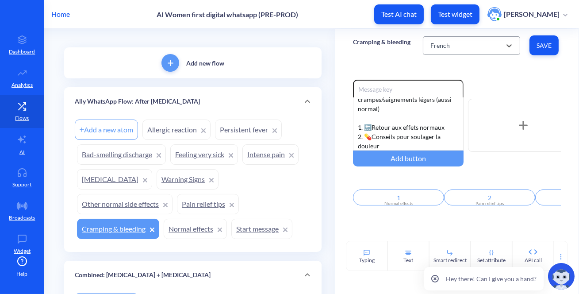
click at [484, 48] on div "French" at bounding box center [463, 46] width 75 height 16
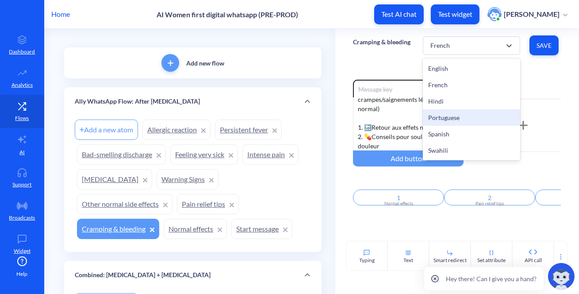
drag, startPoint x: 461, startPoint y: 118, endPoint x: 458, endPoint y: 112, distance: 6.3
click at [461, 118] on div "Portuguese" at bounding box center [471, 117] width 97 height 16
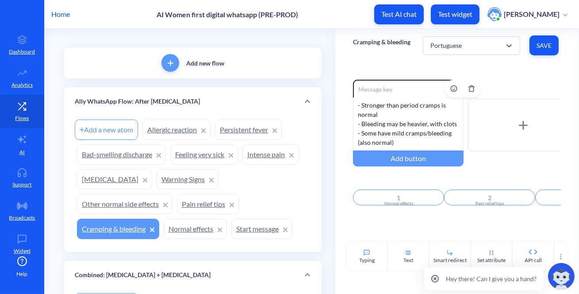
scroll to position [0, 0]
drag, startPoint x: 383, startPoint y: 114, endPoint x: 359, endPoint y: 107, distance: 24.9
click at [359, 107] on div "- Stronger than period cramps is normal - Bleeding may be heavier, with clots -…" at bounding box center [408, 123] width 111 height 53
click at [409, 115] on div "- Stronger than period cramps is normal - Bleeding may be heavier, with clots -…" at bounding box center [408, 123] width 111 height 53
drag, startPoint x: 378, startPoint y: 116, endPoint x: 360, endPoint y: 109, distance: 19.5
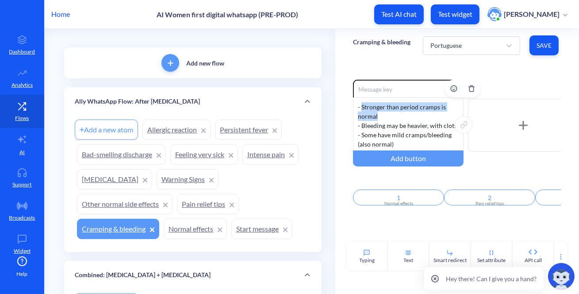
click at [360, 109] on div "- Stronger than period cramps is normal - Bleeding may be heavier, with clots -…" at bounding box center [408, 123] width 111 height 53
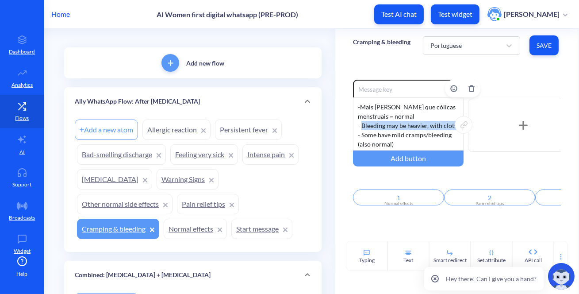
drag, startPoint x: 361, startPoint y: 123, endPoint x: 456, endPoint y: 125, distance: 95.1
click at [456, 125] on div "- Mais [PERSON_NAME] que cólicas menstruais = normal - Bleeding may be heavier,…" at bounding box center [408, 123] width 111 height 53
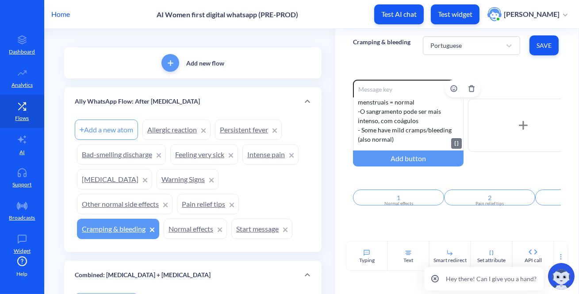
scroll to position [14, 0]
drag, startPoint x: 369, startPoint y: 131, endPoint x: 398, endPoint y: 138, distance: 29.2
click at [398, 138] on div "- Mais [PERSON_NAME] que cólicas menstruais = normal - O sangramento pode ser m…" at bounding box center [408, 123] width 111 height 53
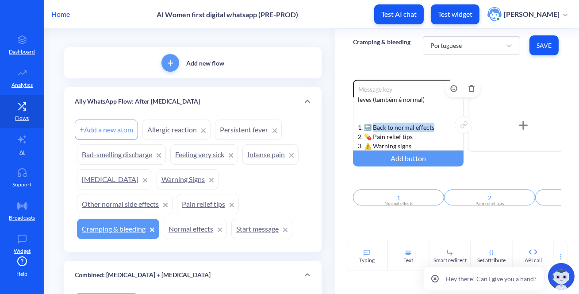
drag, startPoint x: 437, startPoint y: 123, endPoint x: 373, endPoint y: 126, distance: 63.8
click at [373, 126] on div "- Mais [PERSON_NAME] que cólicas menstruais = normal - O sangramento pode ser m…" at bounding box center [408, 123] width 111 height 53
drag, startPoint x: 417, startPoint y: 138, endPoint x: 372, endPoint y: 136, distance: 45.1
click at [372, 136] on div "- Mais [PERSON_NAME] que cólicas menstruais = normal - O sangramento pode ser m…" at bounding box center [408, 123] width 111 height 53
drag, startPoint x: 416, startPoint y: 150, endPoint x: 375, endPoint y: 146, distance: 41.3
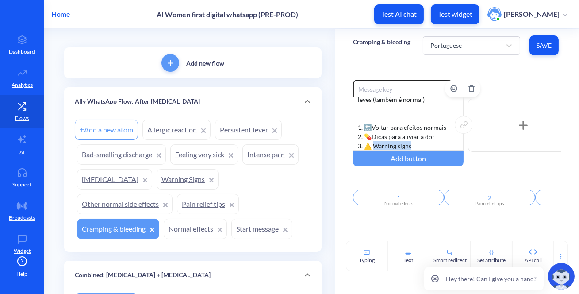
click at [375, 146] on div "- Mais [PERSON_NAME] que cólicas menstruais = normal - O sangramento pode ser m…" at bounding box center [408, 123] width 111 height 53
click at [534, 46] on button "Save" at bounding box center [544, 45] width 29 height 20
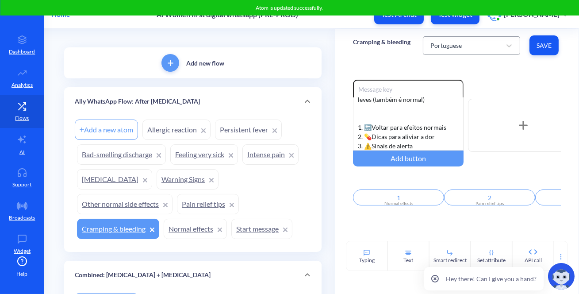
click at [452, 48] on div "Portuguese" at bounding box center [445, 45] width 31 height 9
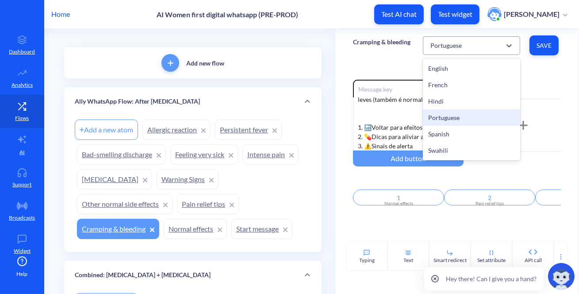
click at [443, 46] on div "Portuguese" at bounding box center [445, 45] width 31 height 9
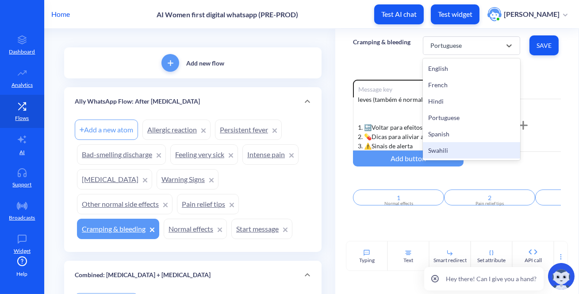
click at [457, 150] on div "Swahili" at bounding box center [471, 150] width 97 height 16
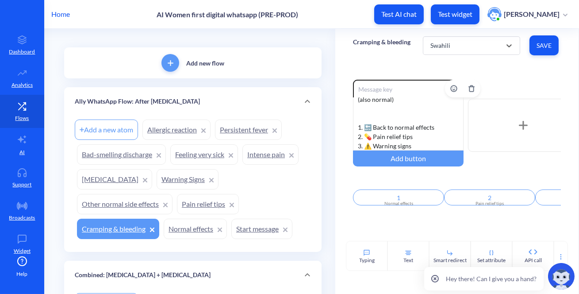
scroll to position [0, 0]
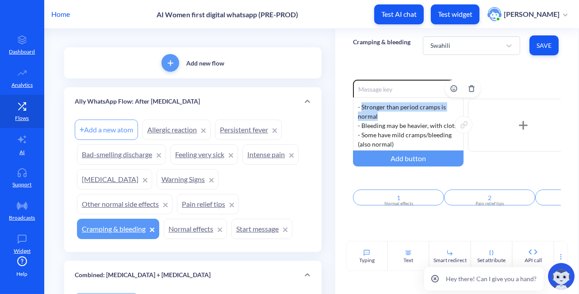
drag, startPoint x: 389, startPoint y: 111, endPoint x: 359, endPoint y: 106, distance: 30.1
click at [359, 106] on div "- Stronger than period cramps is normal - Bleeding may be heavier, with clots -…" at bounding box center [408, 123] width 111 height 53
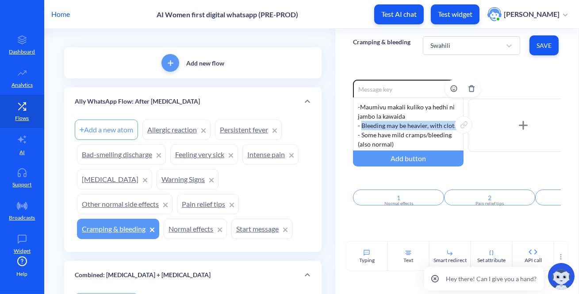
drag, startPoint x: 360, startPoint y: 127, endPoint x: 456, endPoint y: 121, distance: 95.8
click at [456, 121] on div "- Maumivu makali kuliko ya hedhi ni jambo la kawaida - Bleeding may be heavier,…" at bounding box center [408, 123] width 111 height 53
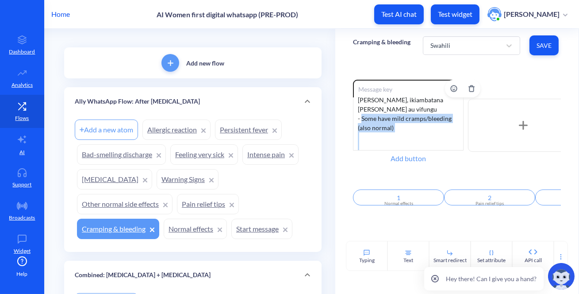
scroll to position [54, 0]
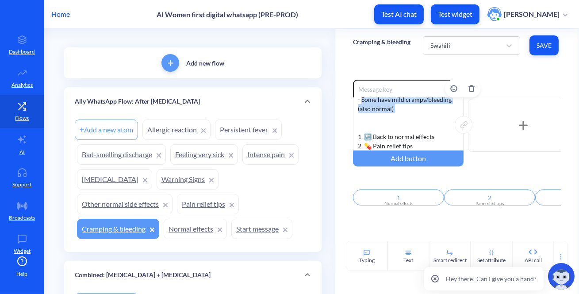
drag, startPoint x: 360, startPoint y: 142, endPoint x: 415, endPoint y: 105, distance: 66.2
click at [415, 105] on div "- Maumivu makali kuliko ya hedhi ni jambo la kawaida - Damu inaweza kutoka nyin…" at bounding box center [408, 123] width 111 height 53
click at [371, 121] on div "- Maumivu makali kuliko ya hedhi ni jambo la kawaida - Damu inaweza kutoka nyin…" at bounding box center [408, 123] width 111 height 53
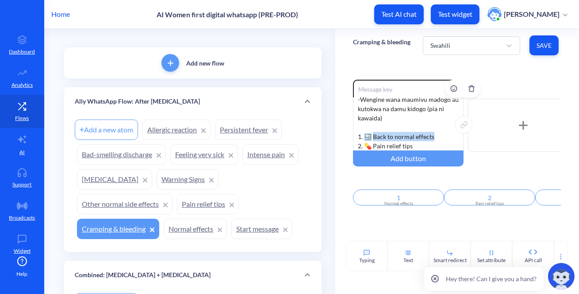
drag, startPoint x: 435, startPoint y: 124, endPoint x: 374, endPoint y: 125, distance: 61.5
click at [374, 125] on div "- Maumivu makali kuliko ya hedhi ni jambo la kawaida - Damu inaweza kutoka nyin…" at bounding box center [408, 123] width 111 height 53
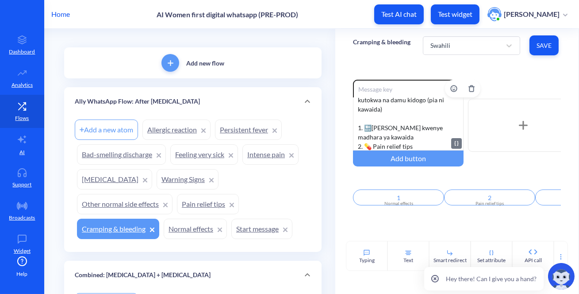
scroll to position [63, 0]
drag, startPoint x: 413, startPoint y: 136, endPoint x: 372, endPoint y: 136, distance: 41.1
click at [372, 136] on div "- Maumivu makali kuliko ya hedhi ni jambo la kawaida - Damu inaweza kutoka nyin…" at bounding box center [408, 123] width 111 height 53
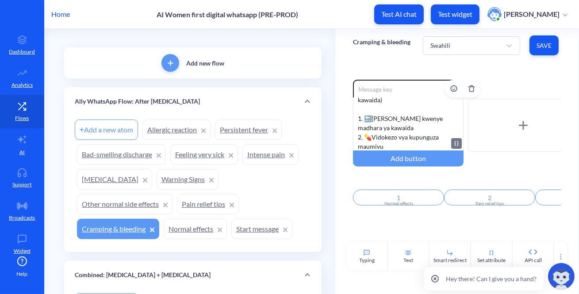
scroll to position [73, 0]
drag, startPoint x: 429, startPoint y: 142, endPoint x: 373, endPoint y: 147, distance: 56.4
click at [373, 147] on div "- Maumivu makali kuliko ya hedhi ni jambo la kawaida - Damu inaweza kutoka nyin…" at bounding box center [408, 123] width 111 height 53
click at [546, 49] on span "Save" at bounding box center [544, 45] width 15 height 9
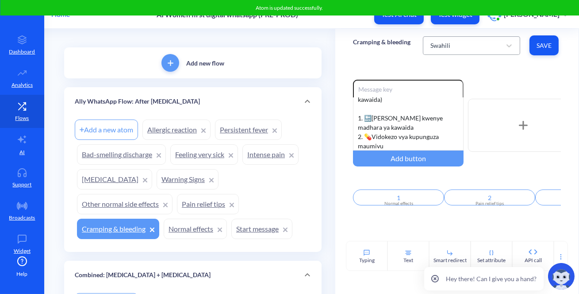
click at [470, 51] on div "Swahili" at bounding box center [463, 46] width 75 height 16
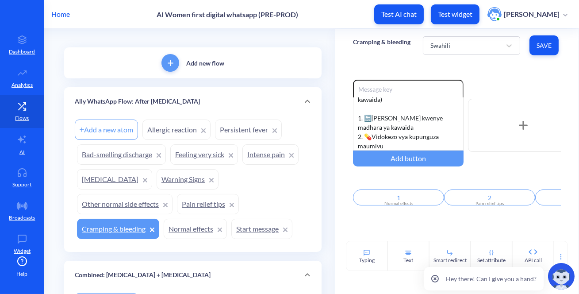
click at [394, 66] on div "Enable reactions - Maumivu makali kuliko ya hedhi ni jambo la kawaida - Damu in…" at bounding box center [456, 151] width 243 height 179
click at [444, 47] on div "Swahili" at bounding box center [440, 45] width 20 height 9
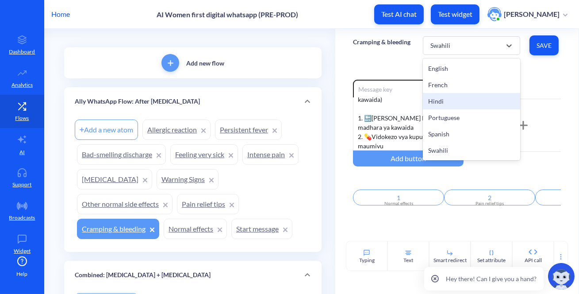
click at [453, 100] on div "Hindi" at bounding box center [471, 101] width 97 height 16
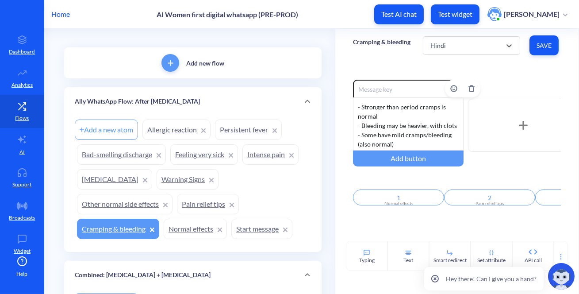
scroll to position [0, 0]
drag, startPoint x: 377, startPoint y: 117, endPoint x: 341, endPoint y: 98, distance: 41.4
click at [341, 98] on div "Enable reactions - Stronger than period cramps is normal - Bleeding may be heav…" at bounding box center [456, 151] width 243 height 179
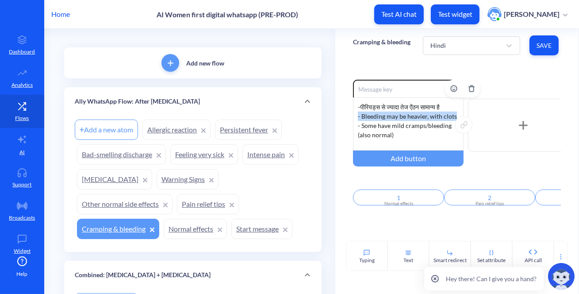
drag, startPoint x: 354, startPoint y: 115, endPoint x: 457, endPoint y: 115, distance: 103.5
click at [457, 115] on div "-पीरियड्स से ज्यादा तेज ऐंठन सामान्य है - Bleeding may be heavier, with clots -…" at bounding box center [408, 123] width 111 height 53
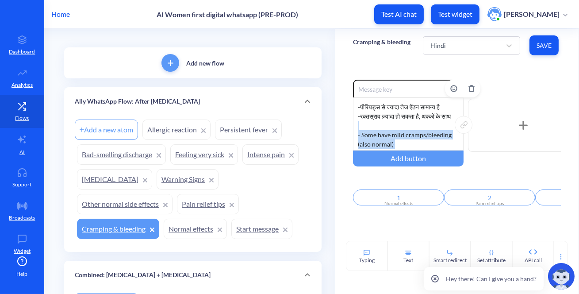
drag, startPoint x: 414, startPoint y: 118, endPoint x: 355, endPoint y: 132, distance: 60.5
click at [355, 132] on div "-पीरियड्स से ज्यादा तेज ऐंठन सामान्य है -रक्तस्राव ज़्यादा हो सकता है, थक्कों क…" at bounding box center [408, 123] width 111 height 53
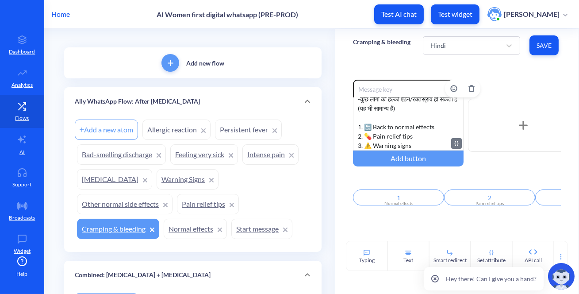
scroll to position [35, 0]
click at [391, 126] on div "-पीरियड्स से ज्यादा तेज ऐंठन सामान्य है -रक्तस्राव ज़्यादा हो सकता है, थक्कों क…" at bounding box center [408, 123] width 111 height 53
drag, startPoint x: 438, startPoint y: 127, endPoint x: 373, endPoint y: 128, distance: 64.6
click at [373, 128] on div "-पीरियड्स से ज्यादा तेज ऐंठन सामान्य है -रक्तस्राव ज़्यादा हो सकता है, थक्कों क…" at bounding box center [408, 123] width 111 height 53
drag, startPoint x: 416, startPoint y: 133, endPoint x: 373, endPoint y: 132, distance: 43.4
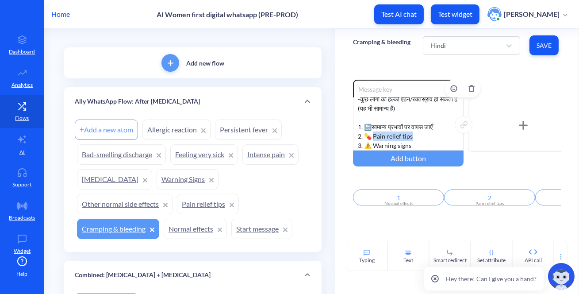
click at [373, 132] on div "-पीरियड्स से ज्यादा तेज ऐंठन सामान्य है -रक्तस्राव ज़्यादा हो सकता है, थक्कों क…" at bounding box center [408, 123] width 111 height 53
drag, startPoint x: 373, startPoint y: 143, endPoint x: 433, endPoint y: 143, distance: 59.3
click at [433, 143] on div "-पीरियड्स से ज्यादा तेज ऐंठन सामान्य है -रक्तस्राव ज़्यादा हो सकता है, थक्कों क…" at bounding box center [408, 123] width 111 height 53
click at [540, 49] on span "Save" at bounding box center [544, 45] width 15 height 9
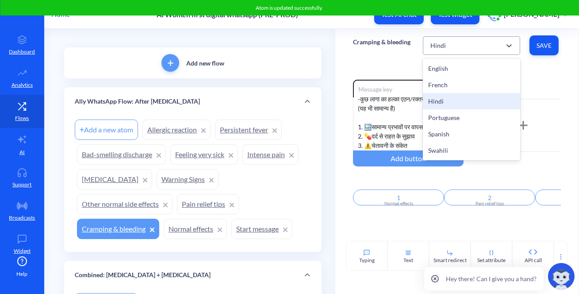
click at [476, 43] on div "Hindi" at bounding box center [463, 46] width 75 height 16
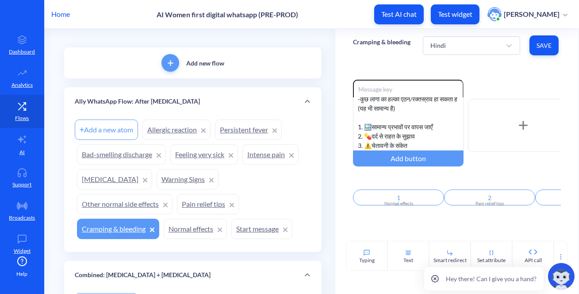
click at [196, 200] on link "Pain relief tips" at bounding box center [208, 204] width 62 height 20
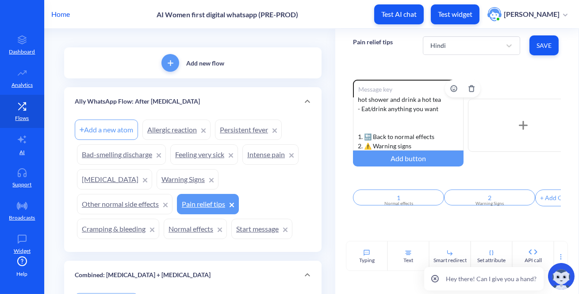
scroll to position [35, 0]
click at [147, 198] on link "Other normal side effects" at bounding box center [125, 204] width 96 height 20
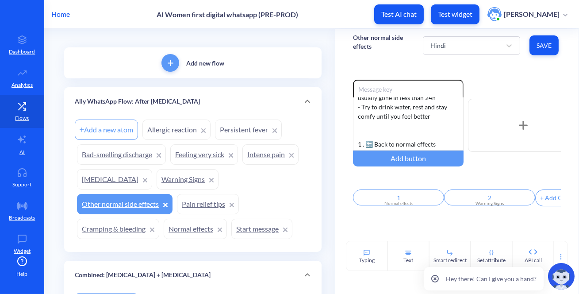
scroll to position [63, 0]
click at [184, 174] on link "Warning Signs" at bounding box center [188, 179] width 62 height 20
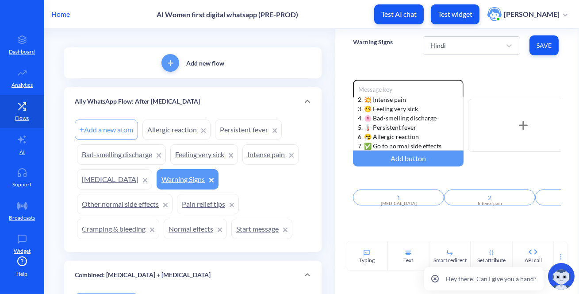
scroll to position [35, 0]
click at [198, 204] on link "Pain relief tips" at bounding box center [208, 204] width 62 height 20
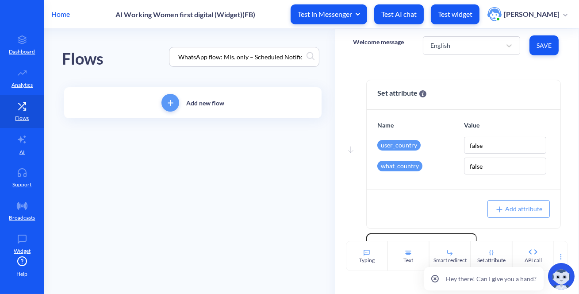
scroll to position [161, 0]
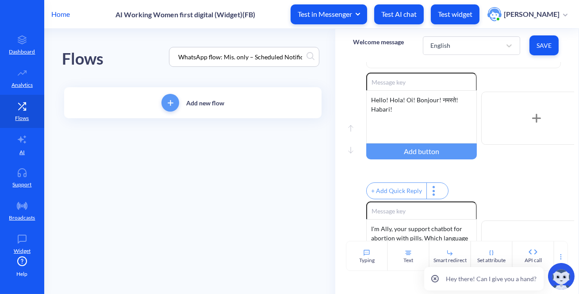
click at [61, 11] on p "Home" at bounding box center [60, 14] width 19 height 11
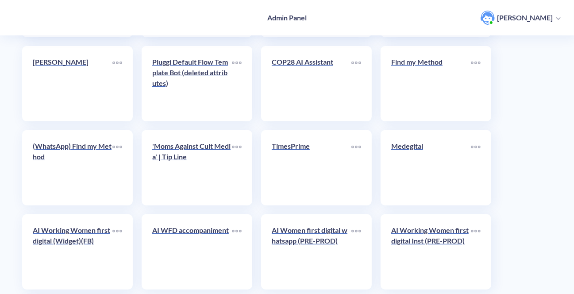
scroll to position [2421, 0]
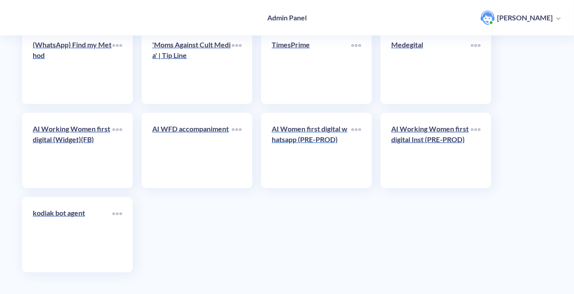
click at [313, 155] on link "AI Women first digital whatsapp (PRE-PROD)" at bounding box center [312, 150] width 80 height 54
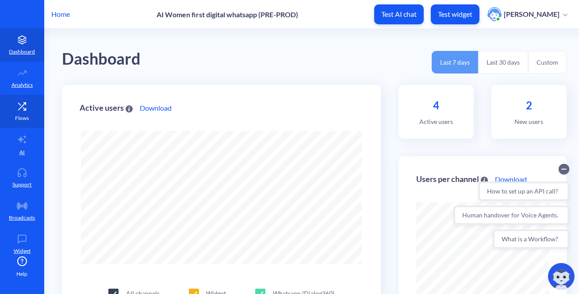
click at [24, 106] on icon at bounding box center [22, 106] width 18 height 9
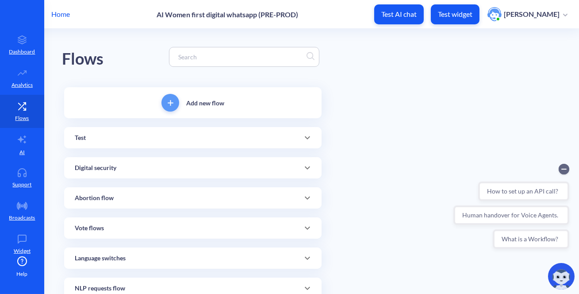
click at [219, 60] on input at bounding box center [240, 57] width 132 height 10
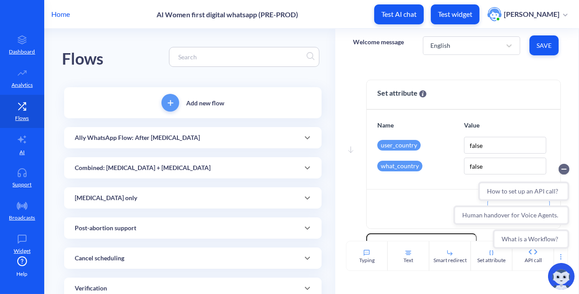
click at [175, 141] on p "Ally WhatsApp Flow: After [MEDICAL_DATA]" at bounding box center [137, 137] width 125 height 9
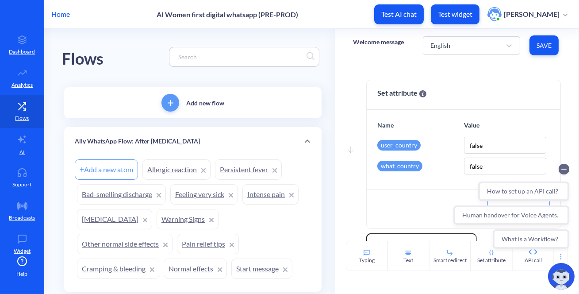
click at [182, 193] on link "Feeling very sick" at bounding box center [204, 194] width 68 height 20
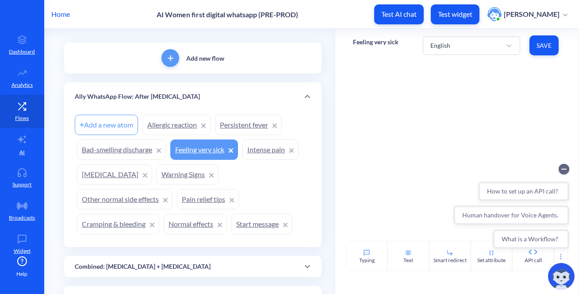
scroll to position [80, 0]
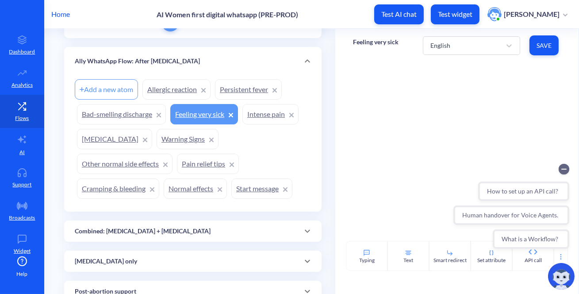
click at [168, 135] on link "Warning Signs" at bounding box center [188, 139] width 62 height 20
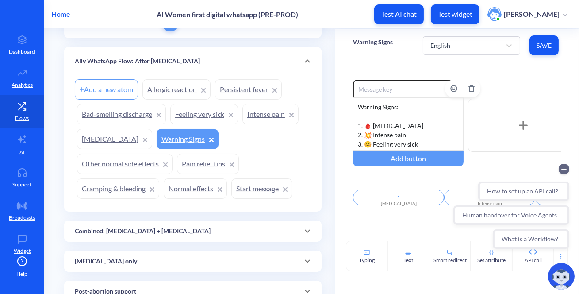
scroll to position [35, 0]
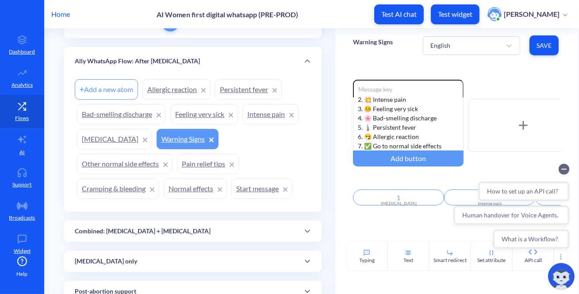
click at [263, 111] on link "Intense pain" at bounding box center [270, 114] width 56 height 20
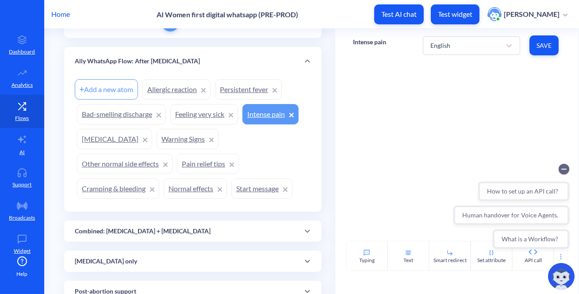
click at [177, 141] on link "Warning Signs" at bounding box center [188, 139] width 62 height 20
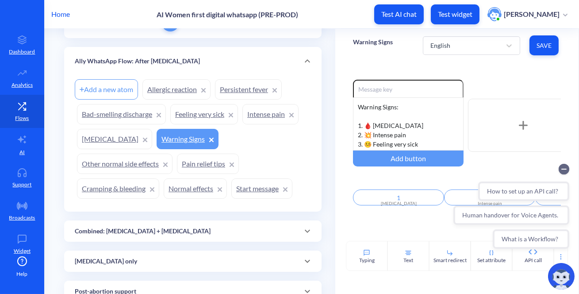
click at [104, 134] on link "[MEDICAL_DATA]" at bounding box center [114, 139] width 75 height 20
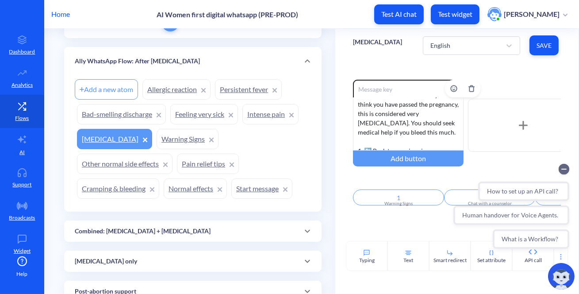
scroll to position [45, 0]
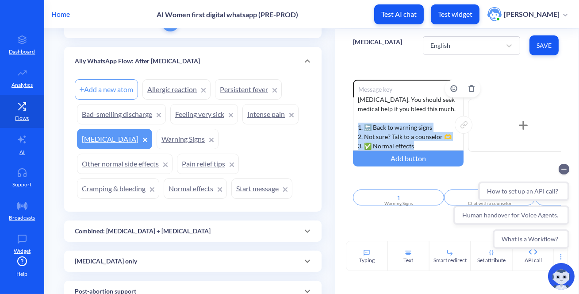
drag, startPoint x: 421, startPoint y: 146, endPoint x: 354, endPoint y: 128, distance: 69.2
click at [354, 128] on div "If you soak 2 regular pads, per hour, for two hours in a row after you think yo…" at bounding box center [408, 123] width 111 height 53
copy div "1. 🔙 Back to warning signs 2. Not sure? Talk to a counselor 🫶 3. ✅ Normal effec…"
